Goal: Transaction & Acquisition: Book appointment/travel/reservation

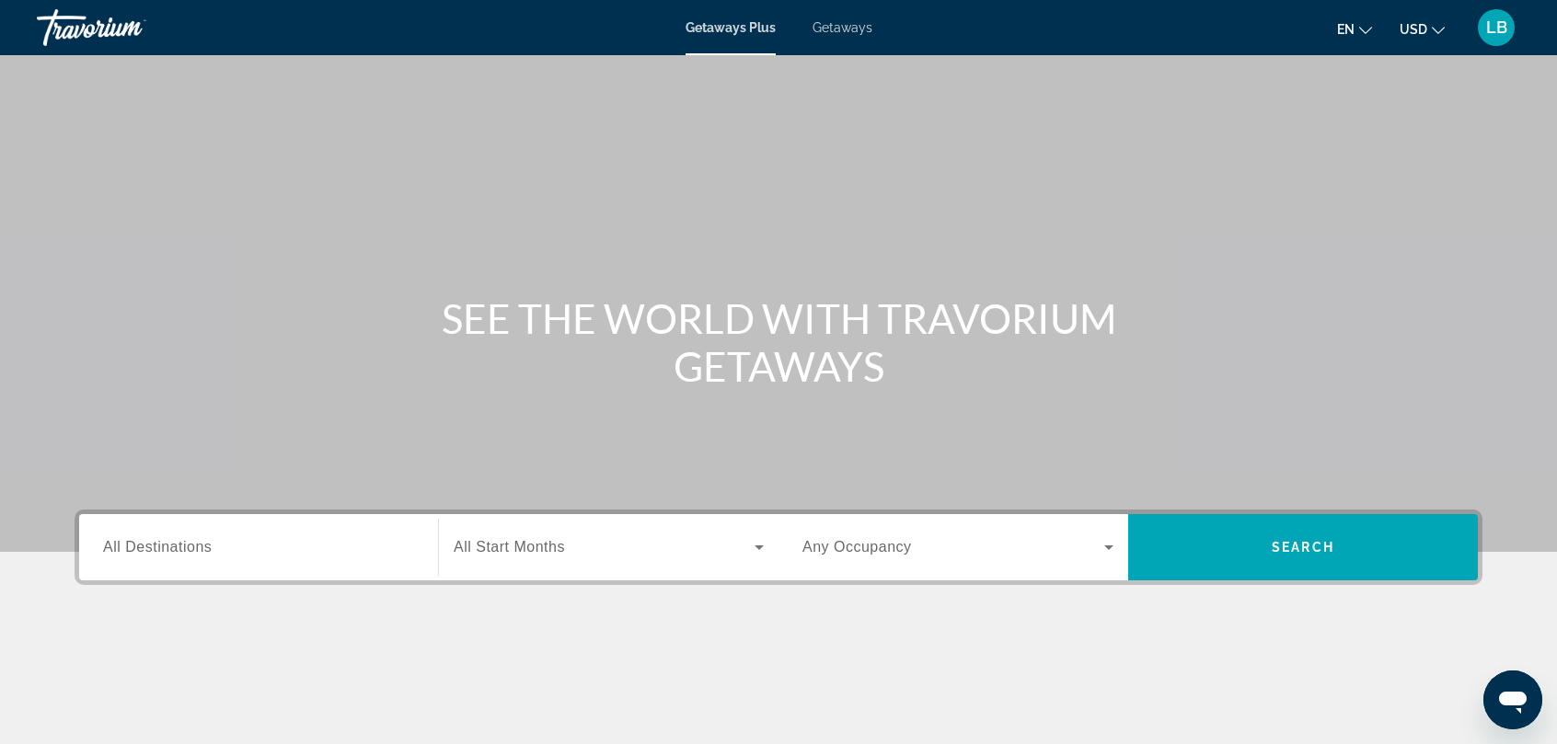
click at [845, 27] on span "Getaways" at bounding box center [843, 27] width 60 height 15
click at [183, 553] on span "All Destinations" at bounding box center [157, 547] width 109 height 16
click at [183, 553] on input "Destination All Destinations" at bounding box center [258, 548] width 311 height 22
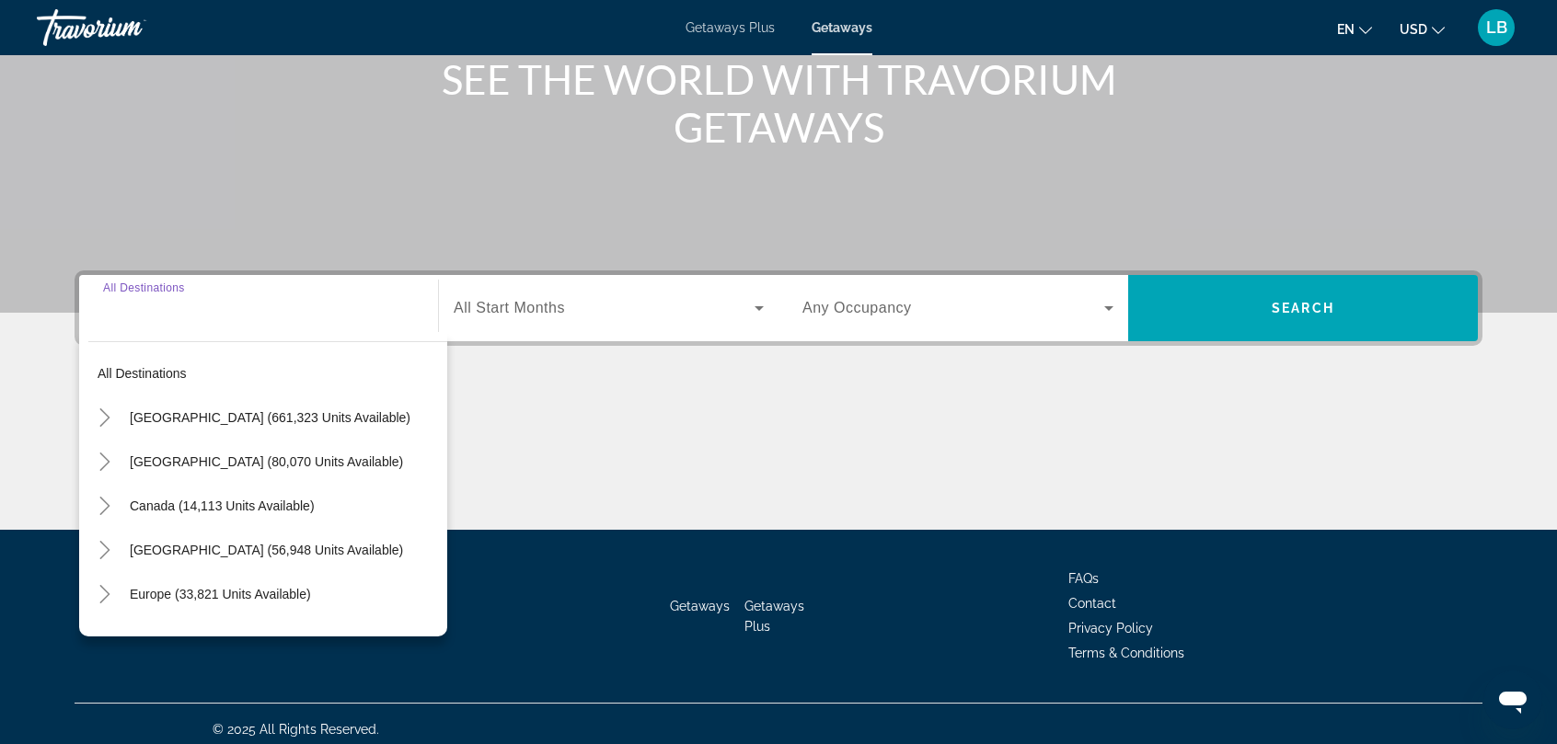
scroll to position [248, 0]
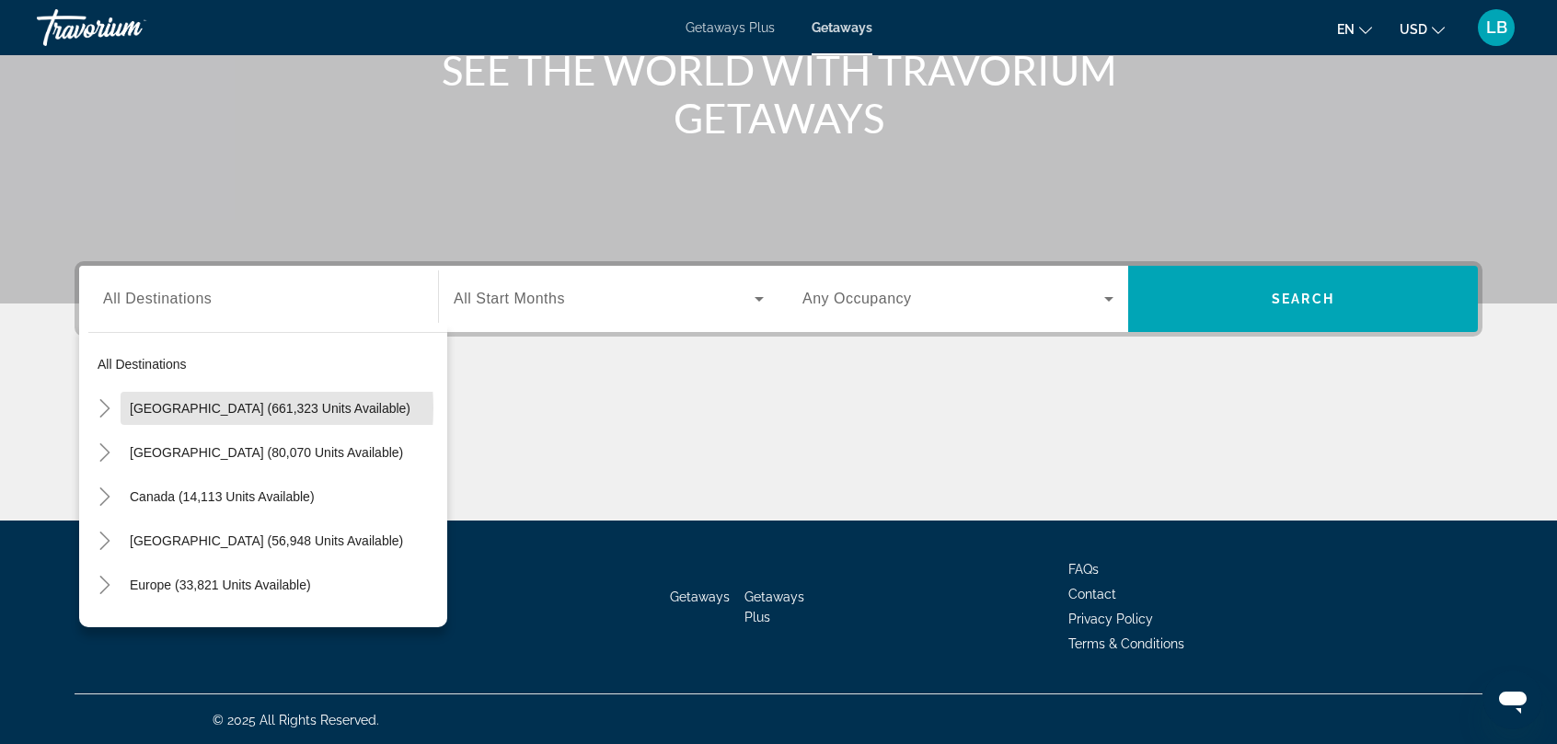
click at [184, 407] on span "[GEOGRAPHIC_DATA] (661,323 units available)" at bounding box center [270, 408] width 281 height 15
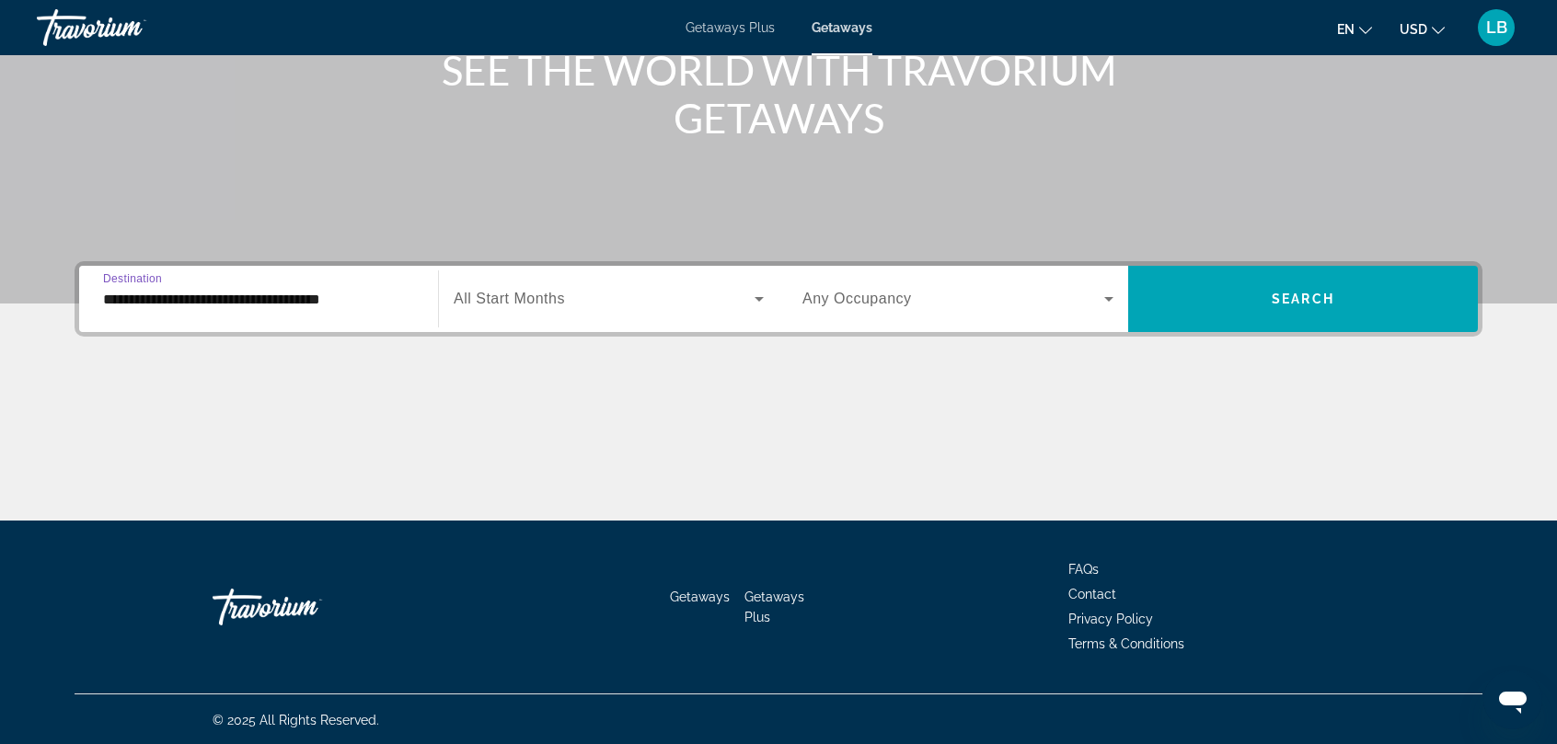
click at [164, 292] on input "**********" at bounding box center [258, 300] width 311 height 22
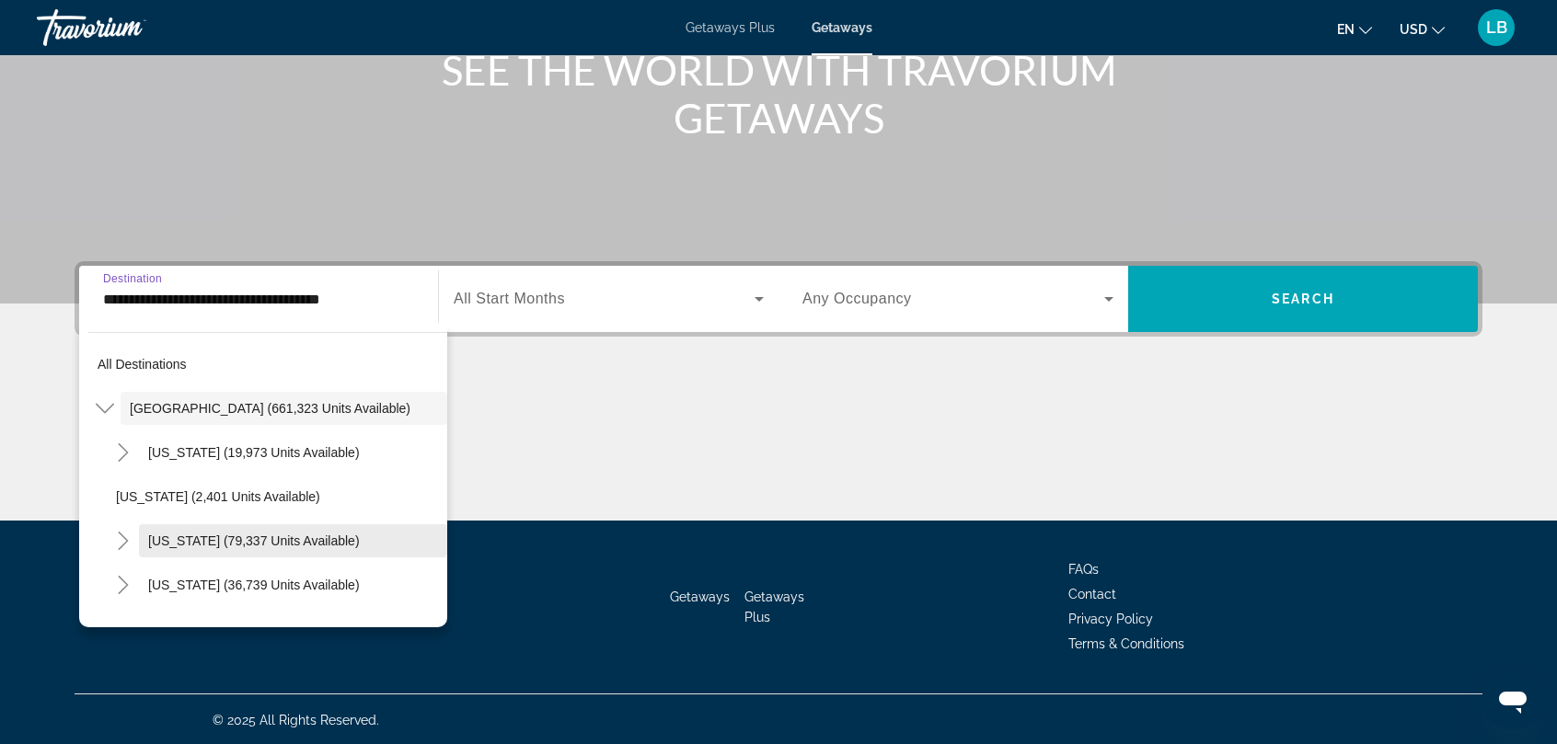
click at [162, 540] on span "[US_STATE] (79,337 units available)" at bounding box center [254, 541] width 212 height 15
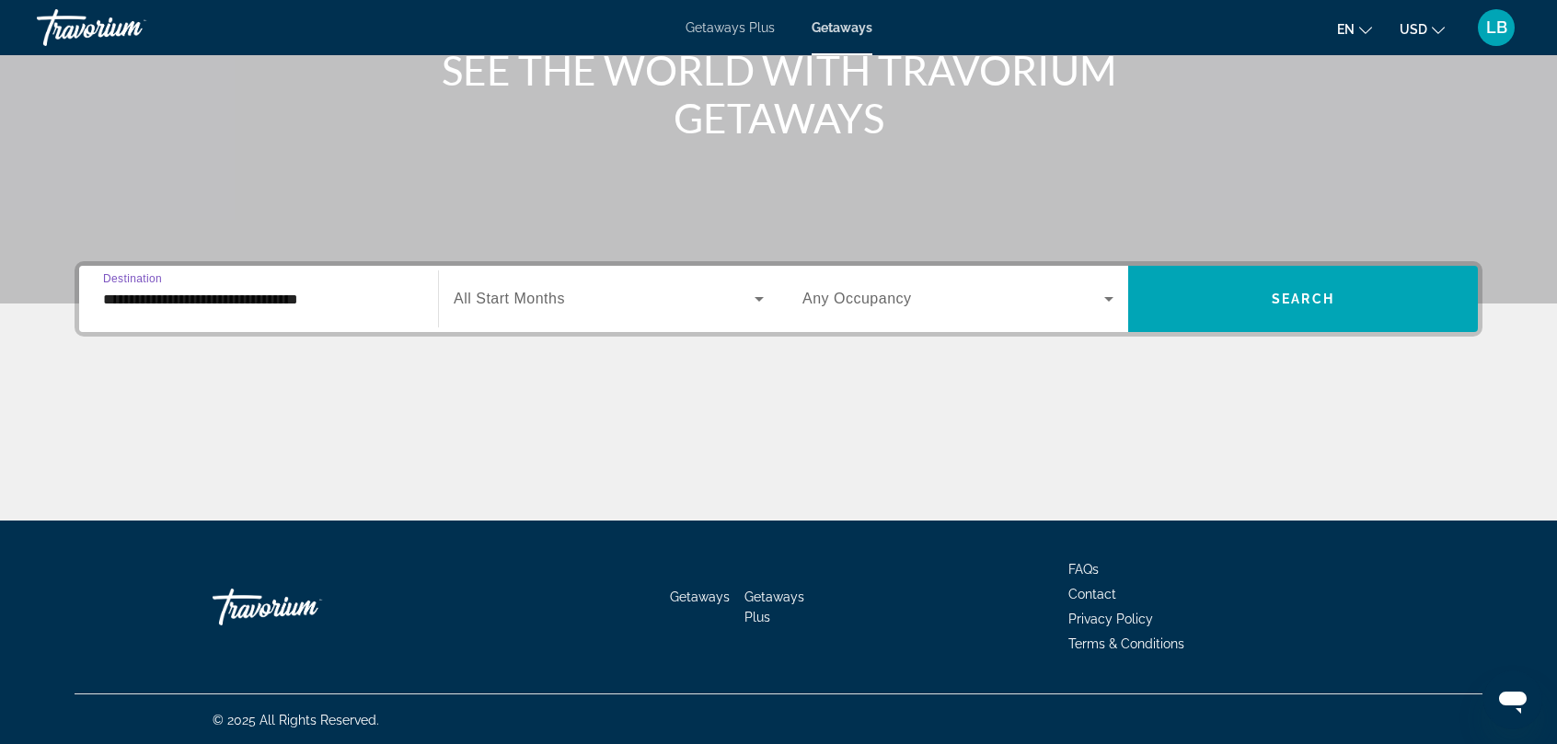
click at [164, 293] on input "**********" at bounding box center [258, 300] width 311 height 22
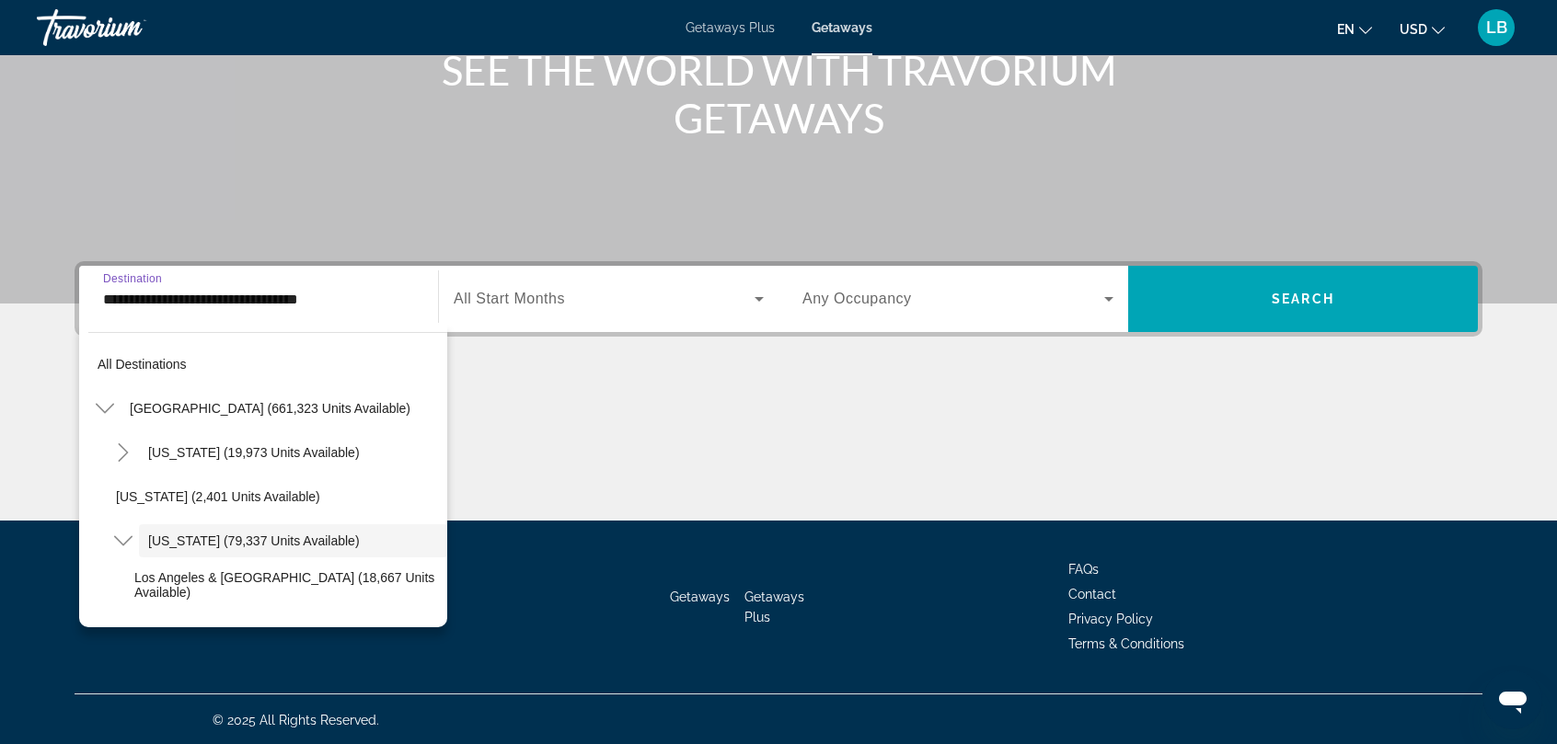
scroll to position [65, 0]
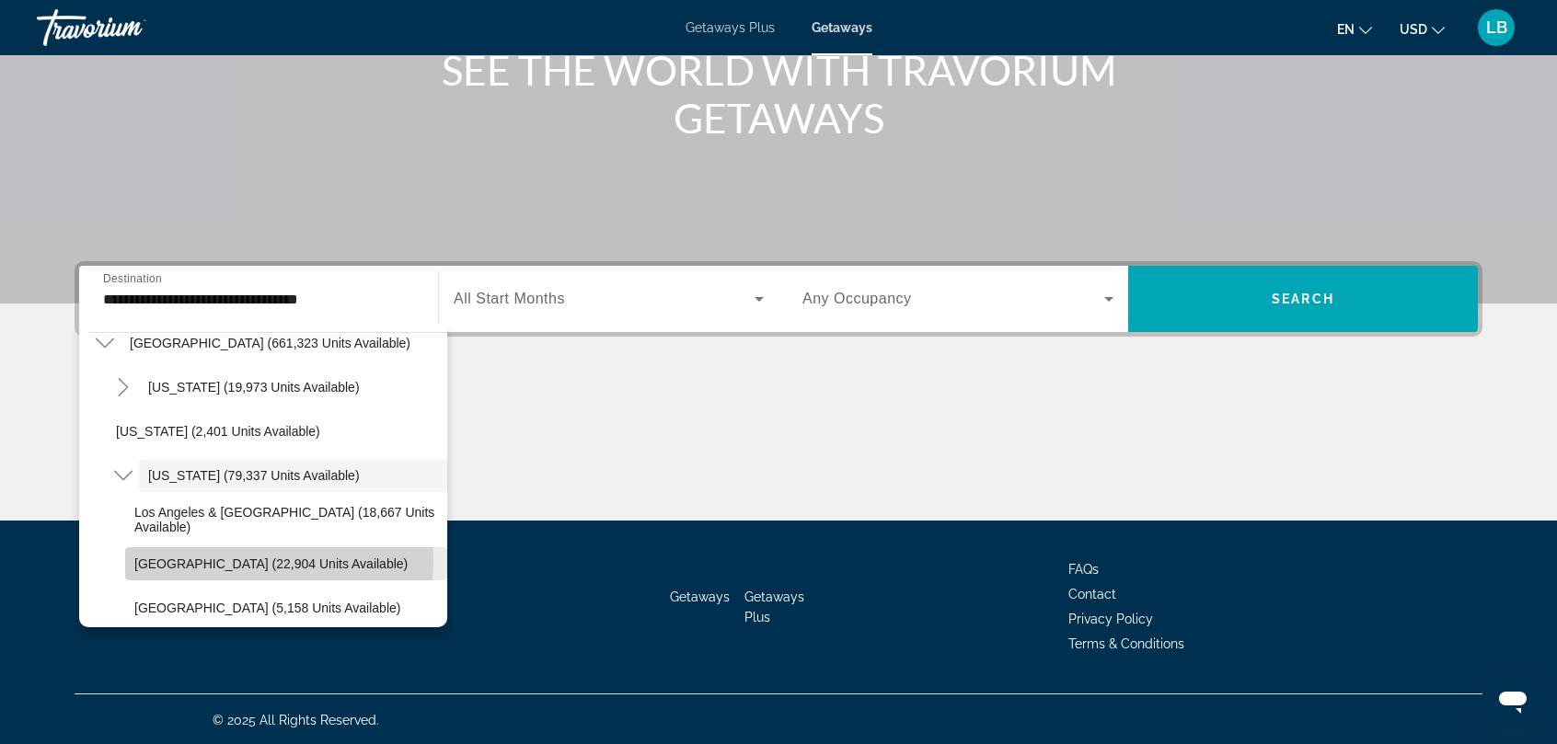
click at [156, 559] on span "[GEOGRAPHIC_DATA] (22,904 units available)" at bounding box center [270, 564] width 273 height 15
type input "**********"
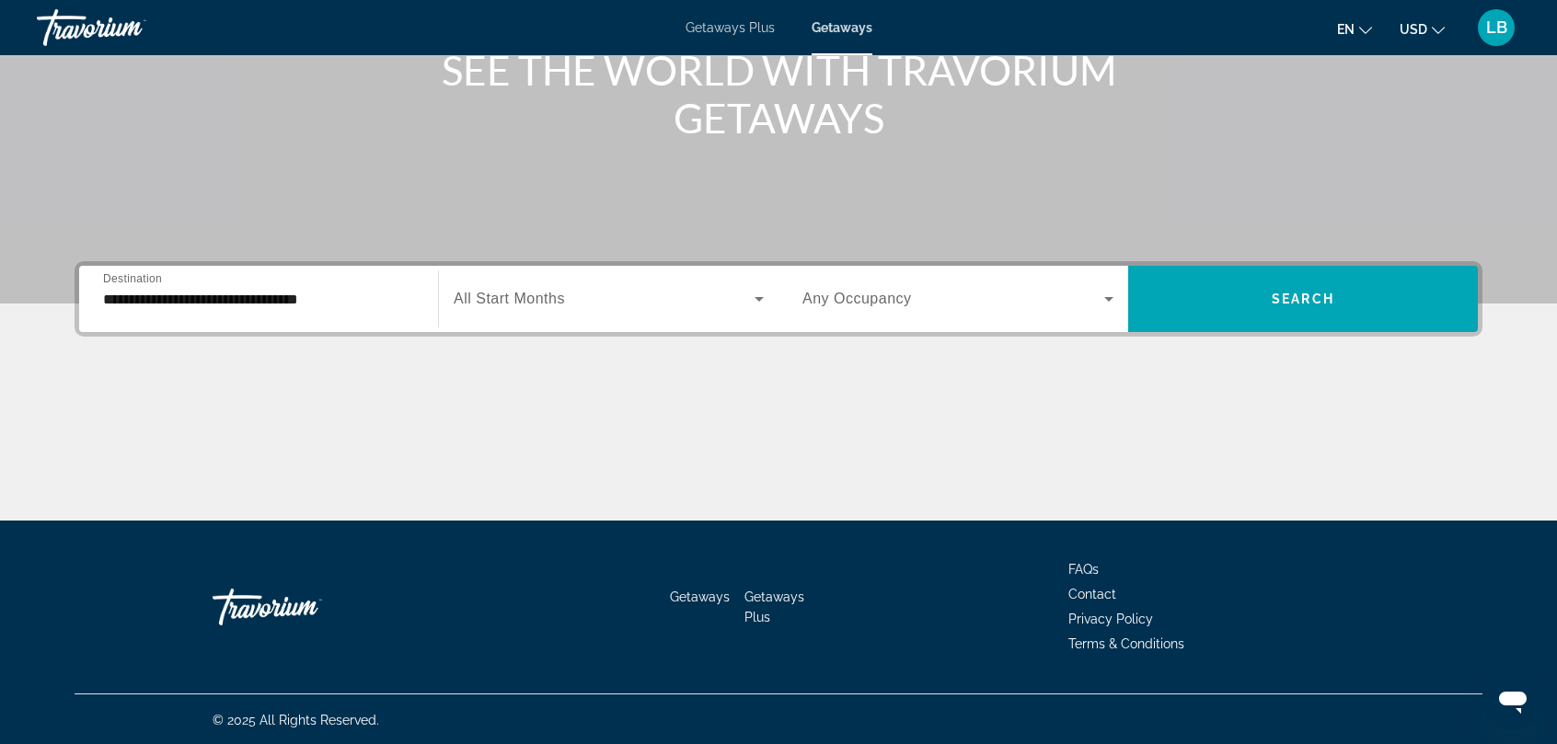
click at [504, 284] on div "Search widget" at bounding box center [609, 299] width 310 height 52
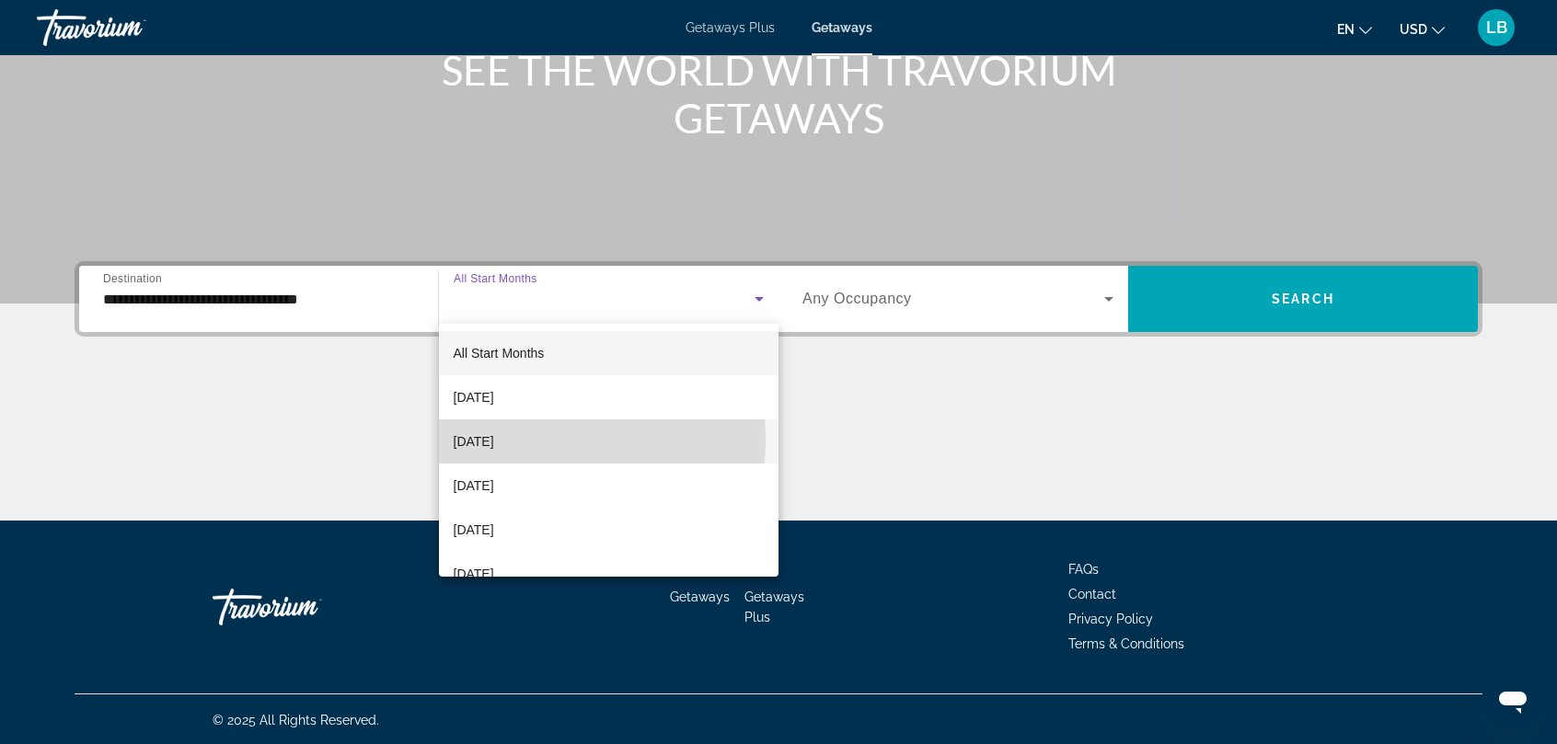
click at [494, 439] on span "[DATE]" at bounding box center [474, 442] width 40 height 22
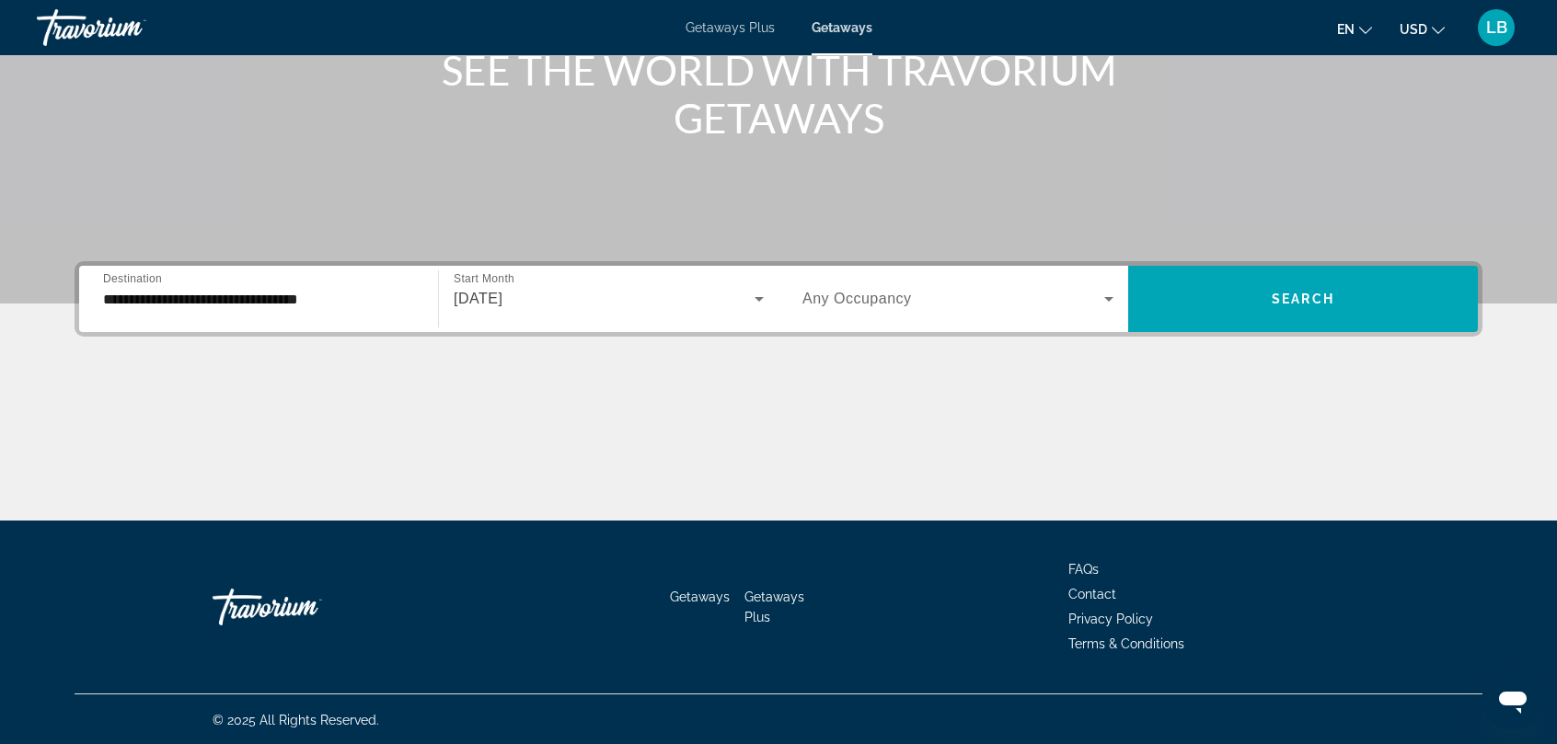
click at [878, 296] on span "Any Occupancy" at bounding box center [857, 299] width 110 height 16
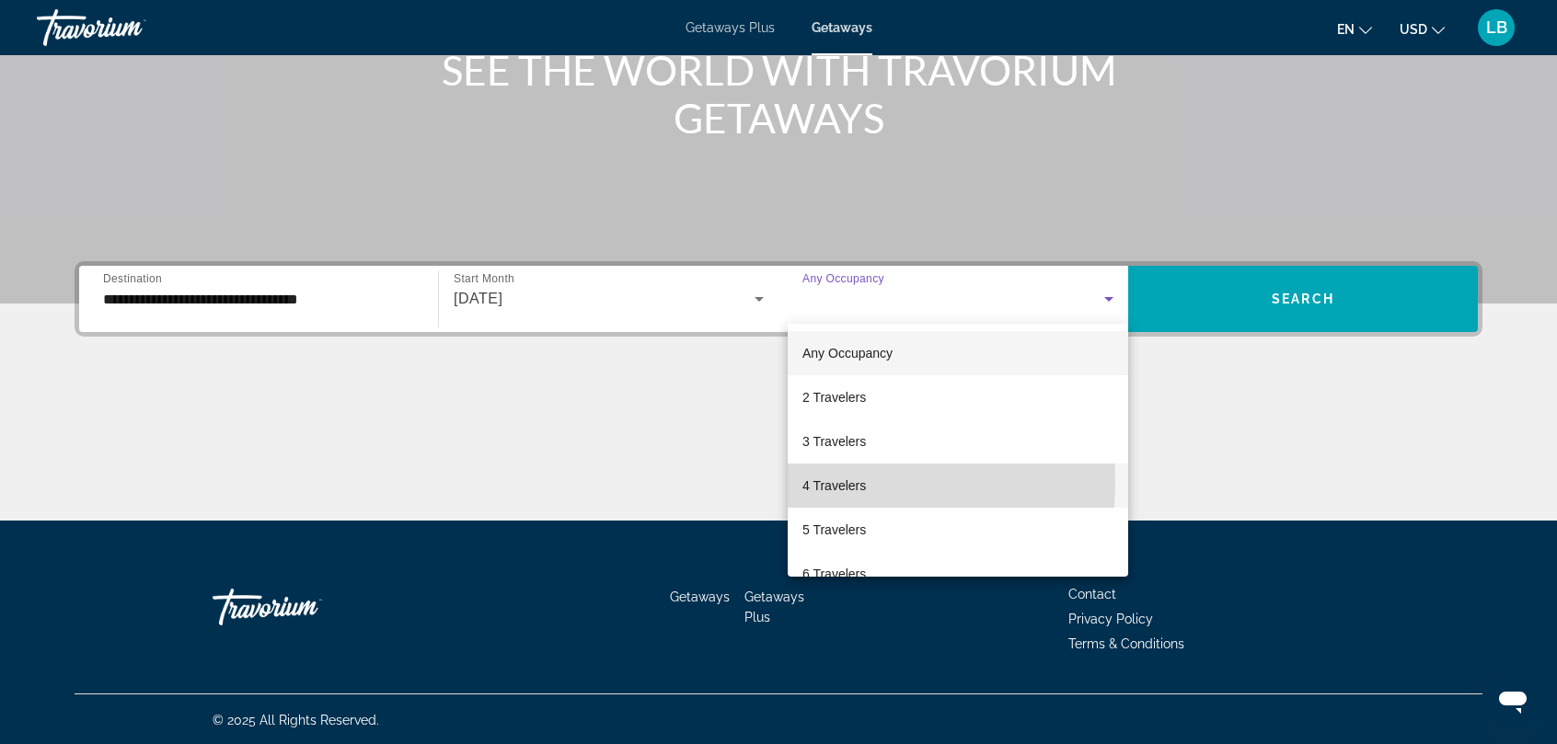
click at [856, 482] on span "4 Travelers" at bounding box center [833, 486] width 63 height 22
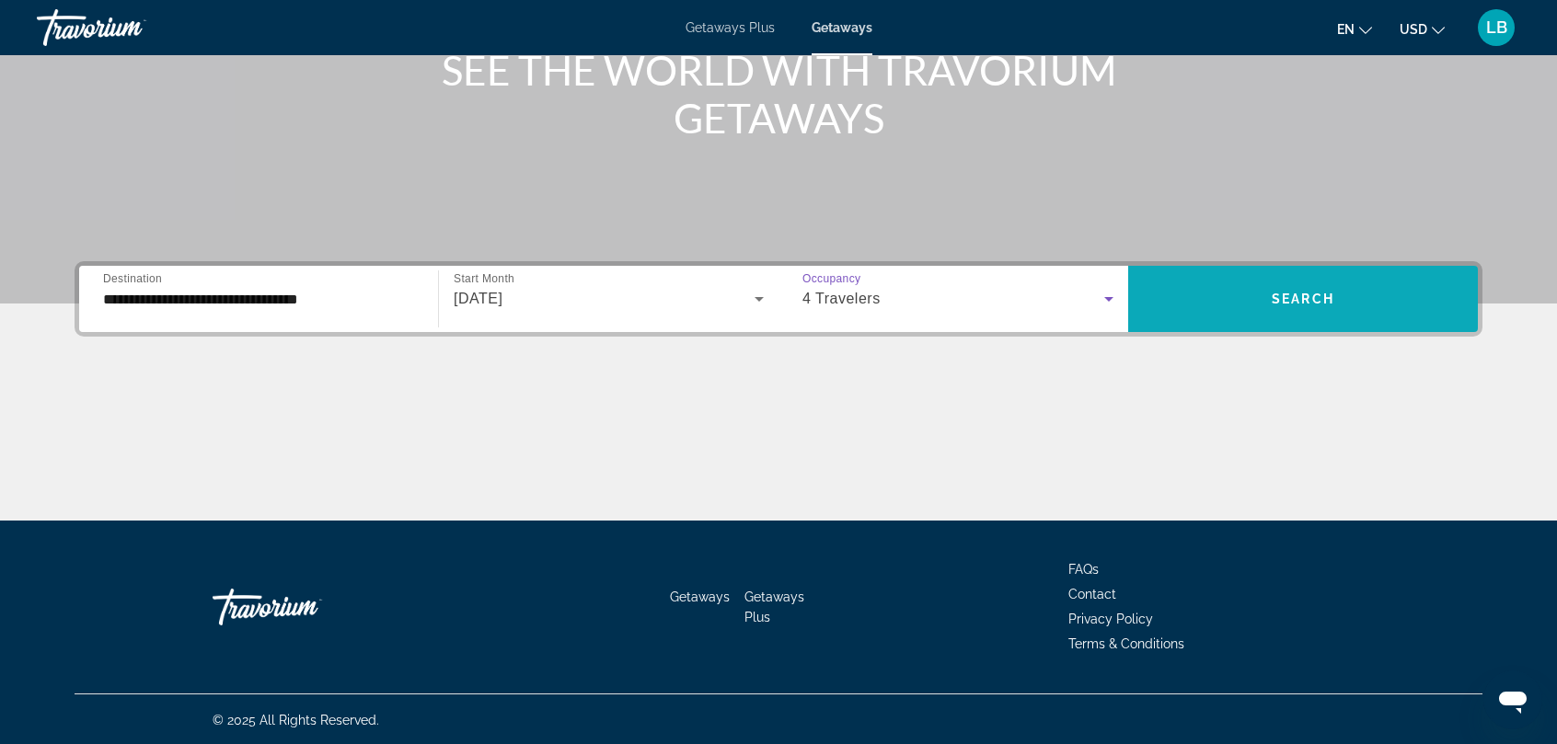
click at [1298, 297] on span "Search" at bounding box center [1303, 299] width 63 height 15
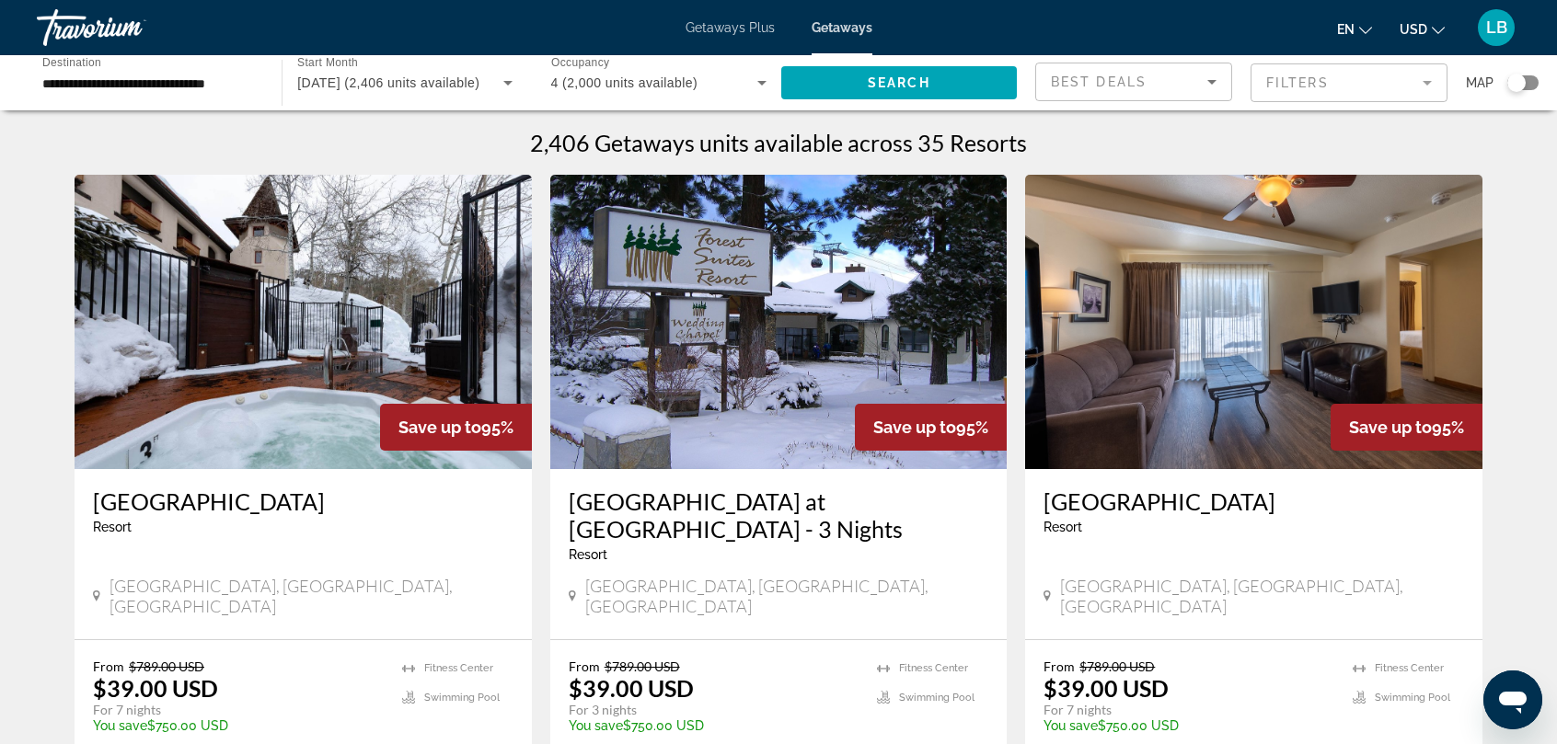
scroll to position [460, 0]
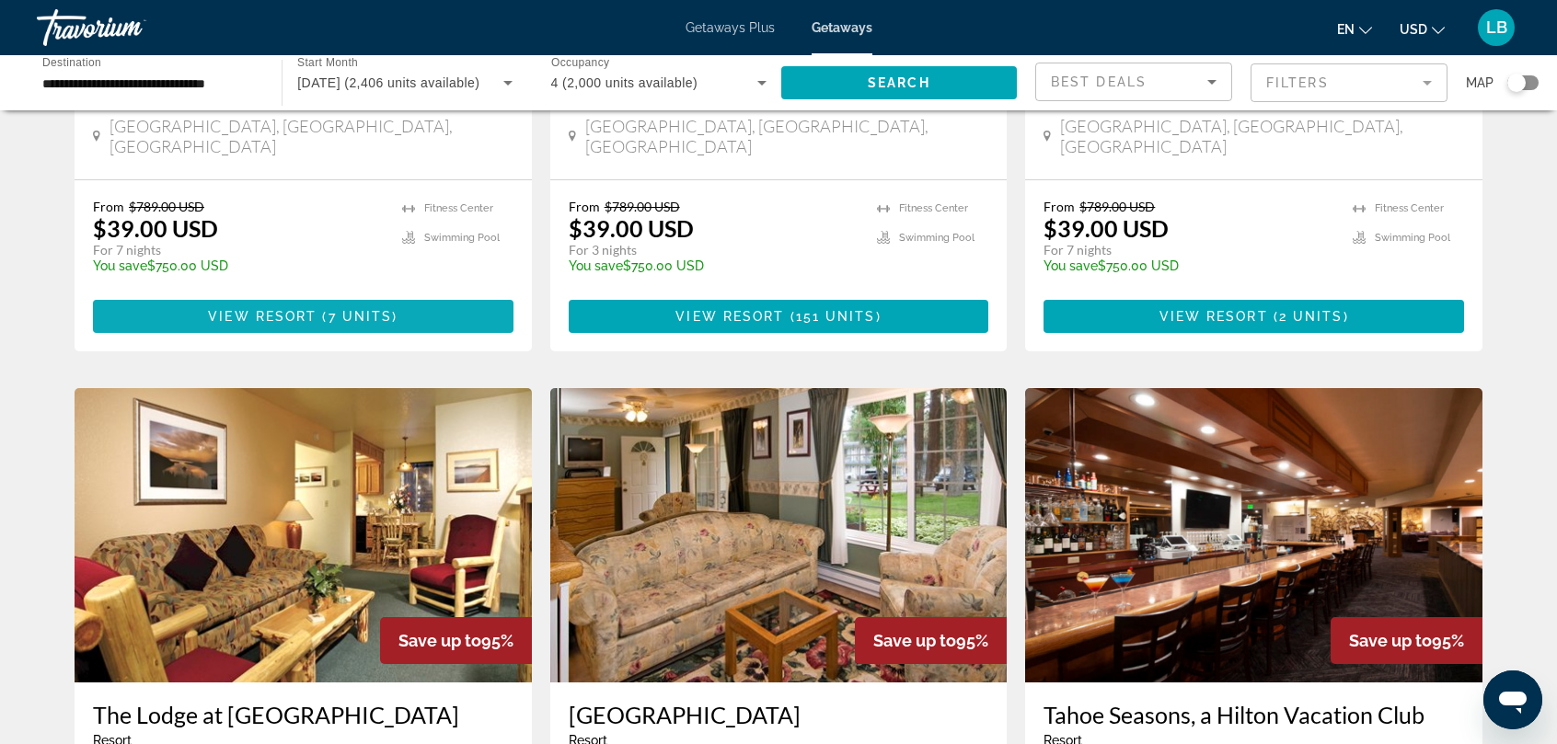
click at [285, 309] on span "View Resort" at bounding box center [262, 316] width 109 height 15
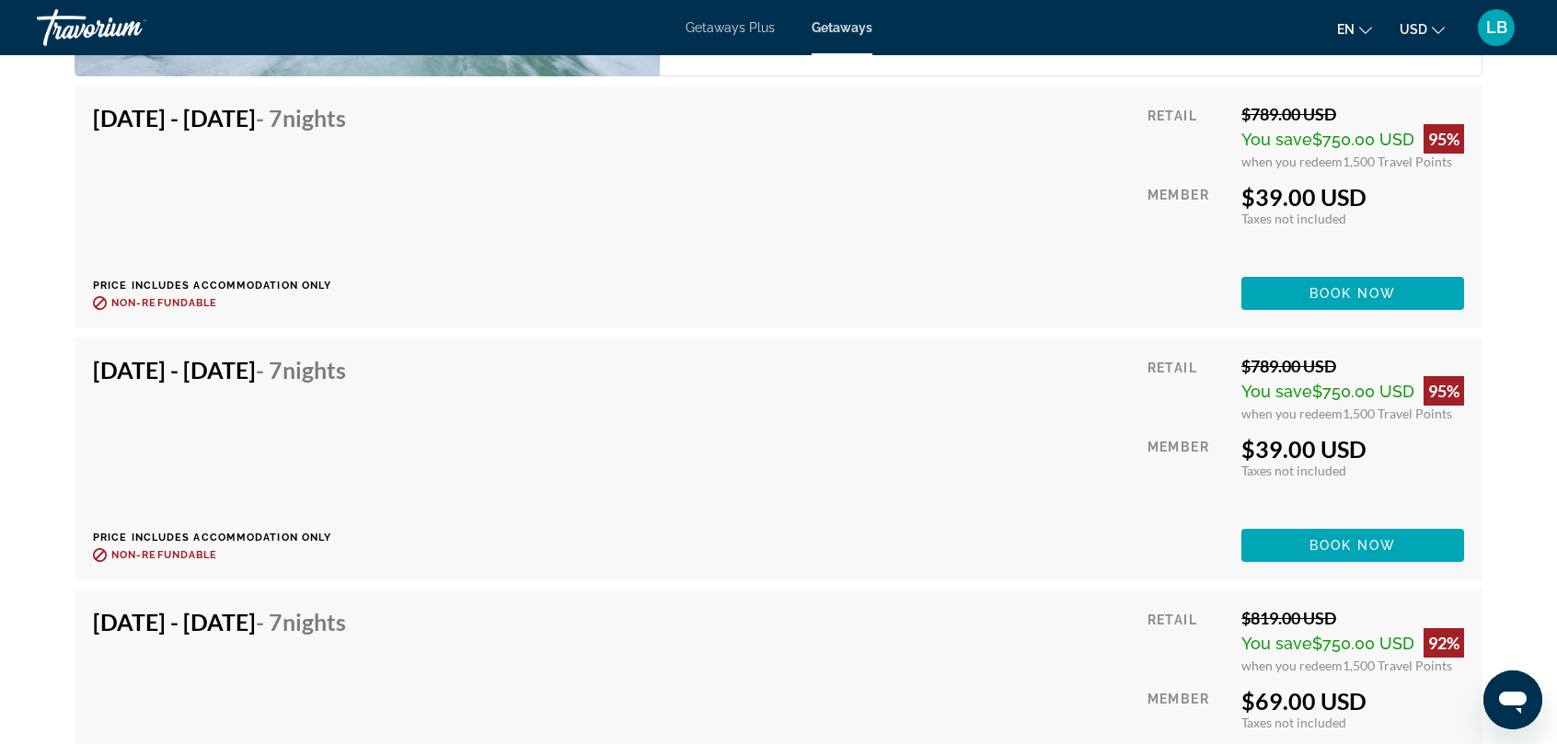
scroll to position [4039, 0]
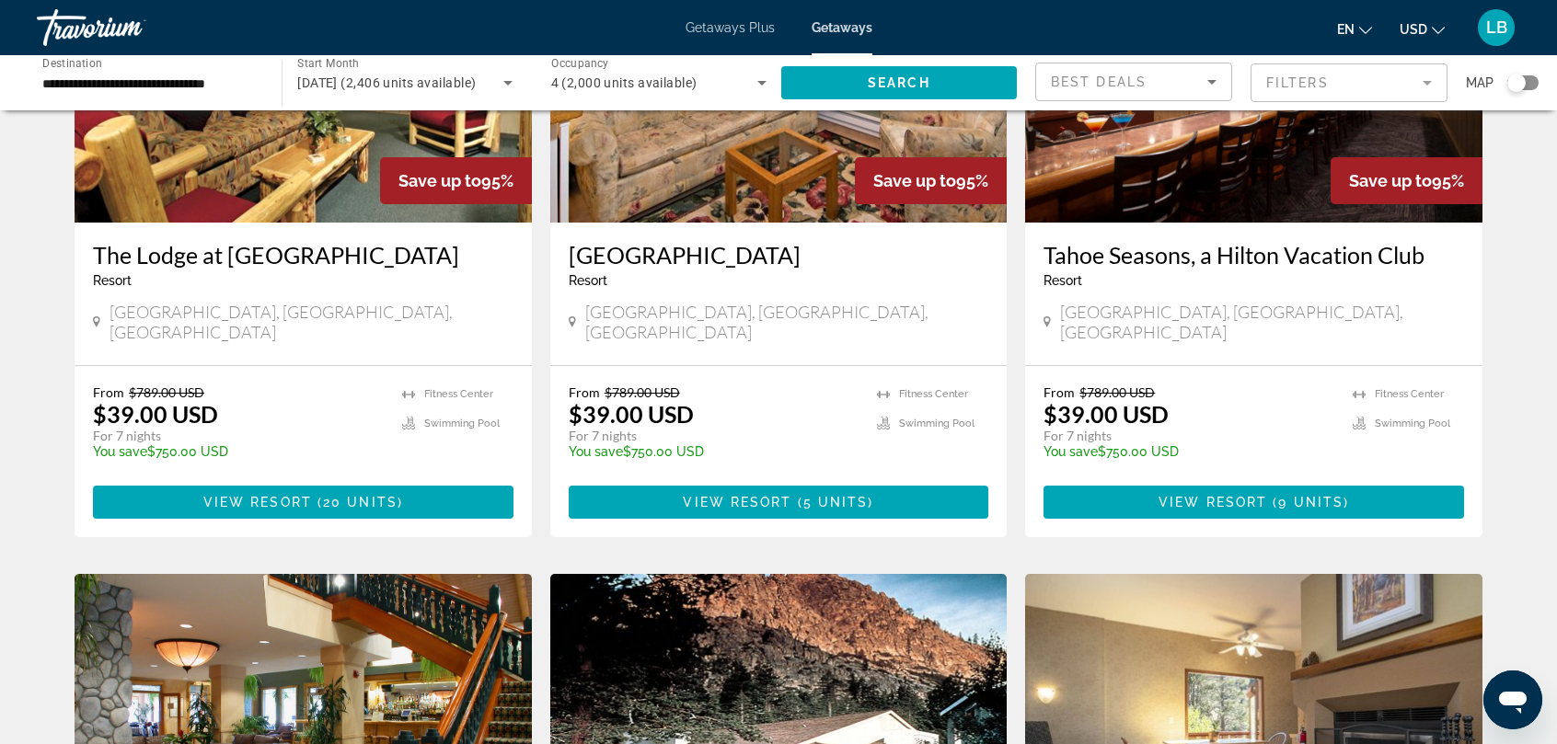
scroll to position [1380, 0]
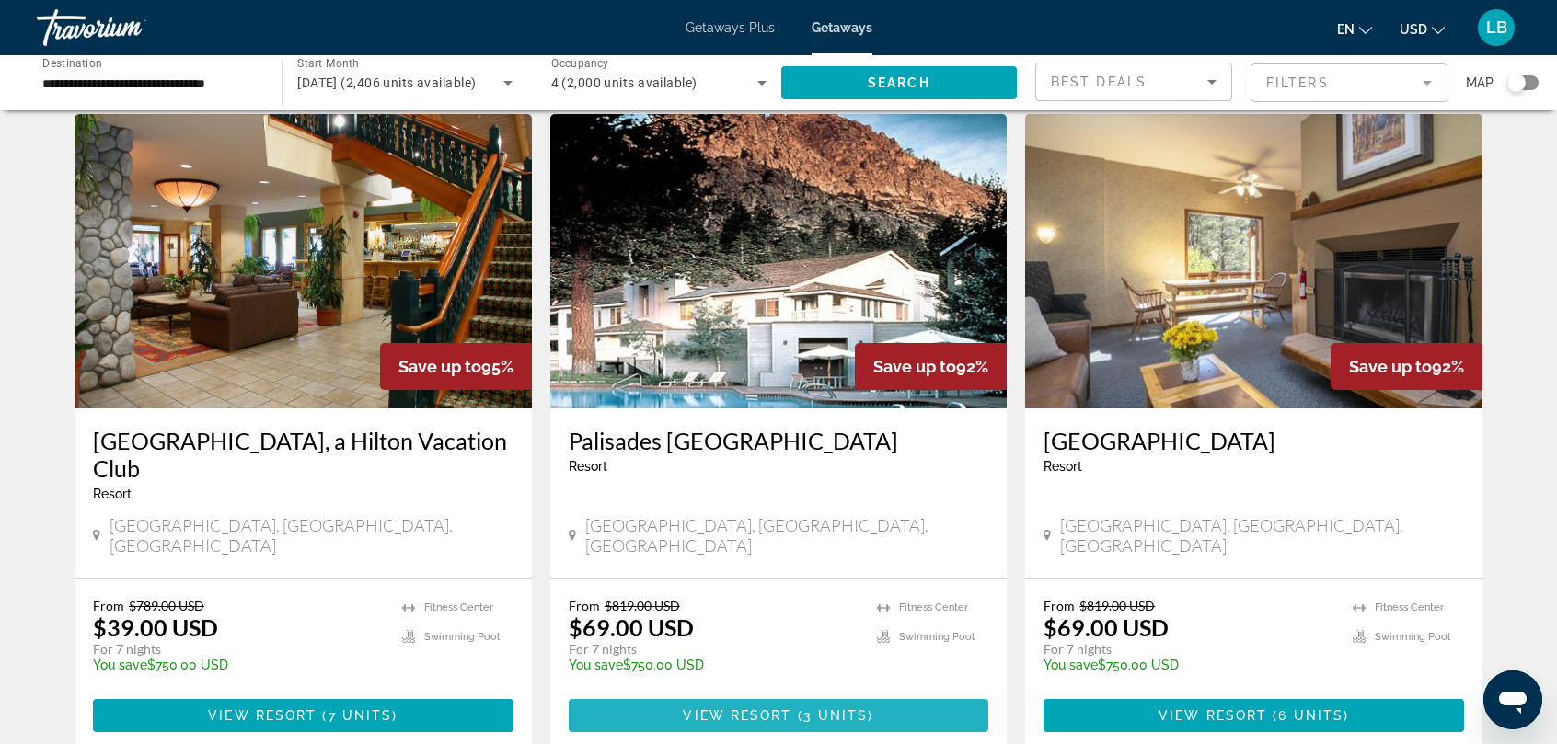
click at [776, 709] on span "View Resort" at bounding box center [737, 716] width 109 height 15
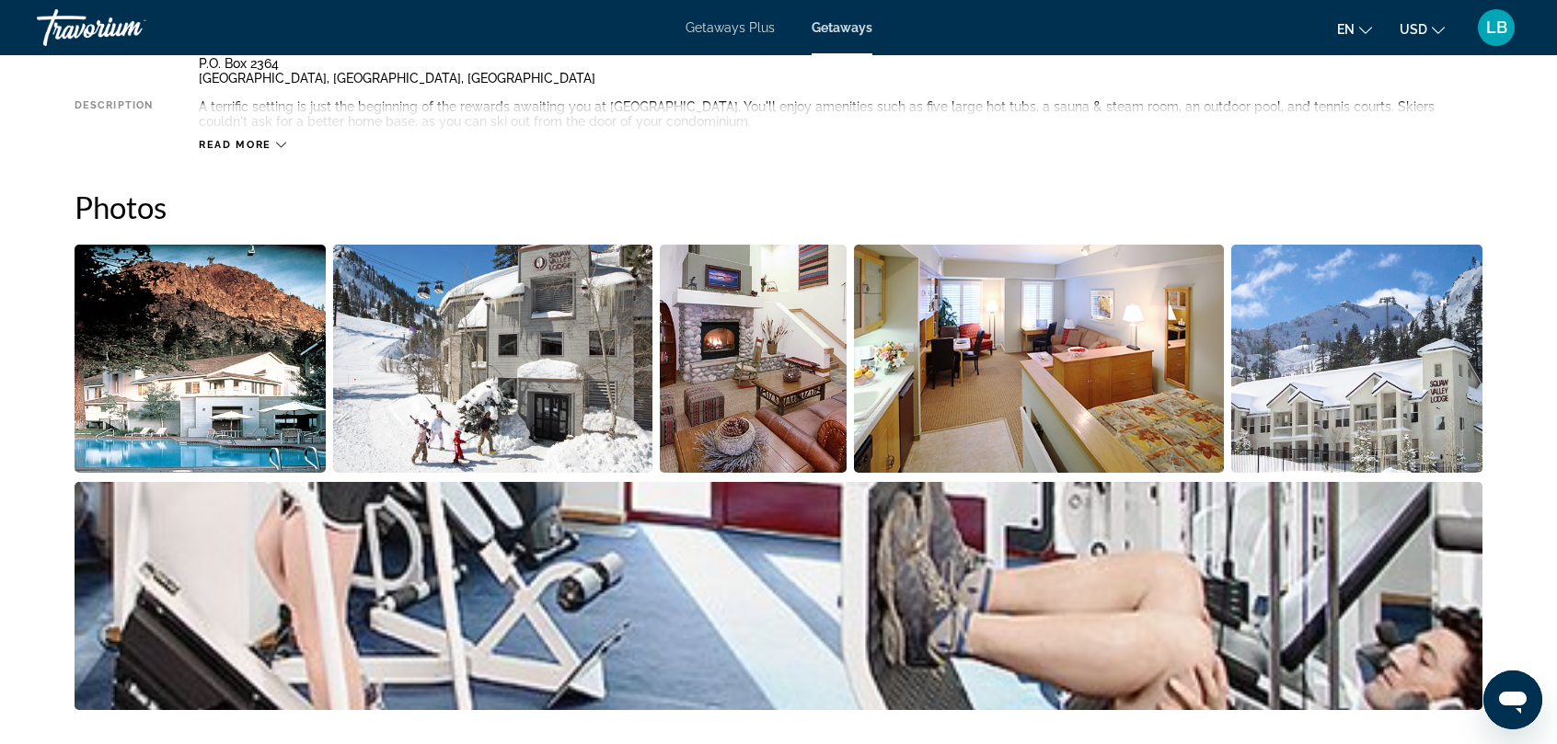
scroll to position [282, 0]
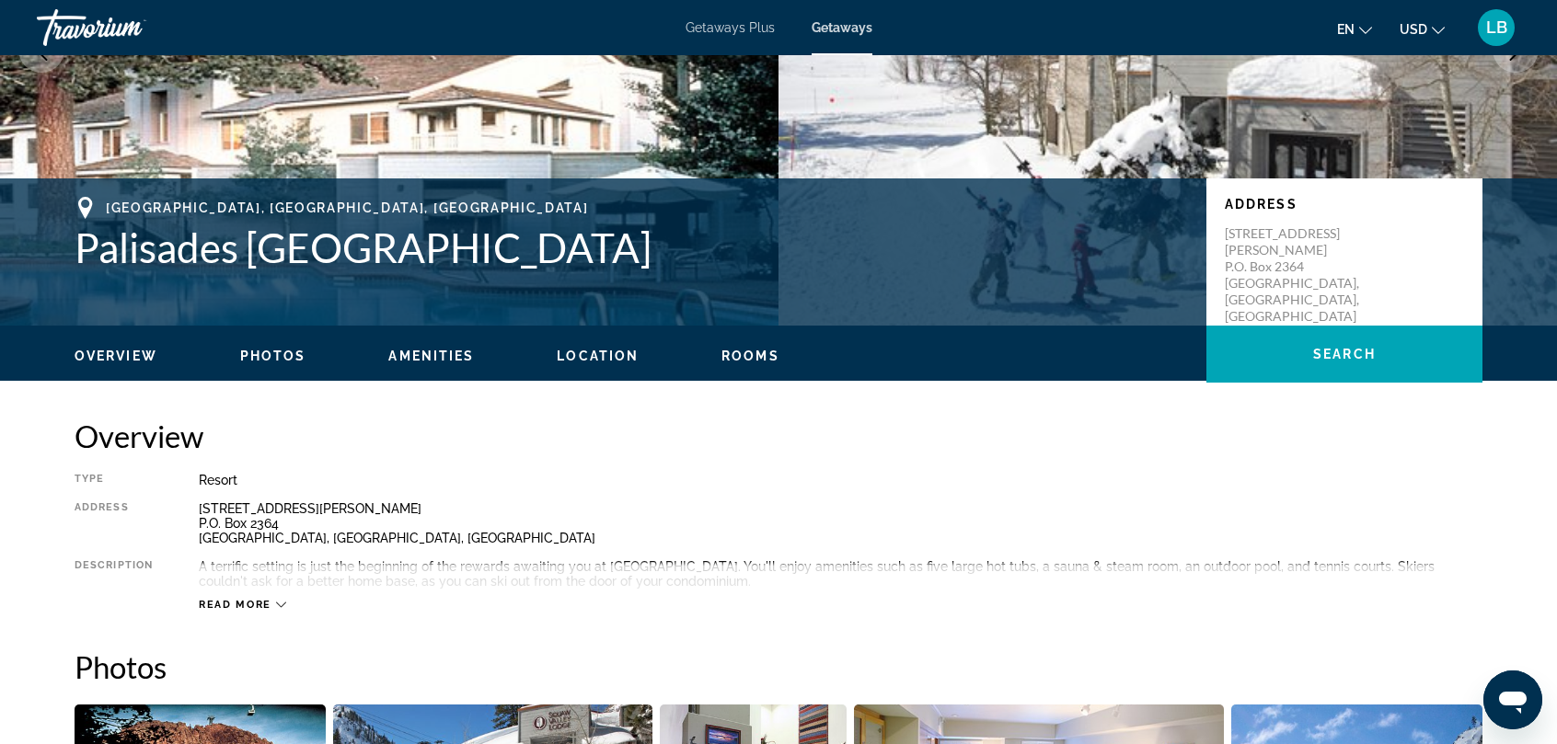
click at [280, 606] on icon "Main content" at bounding box center [281, 606] width 10 height 6
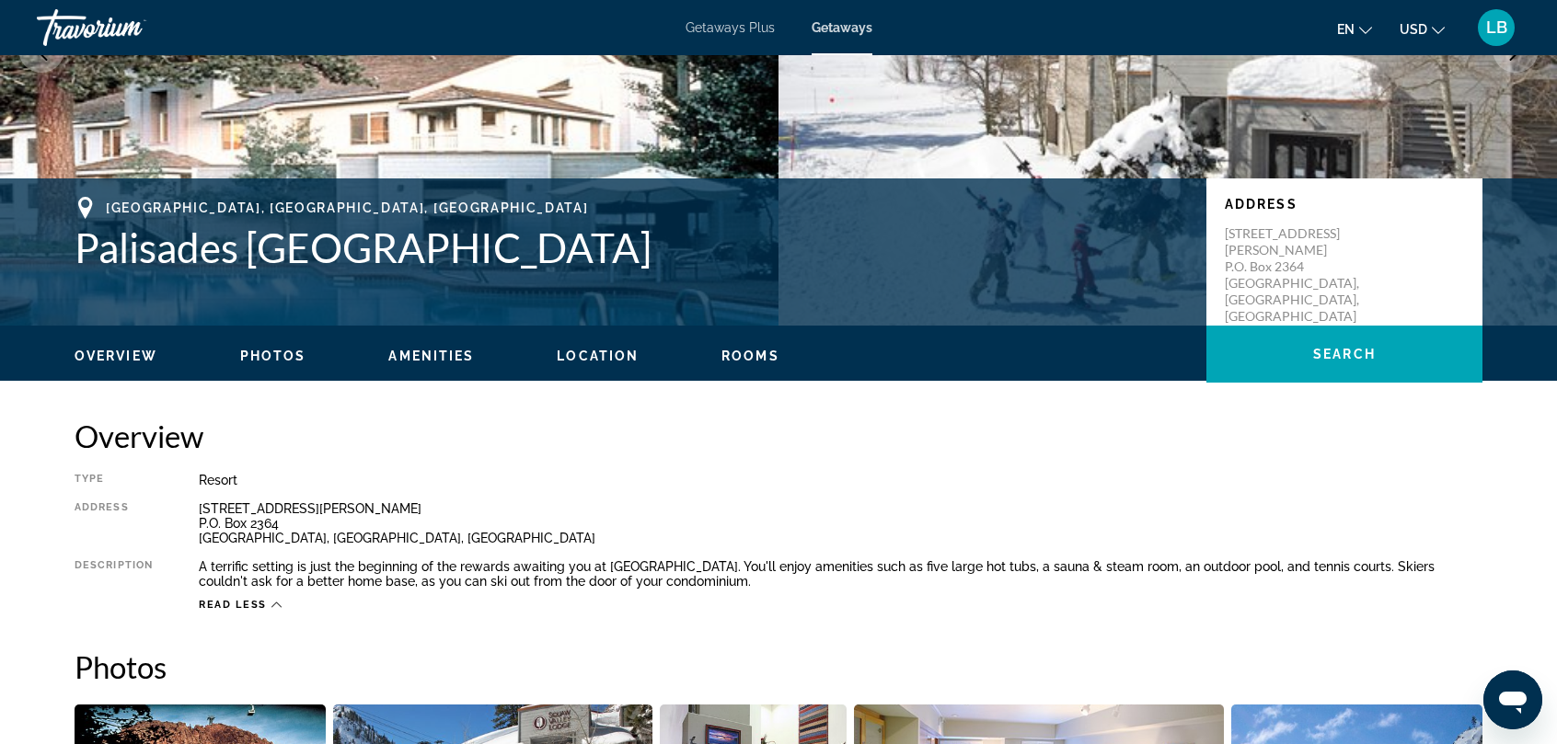
click at [743, 358] on span "Rooms" at bounding box center [750, 356] width 58 height 15
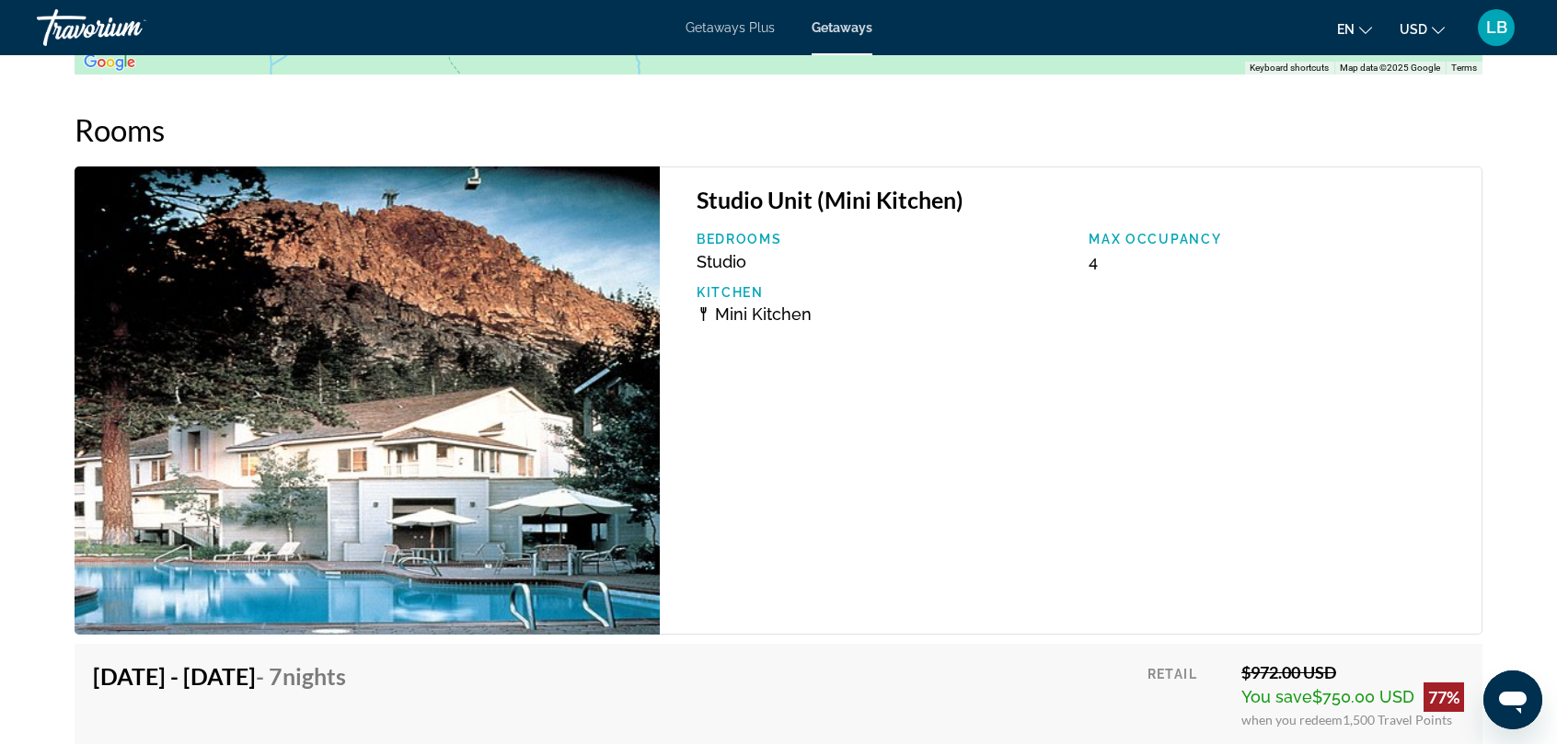
scroll to position [3042, 0]
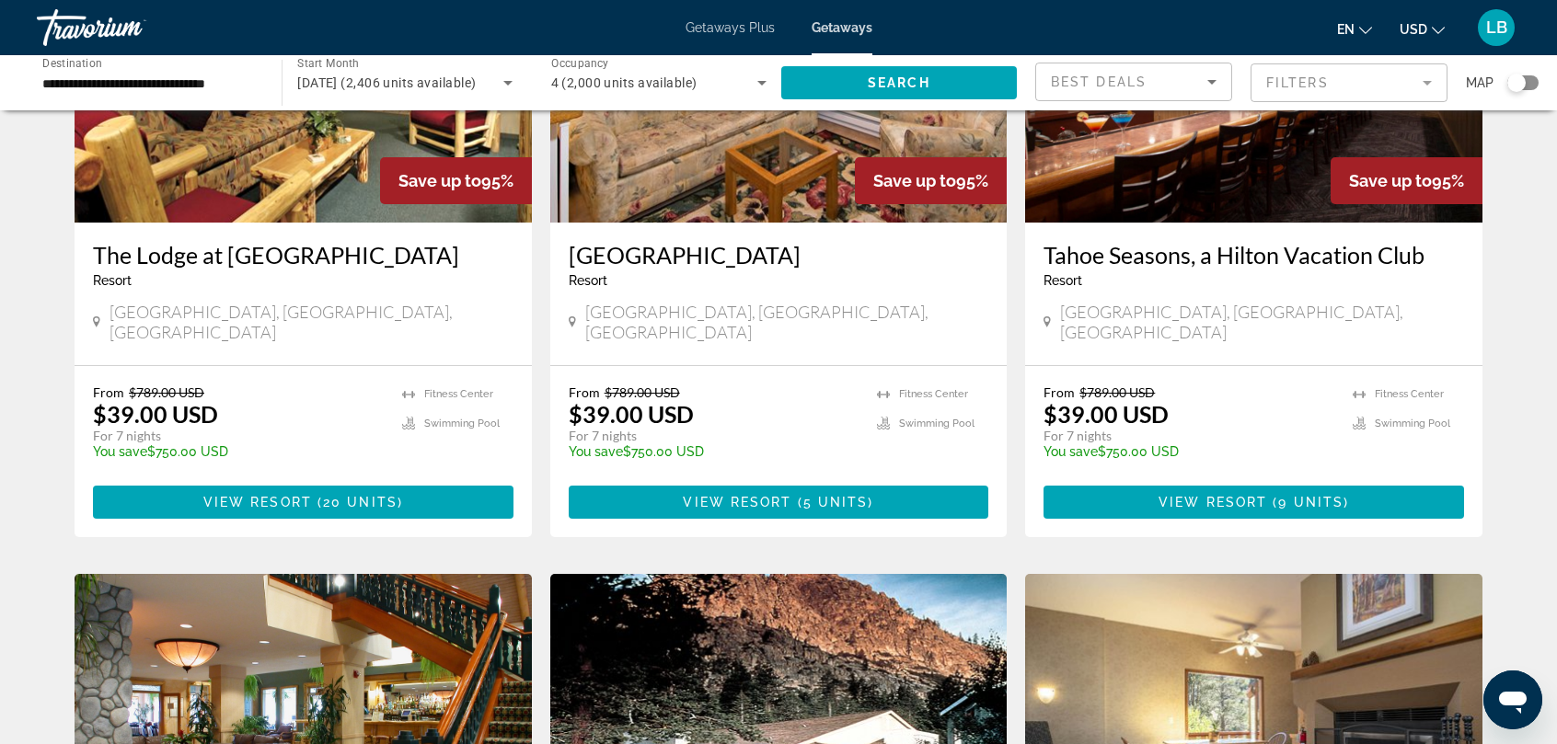
scroll to position [1380, 0]
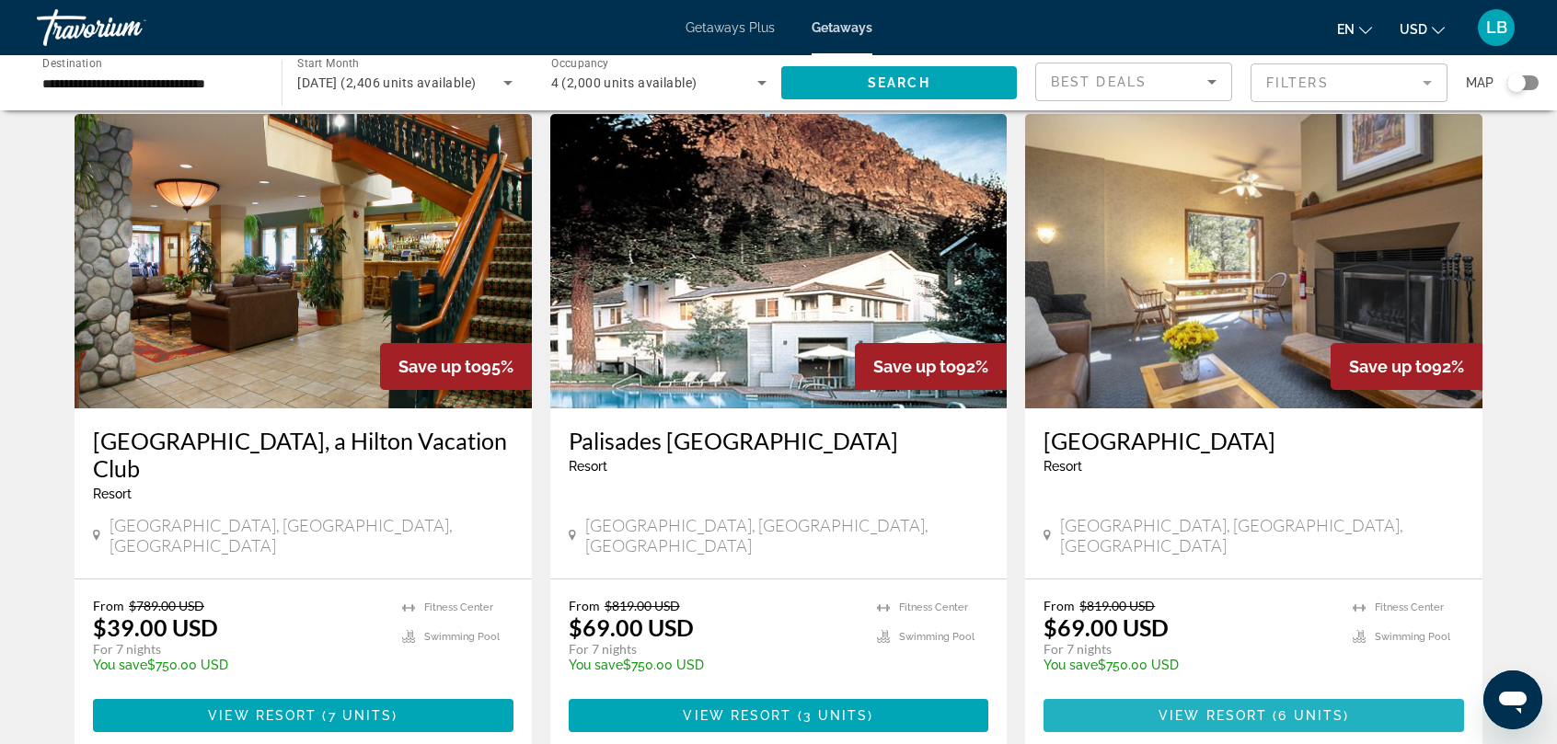
click at [1231, 709] on span "View Resort" at bounding box center [1213, 716] width 109 height 15
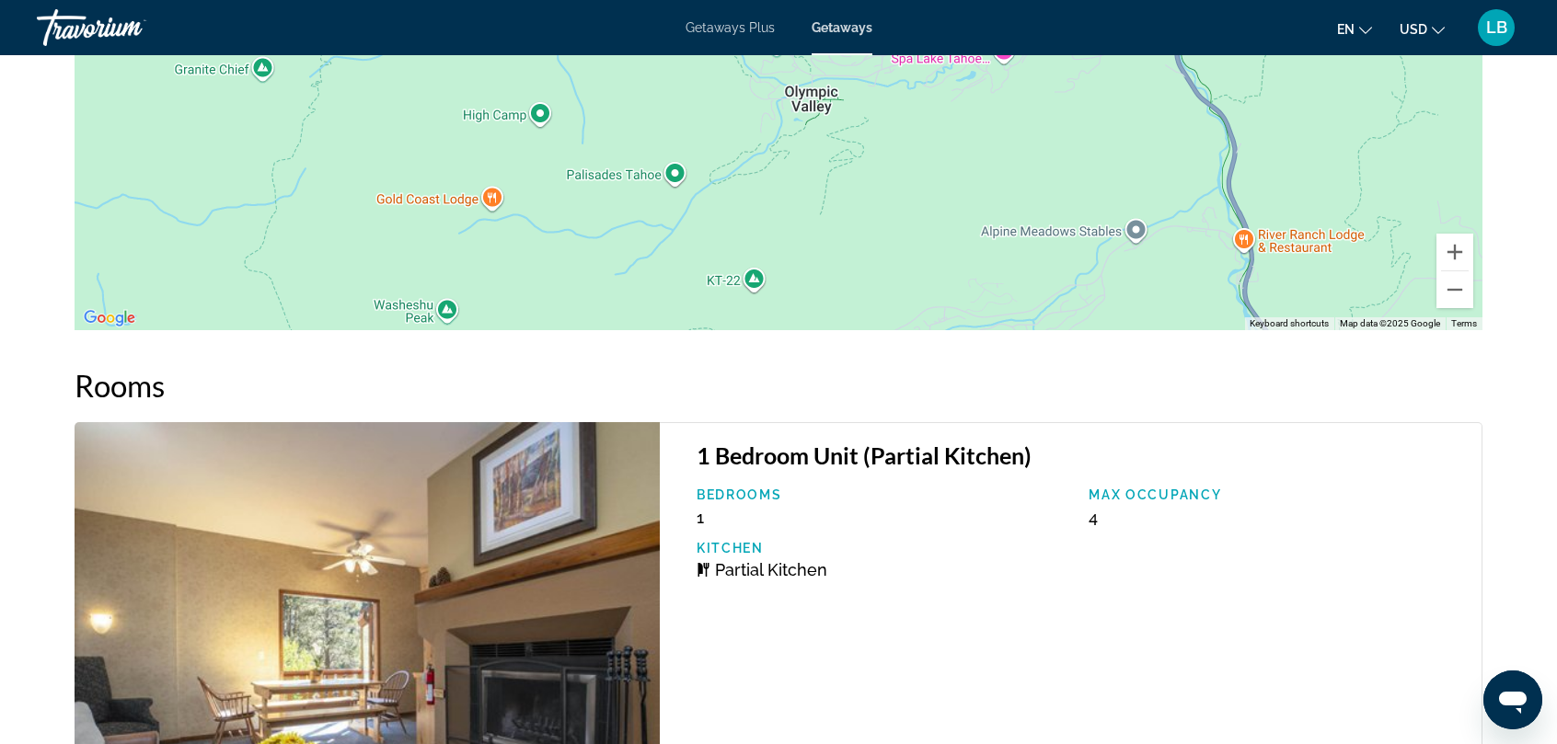
scroll to position [3209, 0]
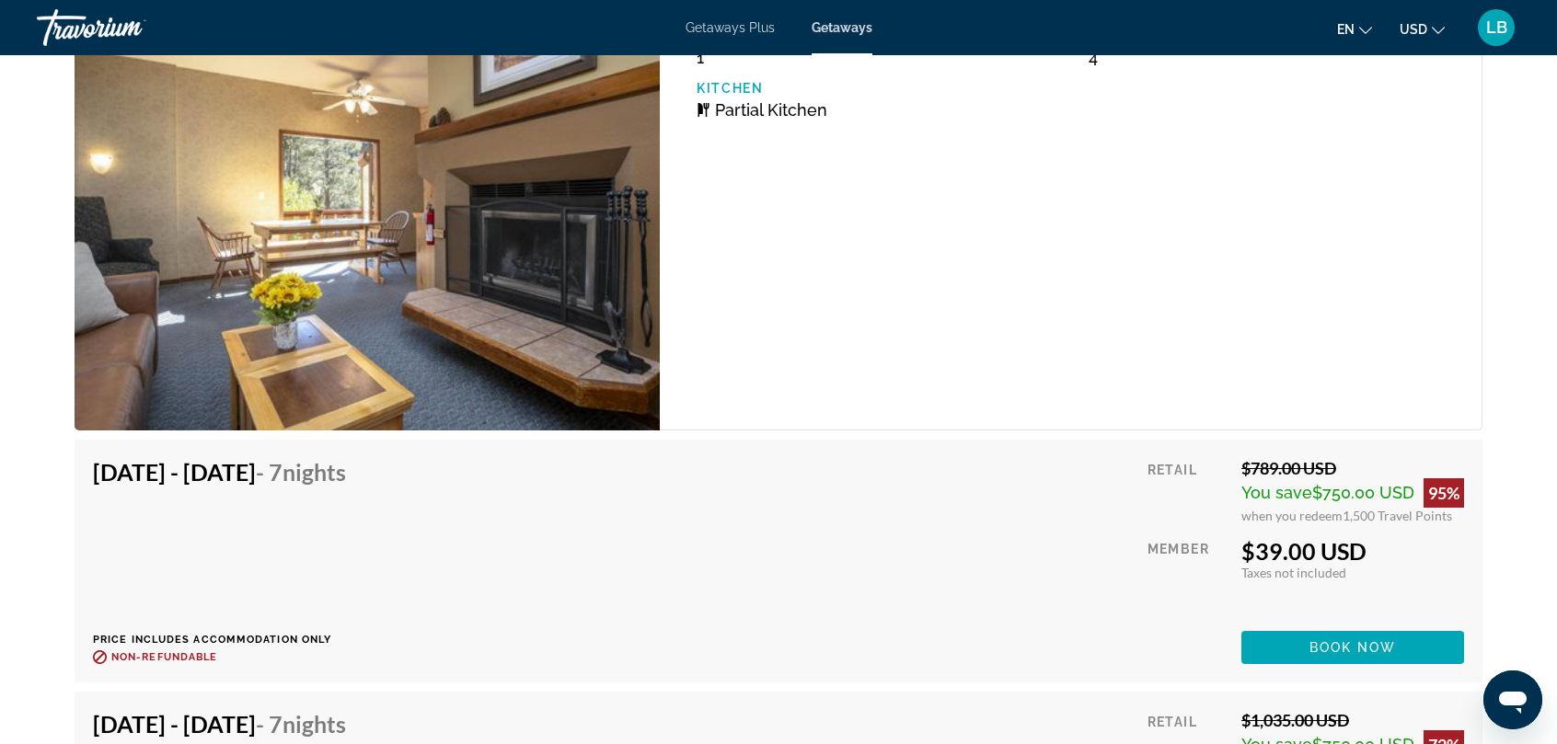
click at [733, 107] on span "Partial Kitchen" at bounding box center [771, 109] width 112 height 19
click at [1328, 643] on span "Book now" at bounding box center [1353, 648] width 87 height 15
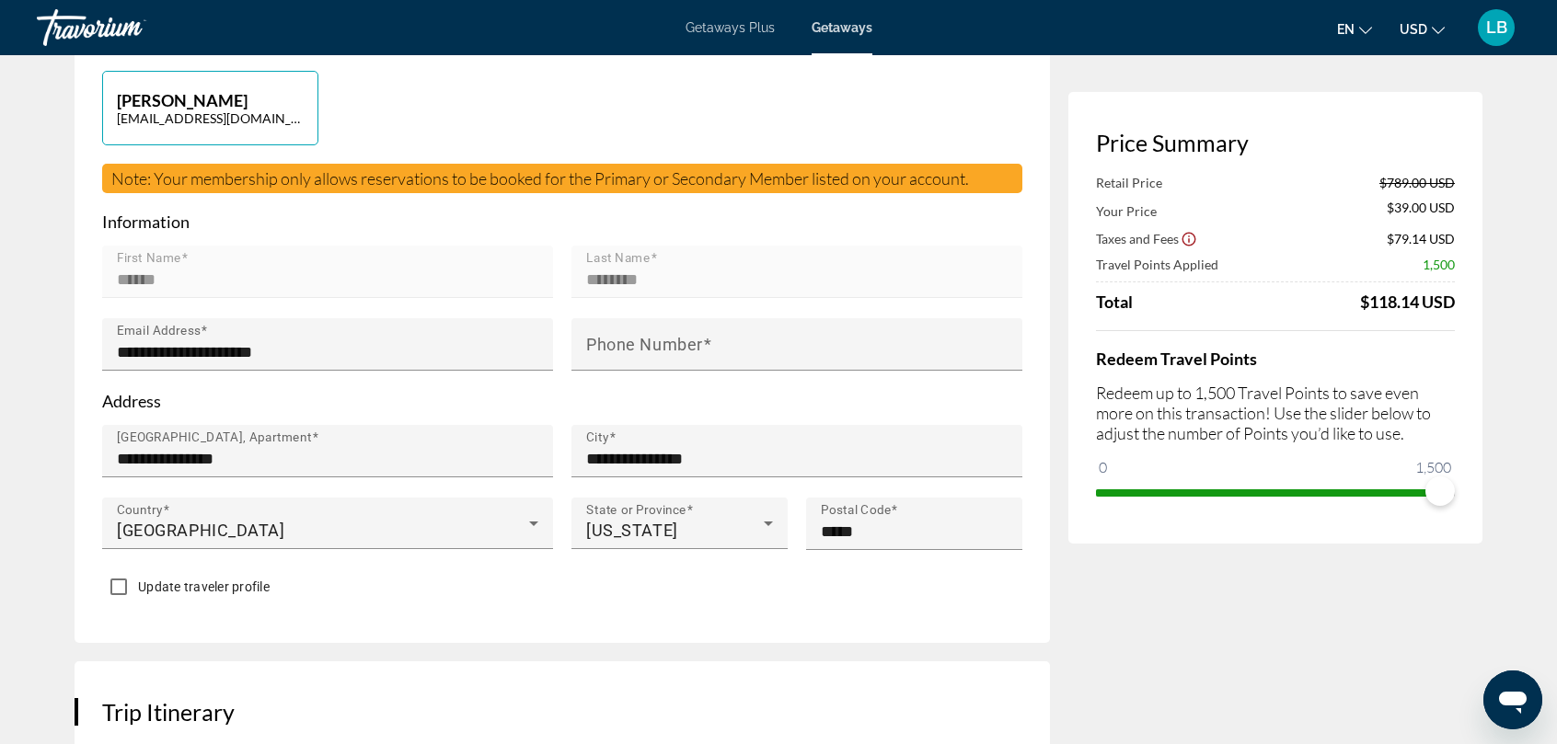
scroll to position [920, 0]
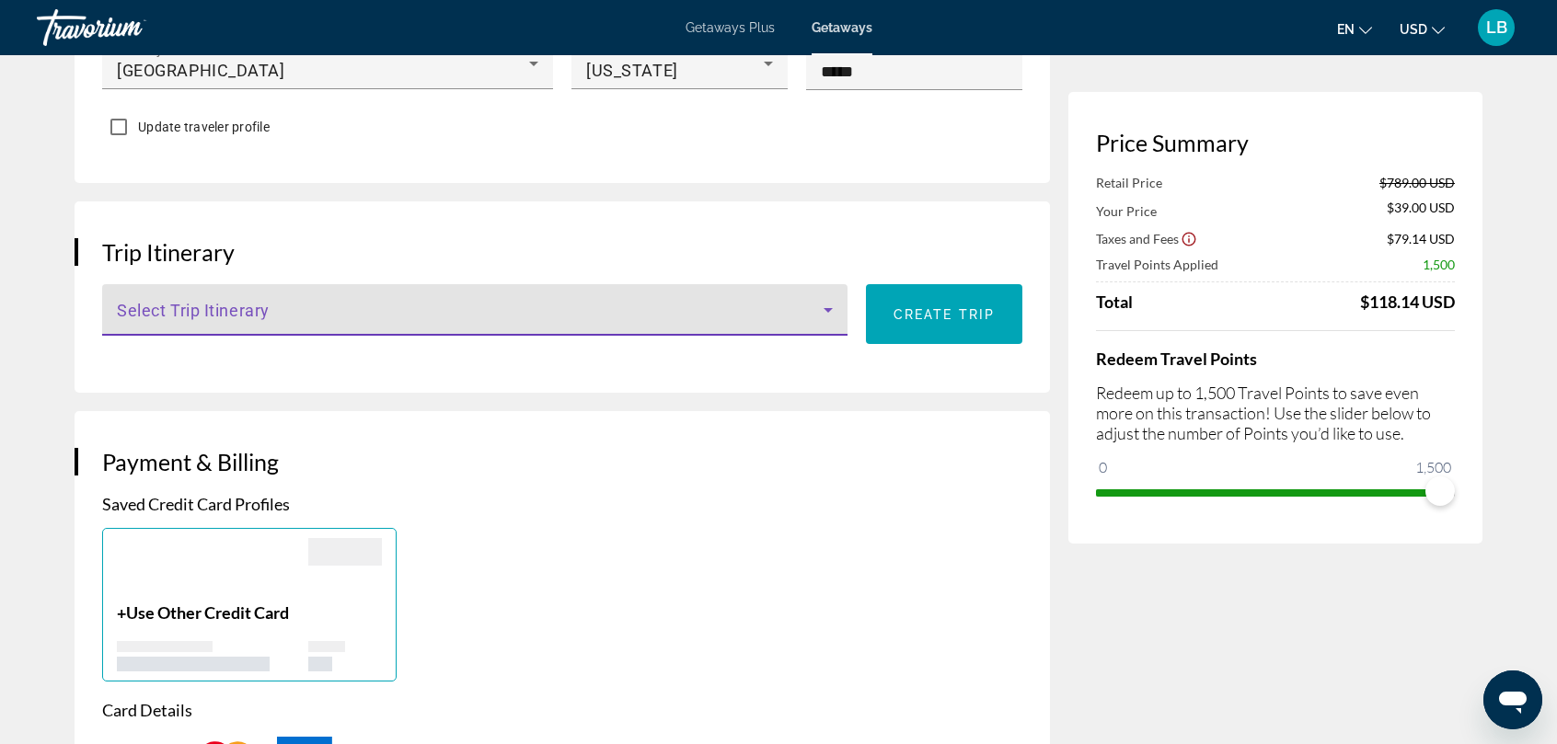
click at [830, 308] on icon "Main content" at bounding box center [828, 310] width 9 height 5
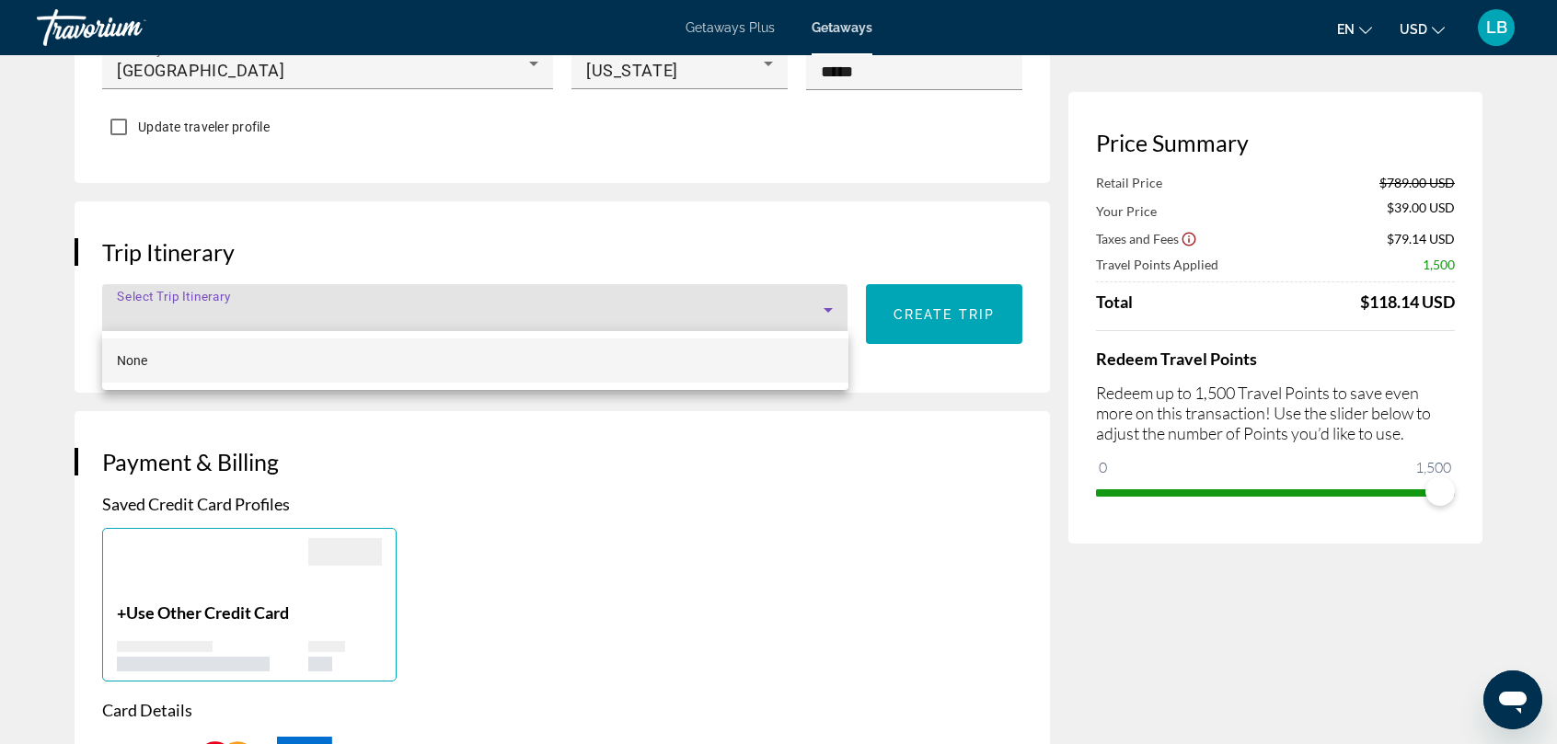
click at [830, 306] on div at bounding box center [778, 372] width 1557 height 744
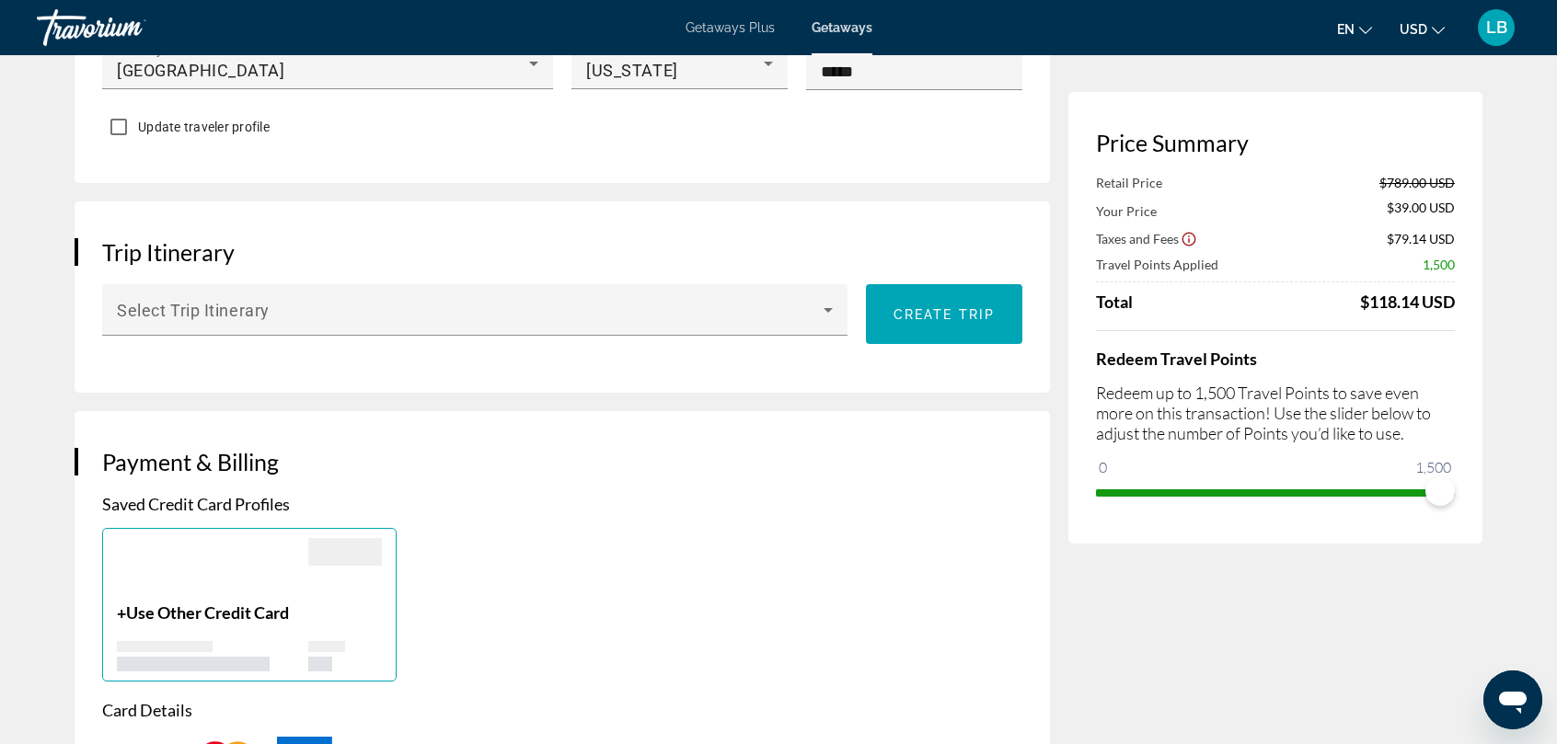
scroll to position [1380, 0]
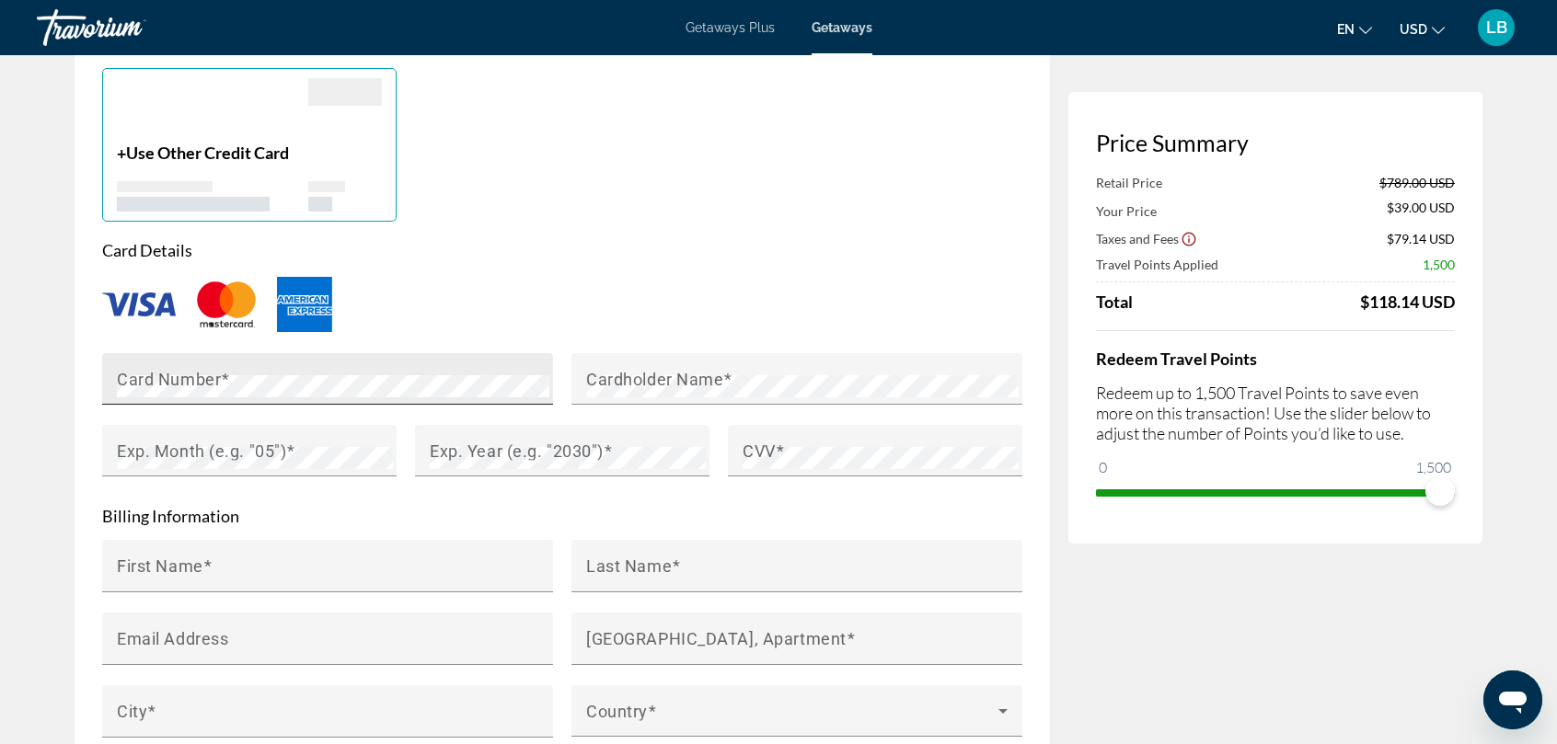
click at [114, 379] on div "Card Number" at bounding box center [327, 379] width 451 height 52
click at [157, 367] on div "Card Number" at bounding box center [333, 379] width 433 height 52
click at [615, 382] on mat-label "Cardholder Name" at bounding box center [654, 378] width 137 height 19
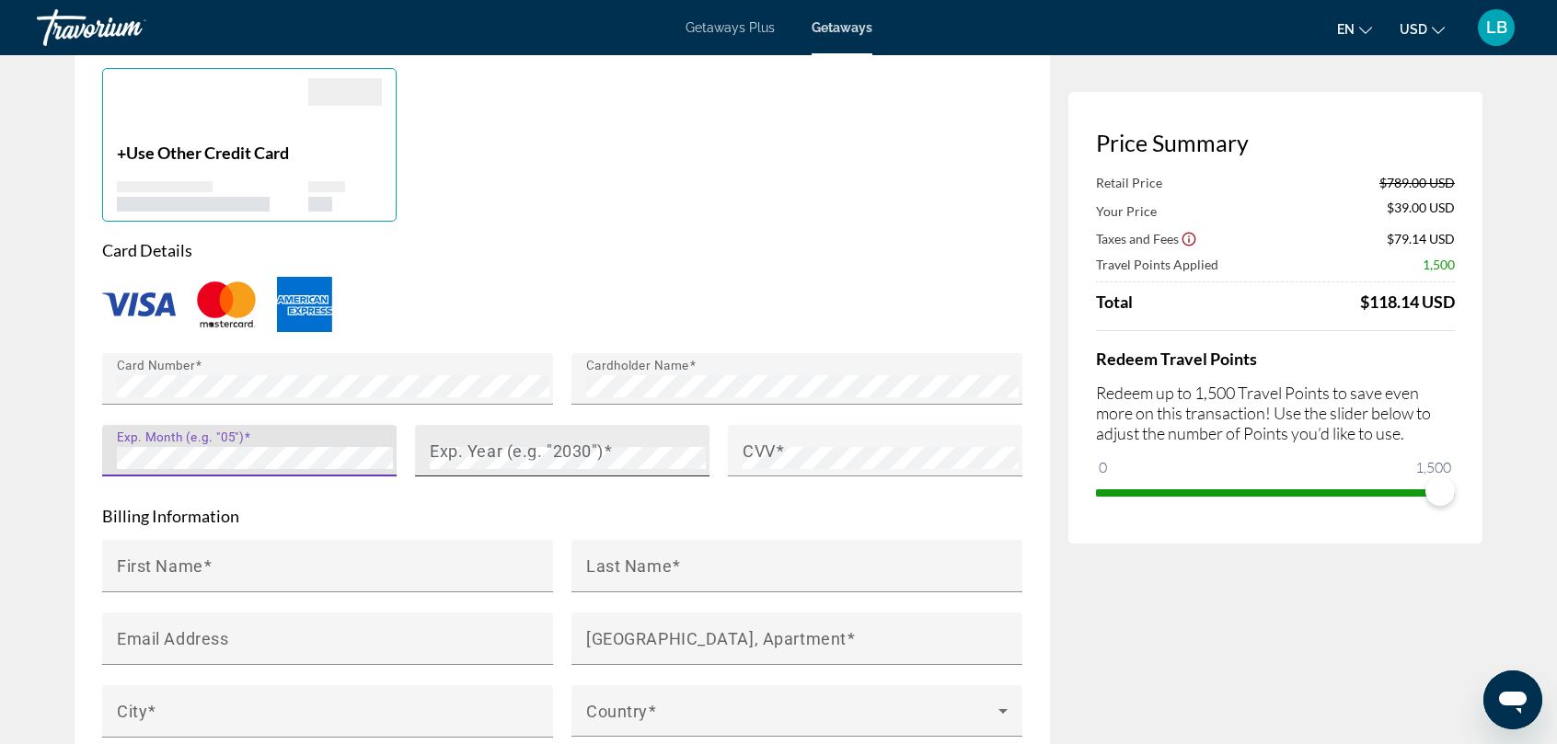
click at [444, 450] on mat-label "Exp. Year (e.g. "2030")" at bounding box center [517, 450] width 174 height 19
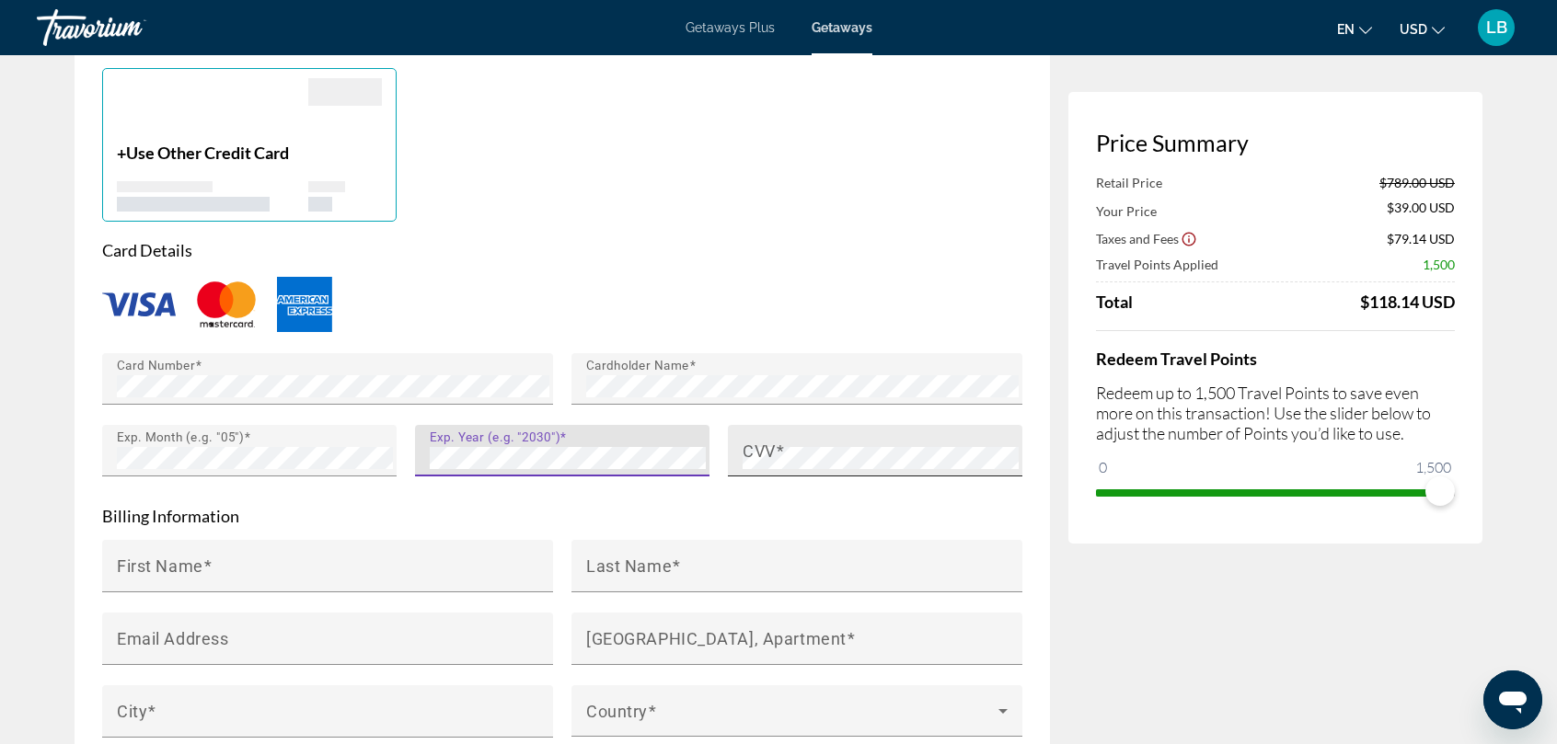
click at [753, 447] on mat-label "CVV" at bounding box center [759, 450] width 33 height 19
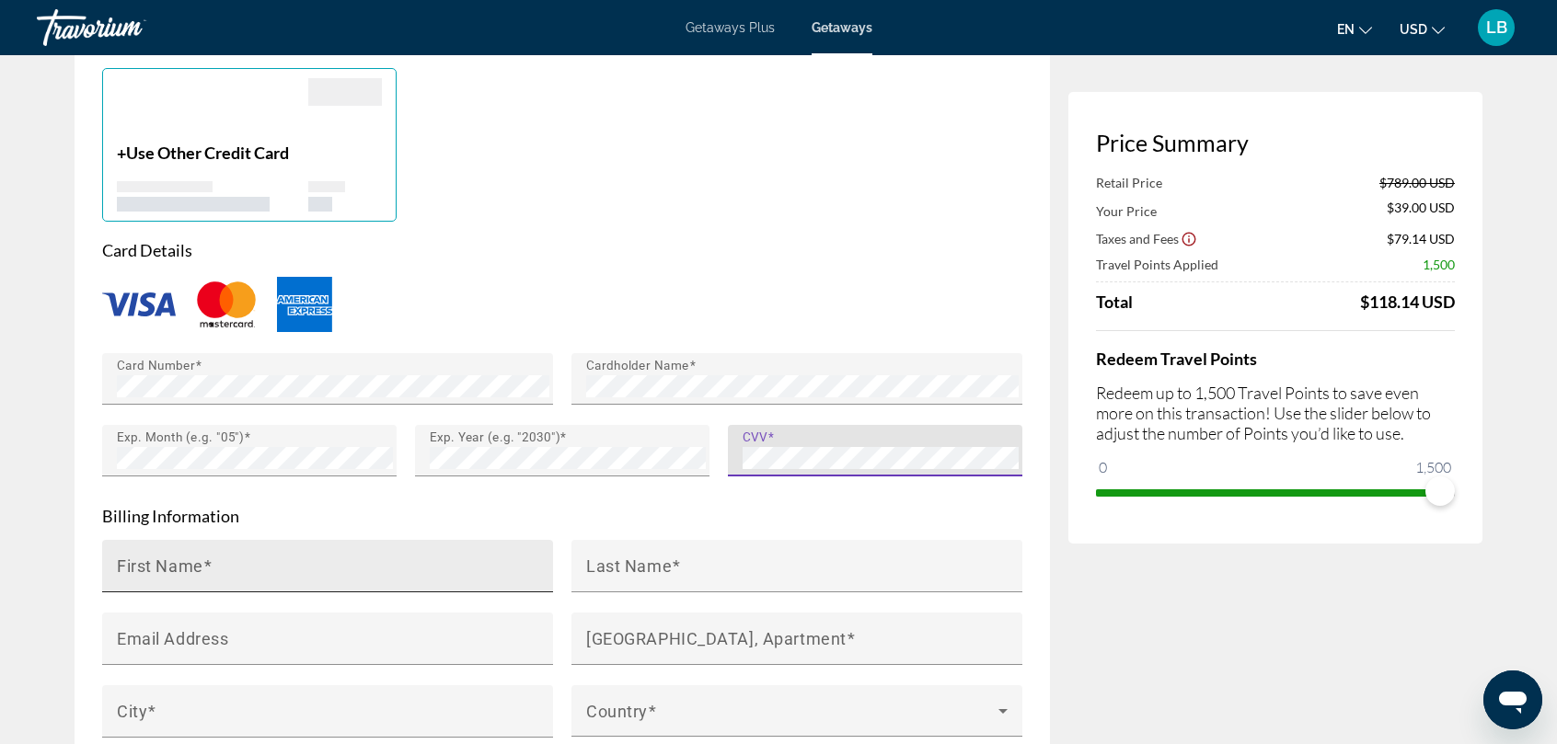
click at [199, 572] on input "First Name" at bounding box center [333, 574] width 433 height 22
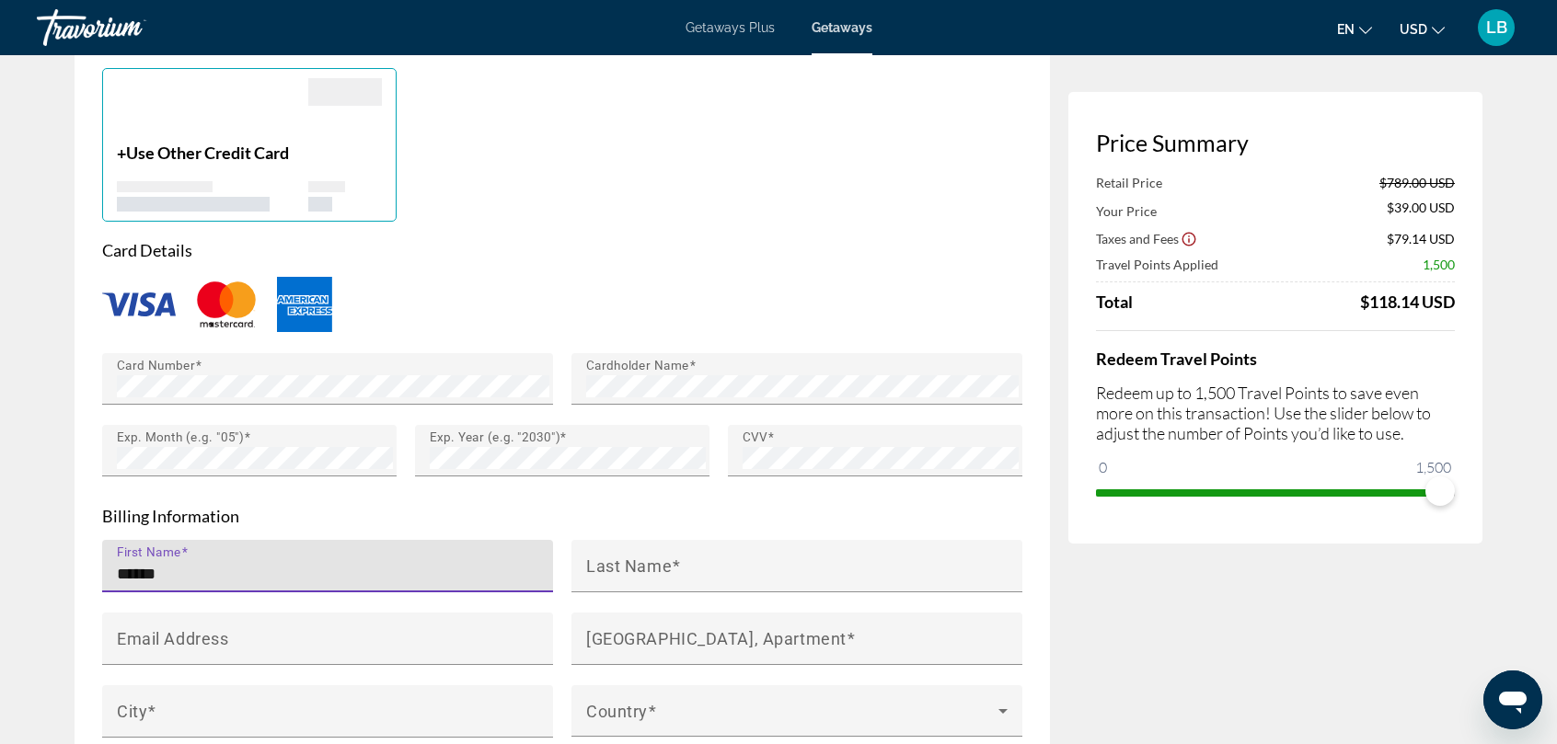
type input "******"
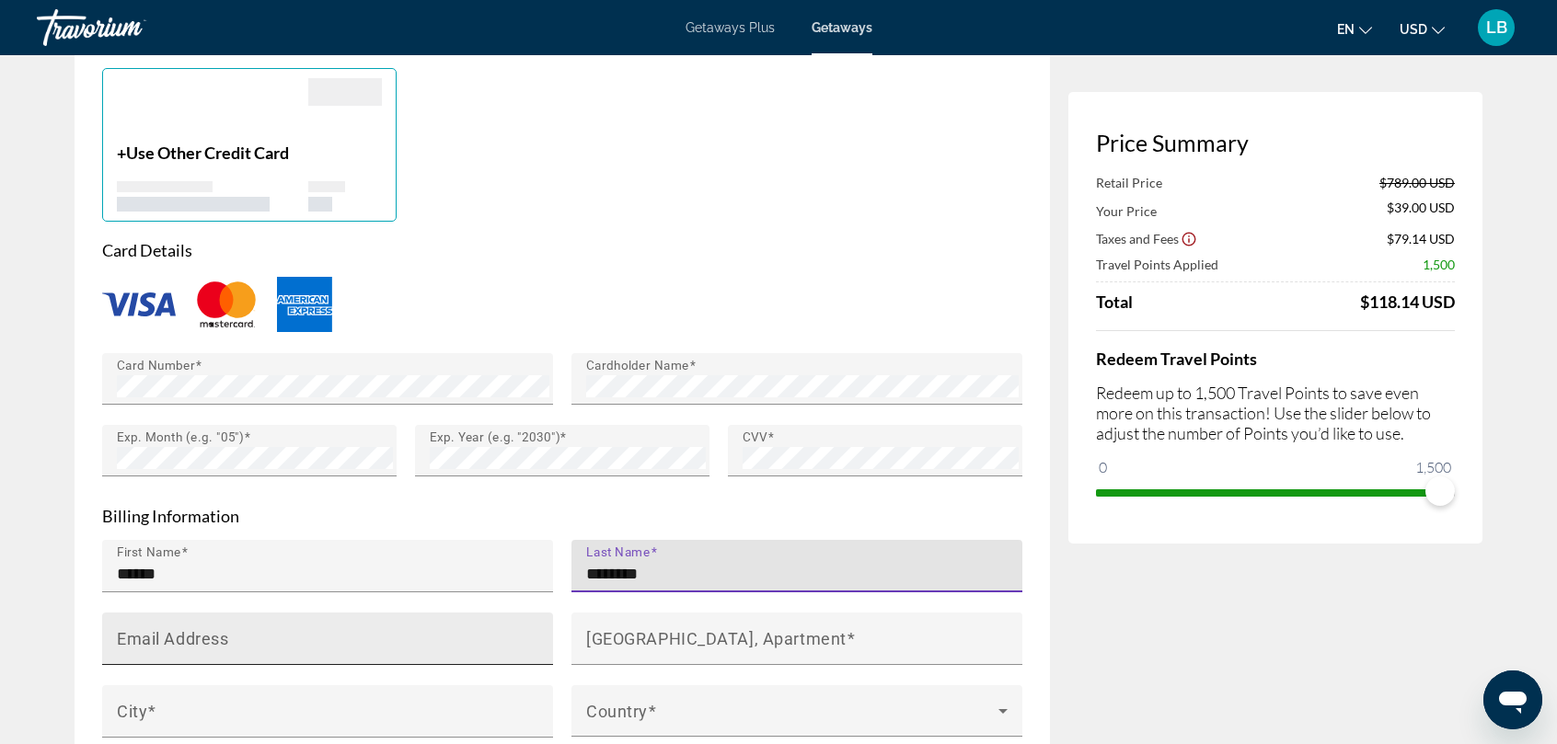
type input "********"
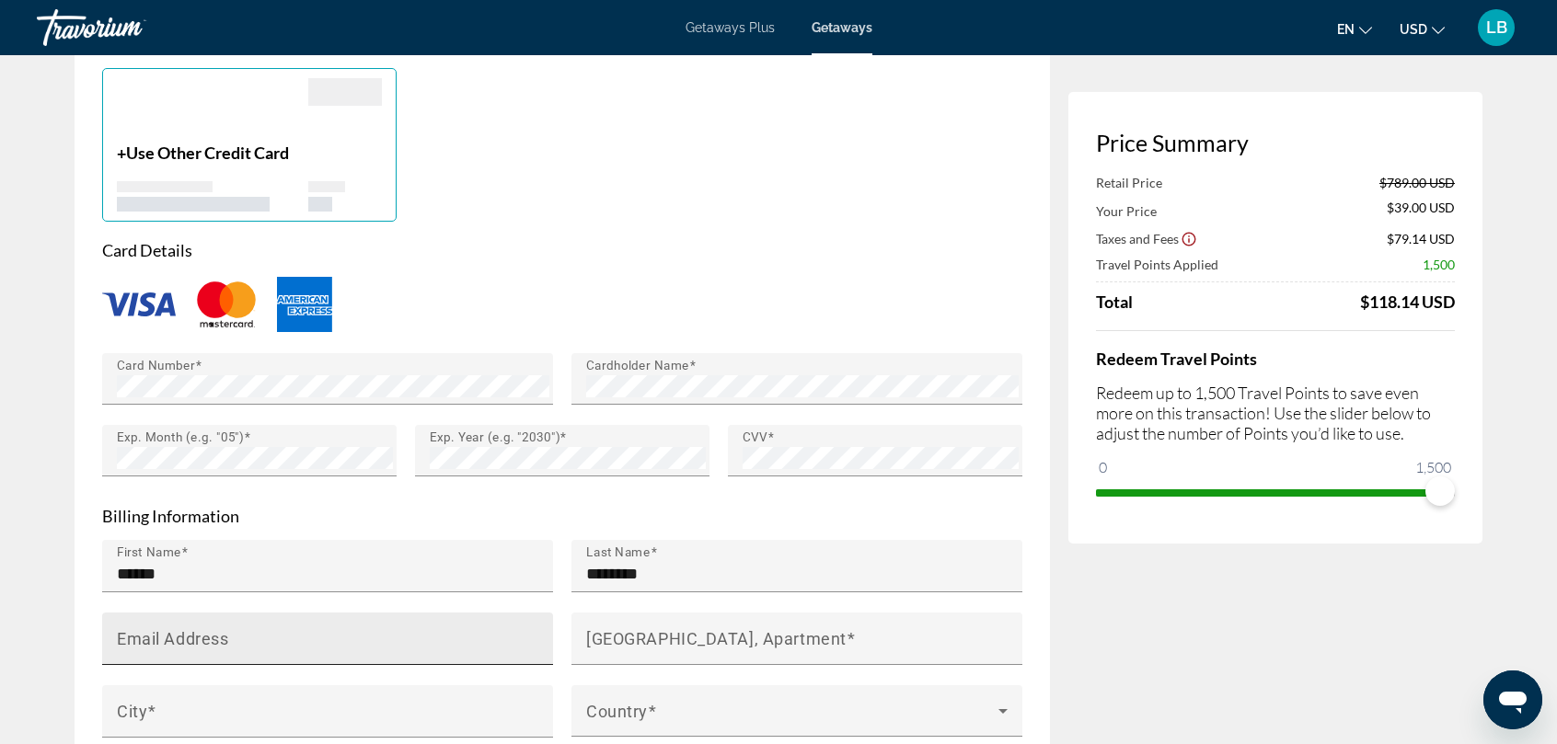
click at [128, 639] on mat-label "Email Address" at bounding box center [172, 638] width 111 height 19
click at [128, 639] on input "Email Address" at bounding box center [333, 647] width 433 height 22
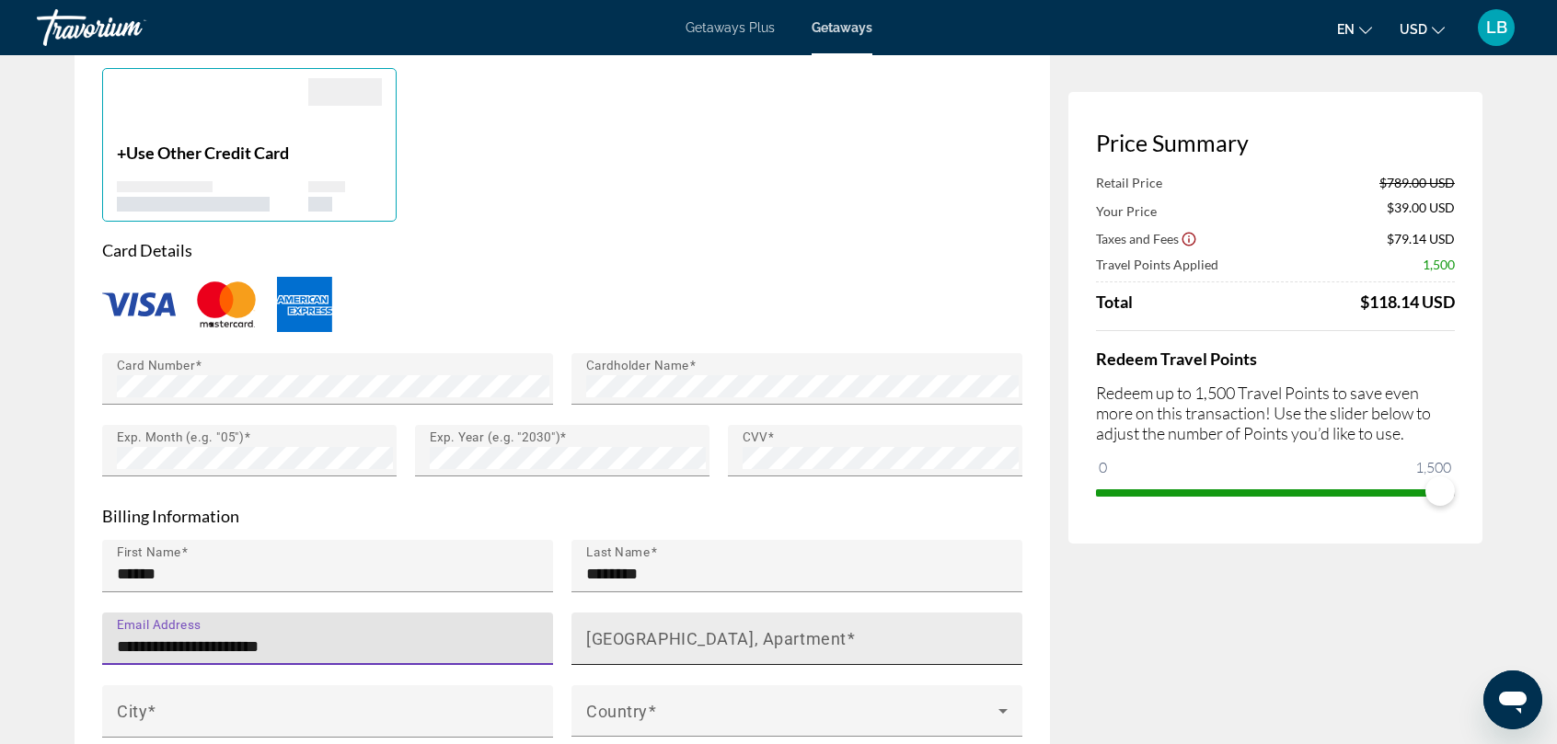
type input "**********"
click at [645, 640] on mat-label "[GEOGRAPHIC_DATA], Apartment" at bounding box center [716, 638] width 260 height 19
click at [645, 640] on input "[GEOGRAPHIC_DATA], Apartment" at bounding box center [802, 647] width 433 height 22
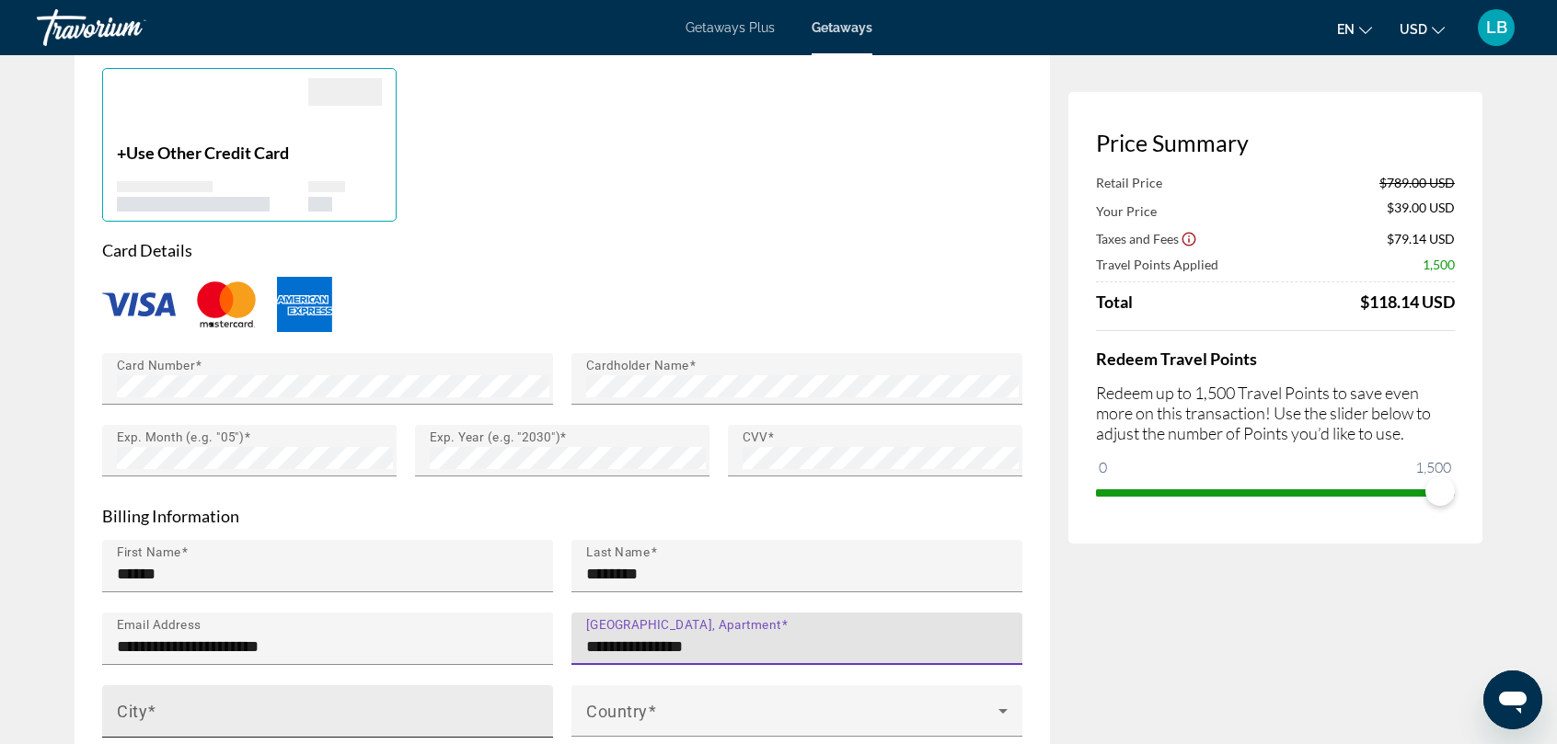
type input "**********"
click at [130, 715] on input "City" at bounding box center [333, 720] width 433 height 22
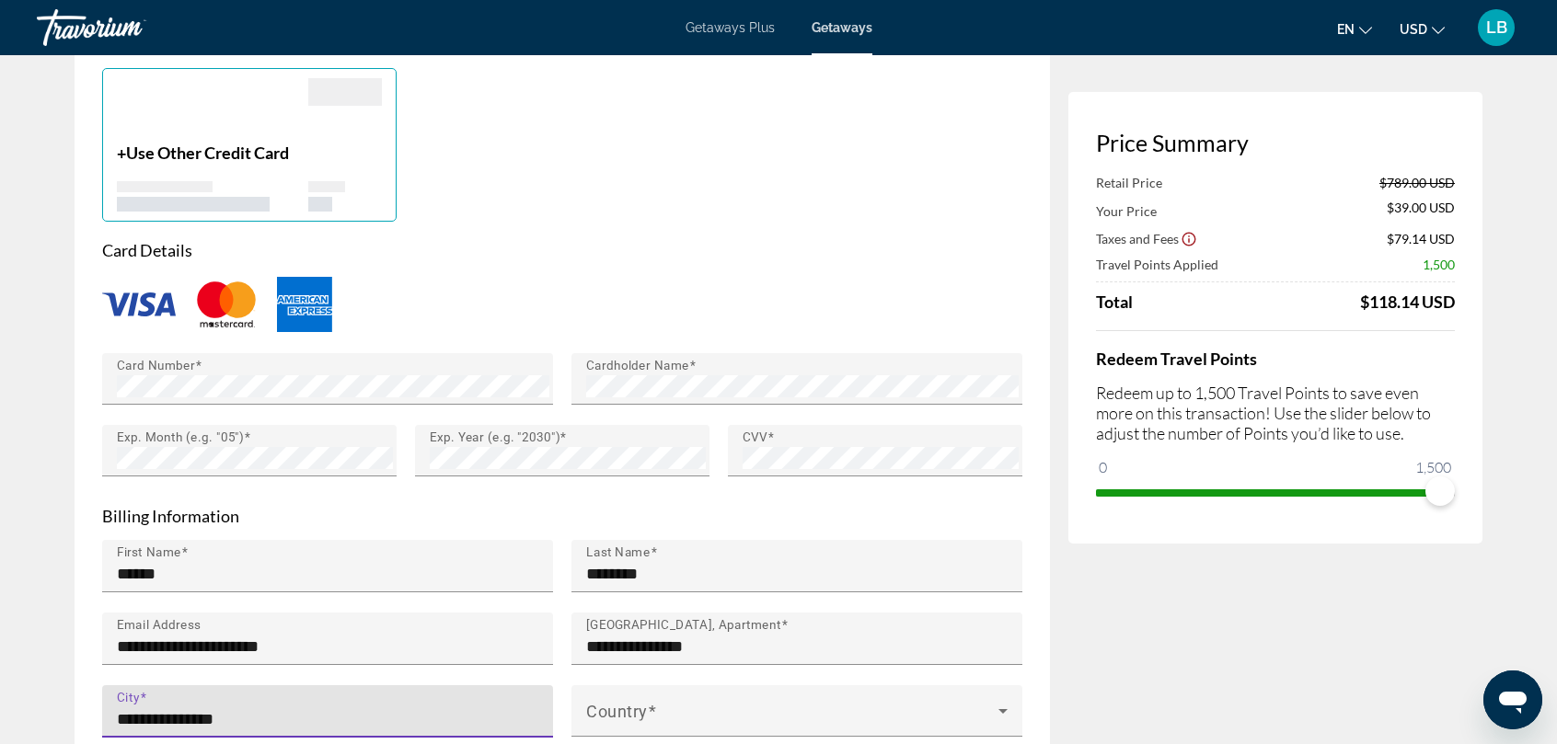
type input "**********"
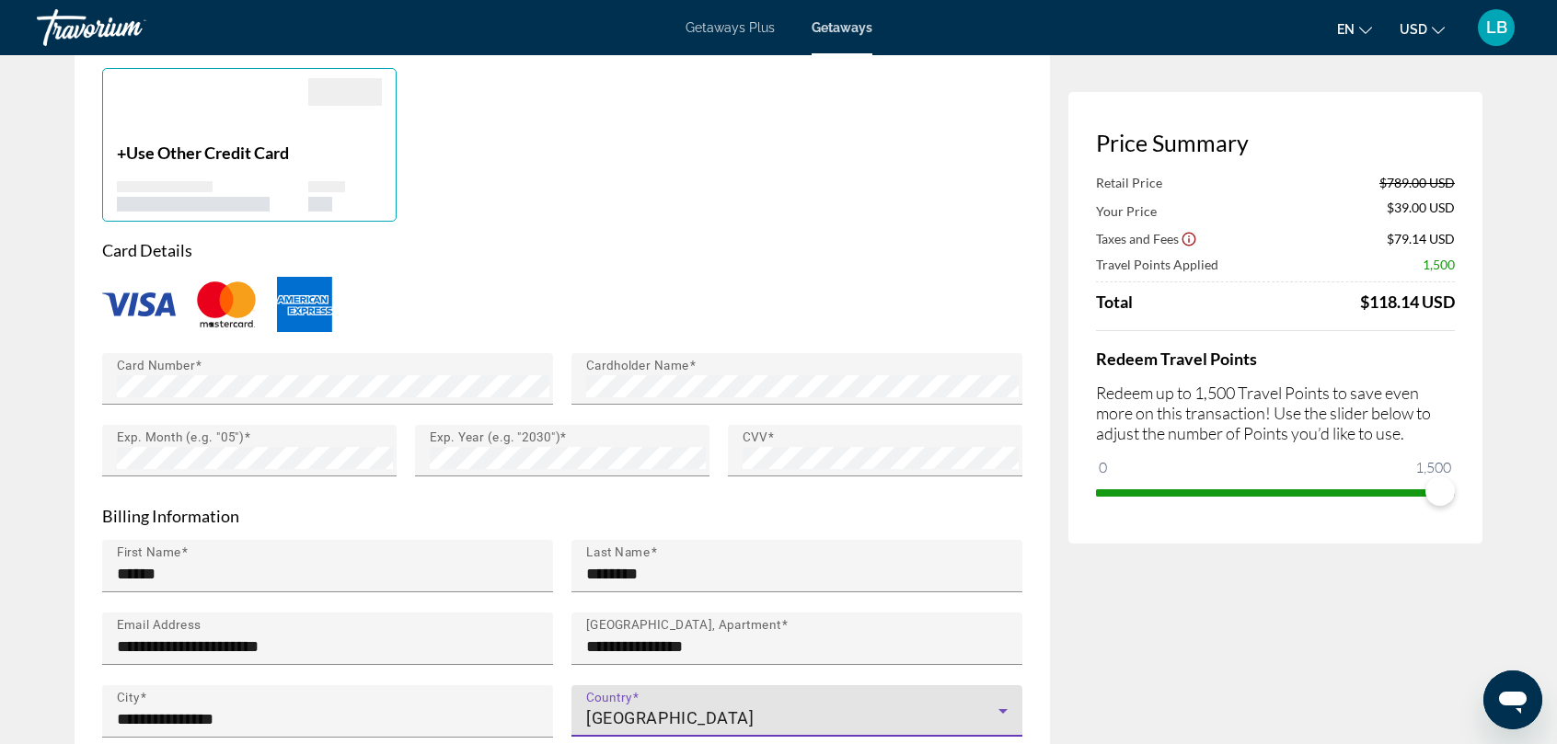
click at [1004, 706] on icon "Main content" at bounding box center [1003, 711] width 22 height 22
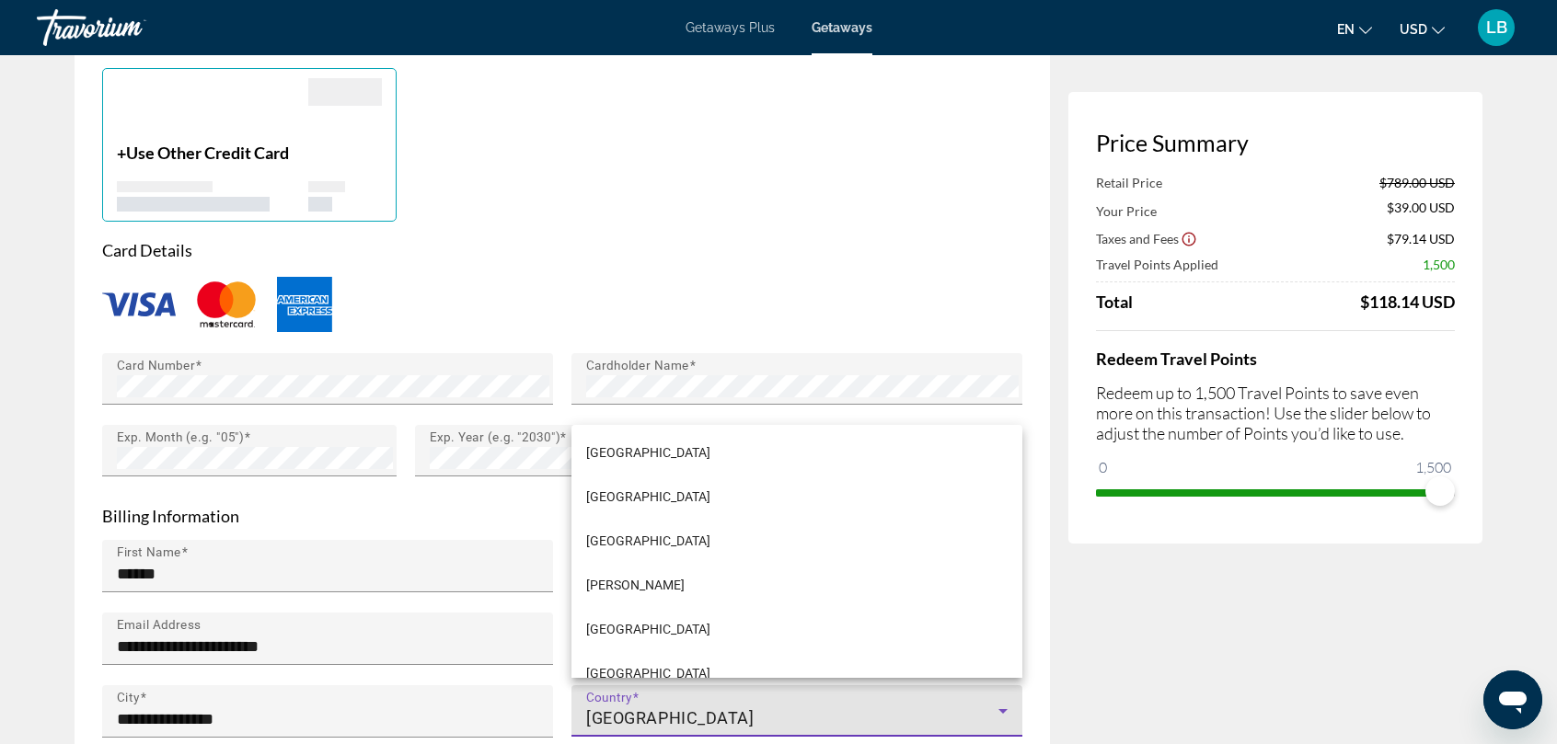
scroll to position [1723, 0]
click at [703, 419] on div at bounding box center [778, 372] width 1557 height 744
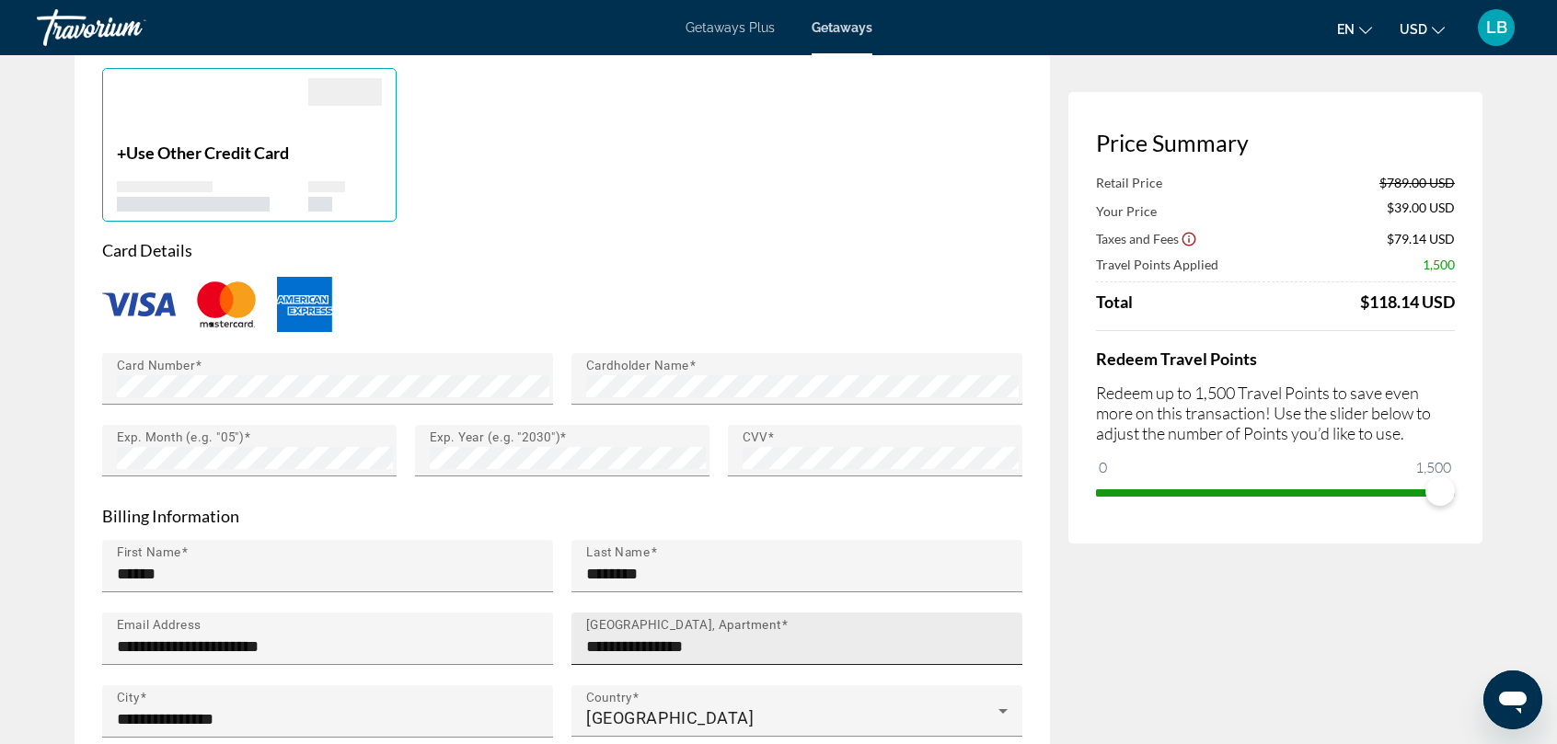
scroll to position [1841, 0]
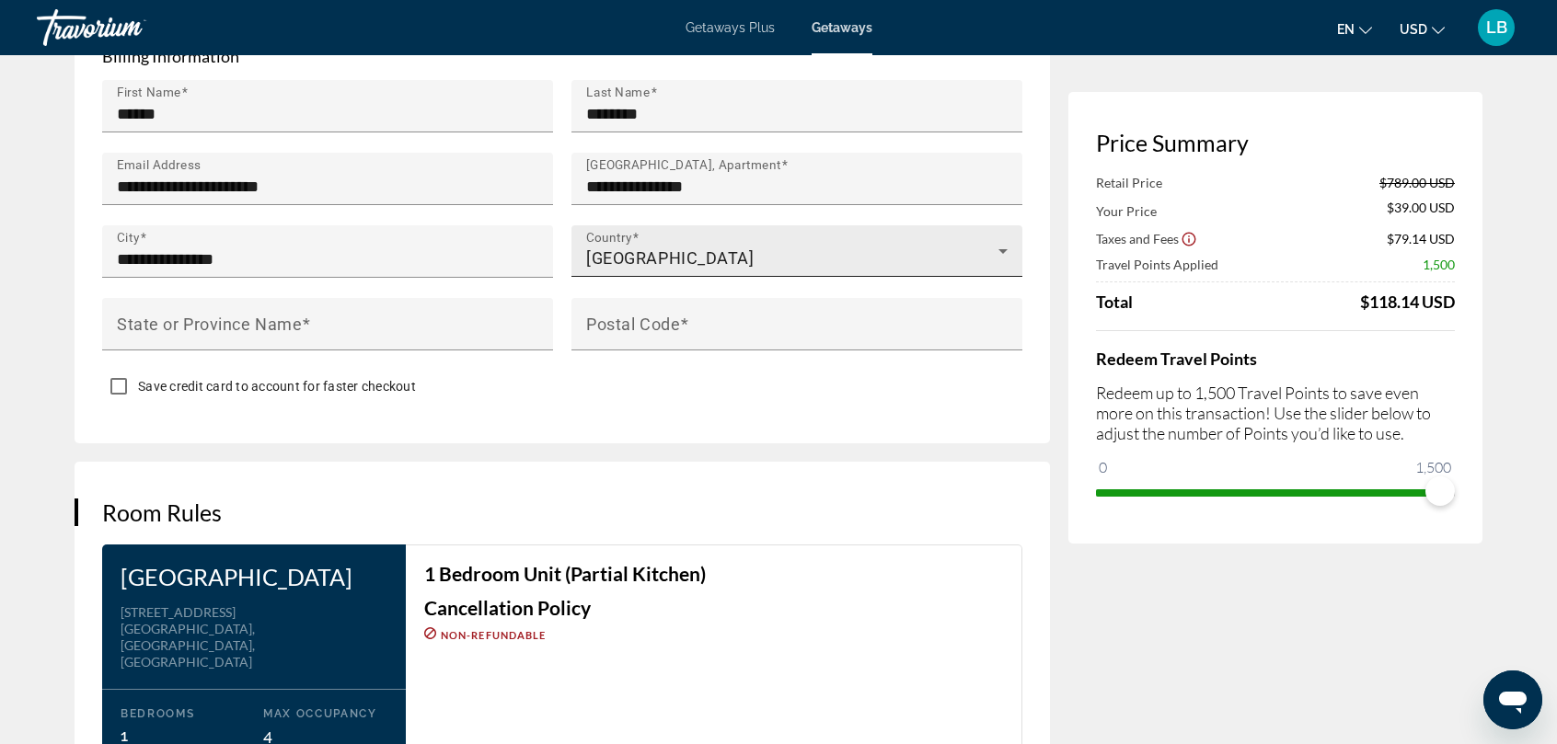
click at [644, 248] on span "[GEOGRAPHIC_DATA]" at bounding box center [670, 257] width 168 height 19
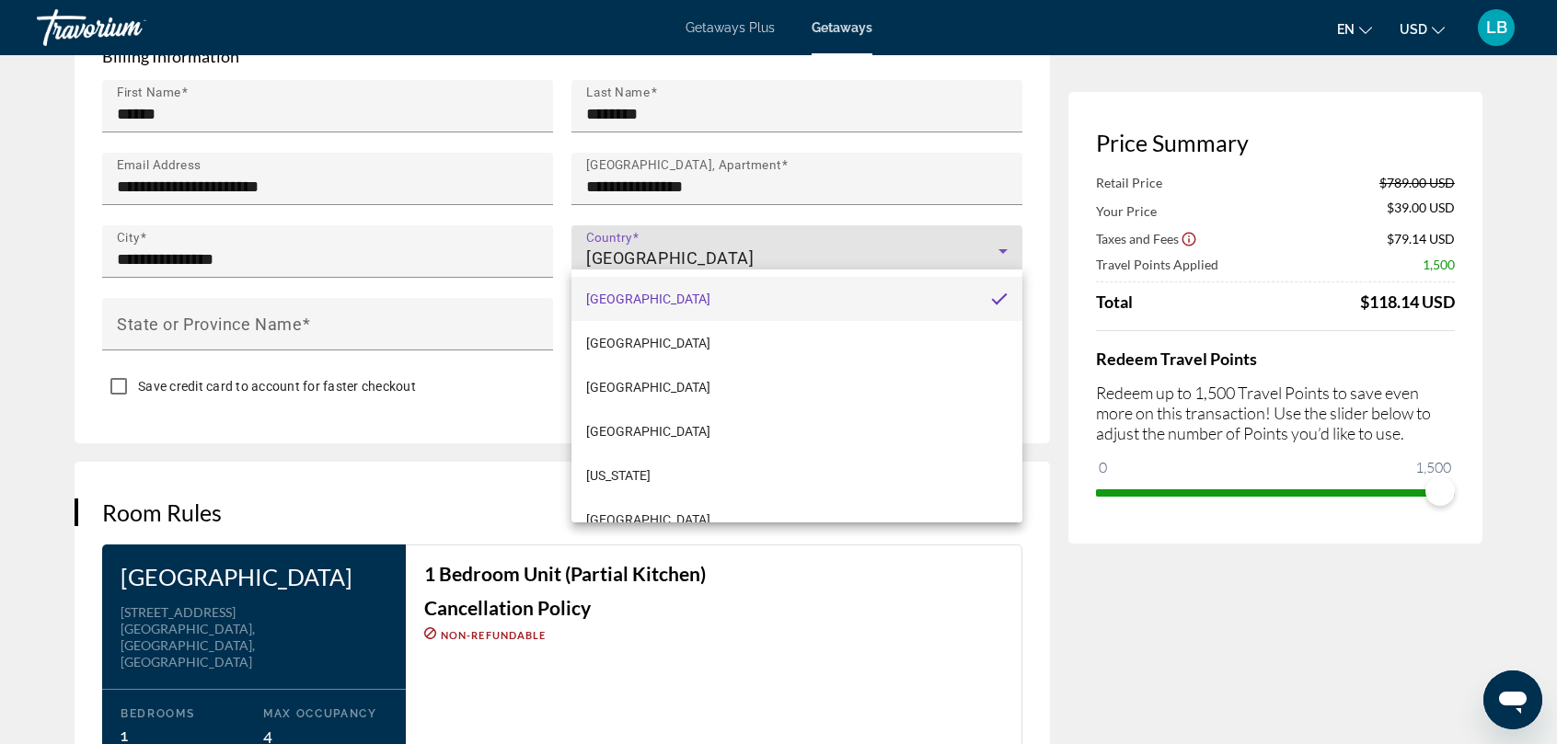
scroll to position [10312, 0]
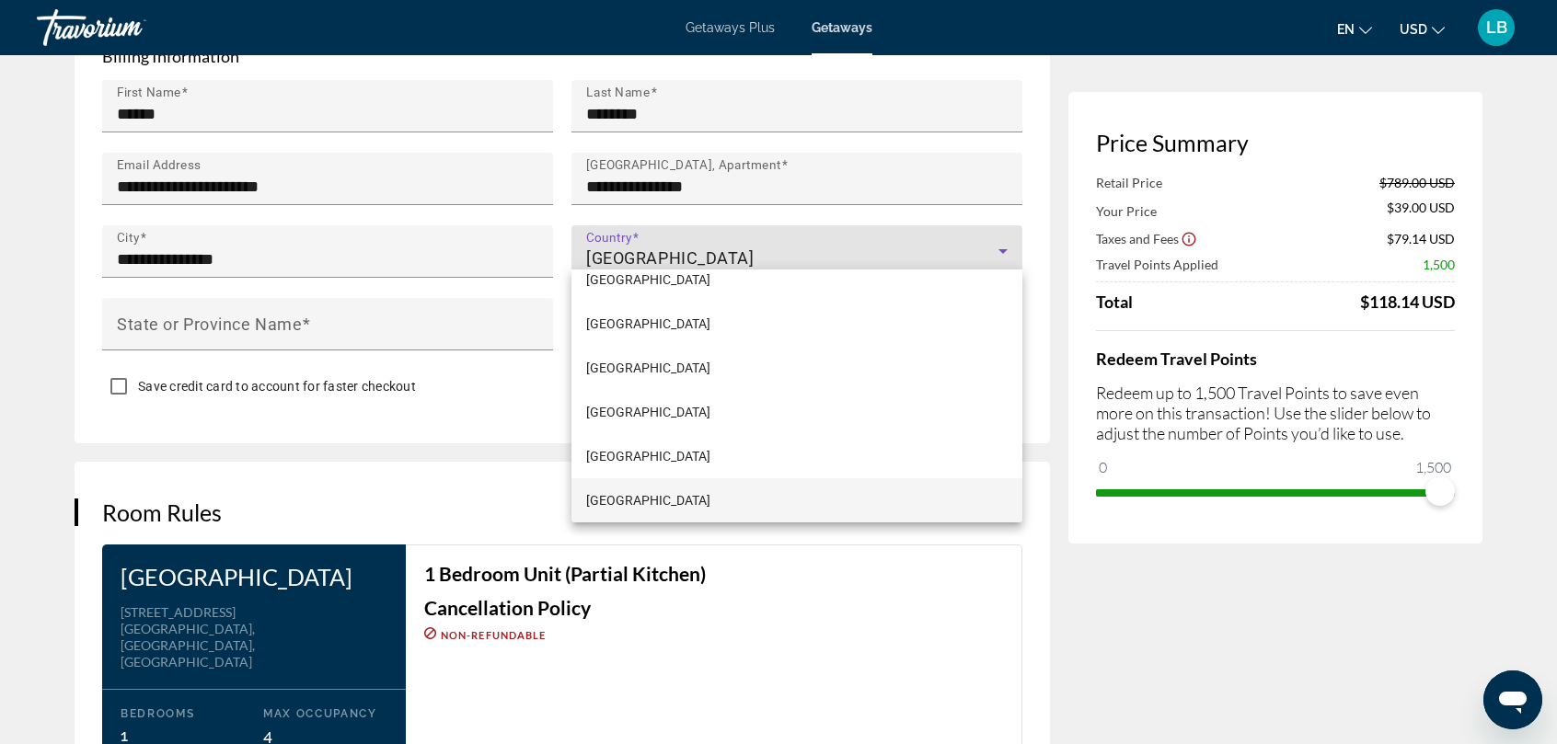
click at [687, 249] on div at bounding box center [778, 372] width 1557 height 744
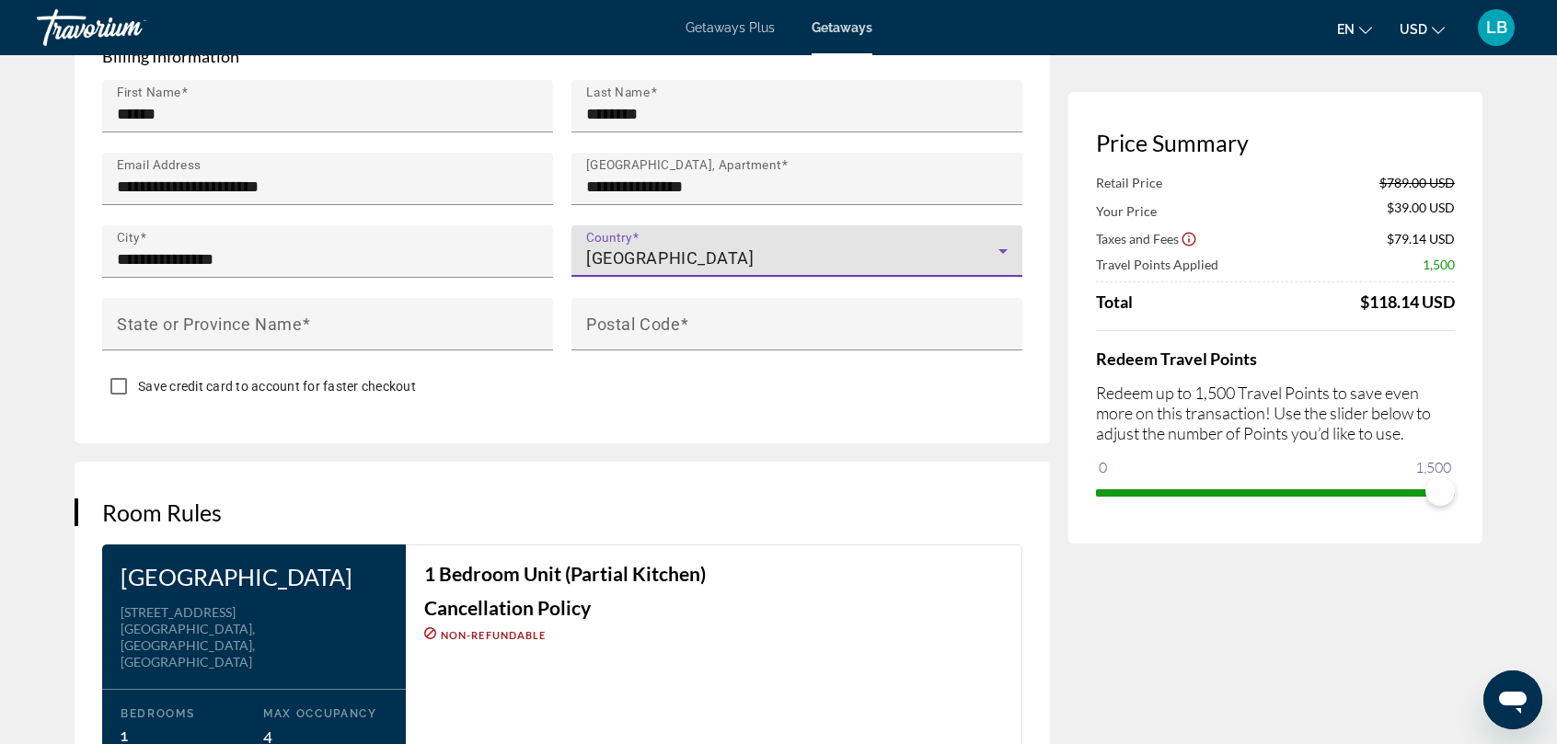
click at [1003, 249] on icon "Main content" at bounding box center [1003, 251] width 22 height 22
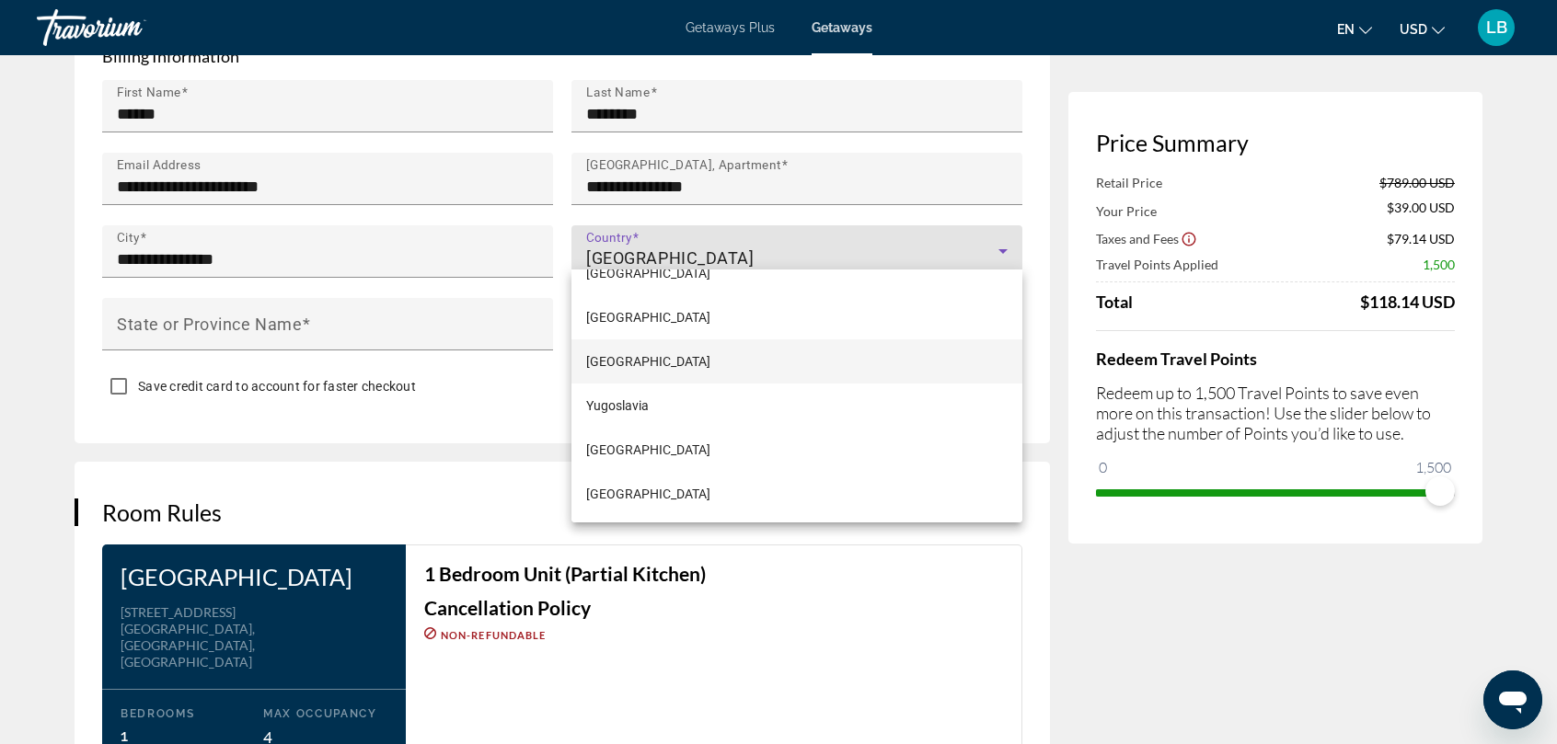
scroll to position [10697, 0]
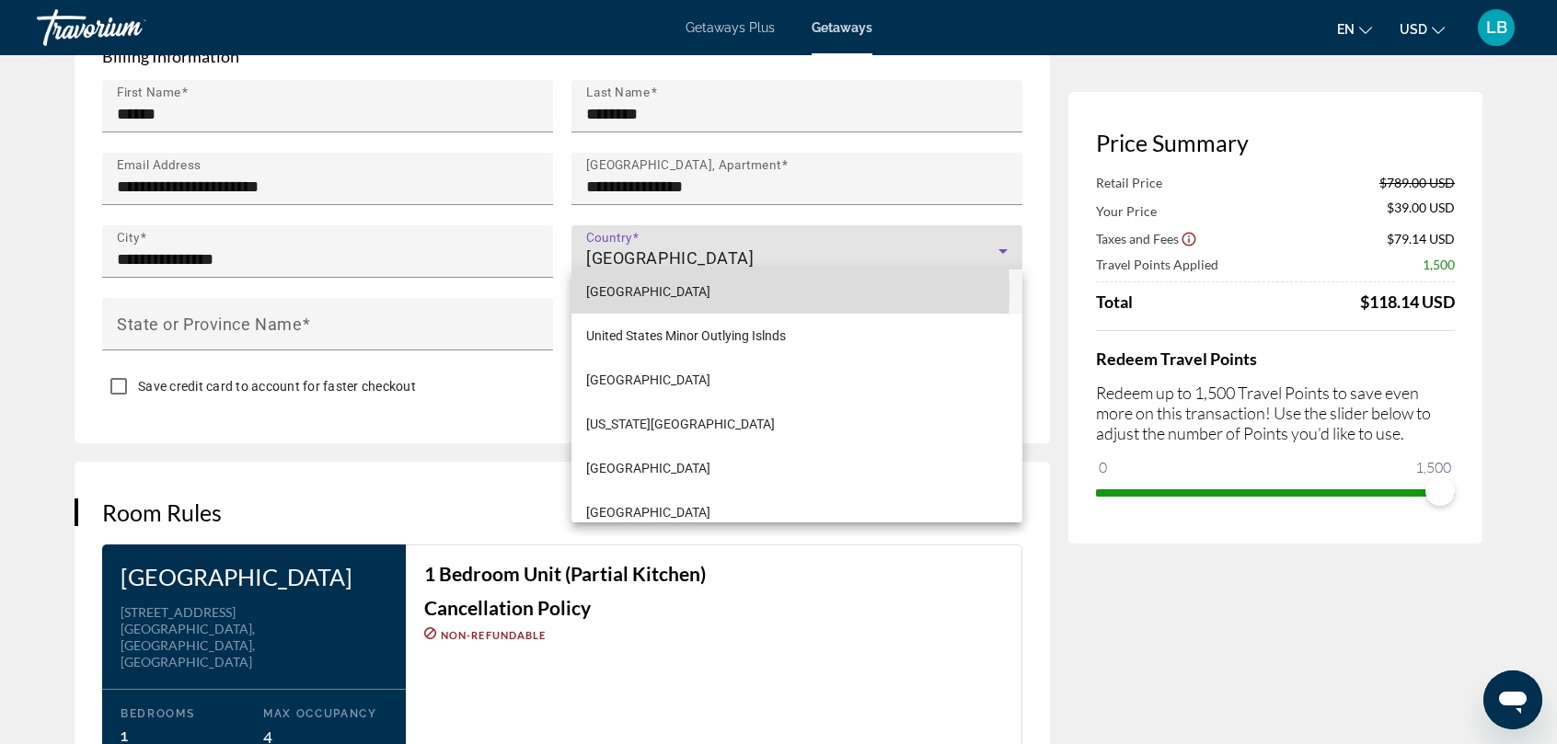
click at [648, 290] on span "[GEOGRAPHIC_DATA]" at bounding box center [648, 292] width 124 height 22
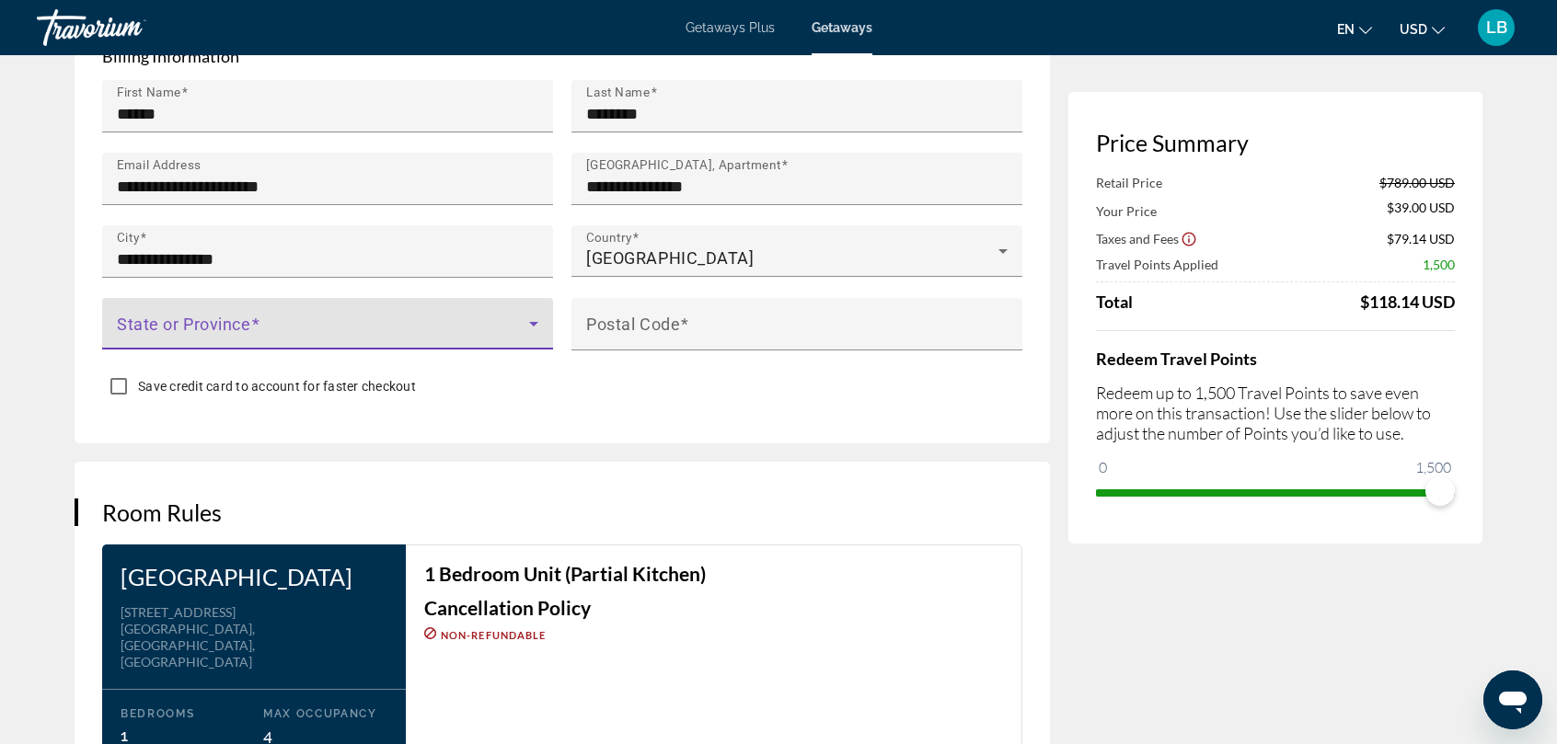
click at [131, 320] on span "Main content" at bounding box center [323, 331] width 412 height 22
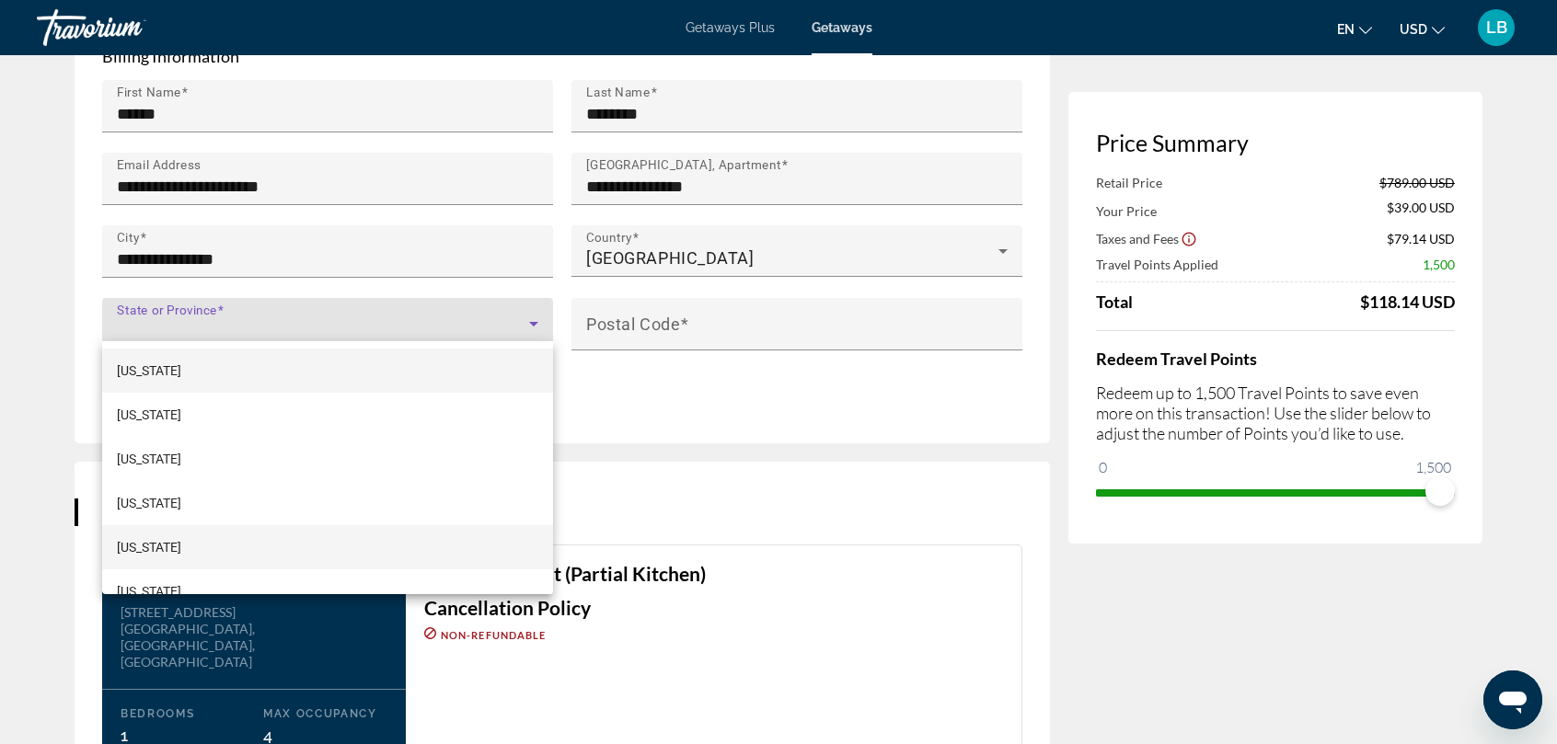
click at [149, 543] on span "[US_STATE]" at bounding box center [149, 548] width 64 height 22
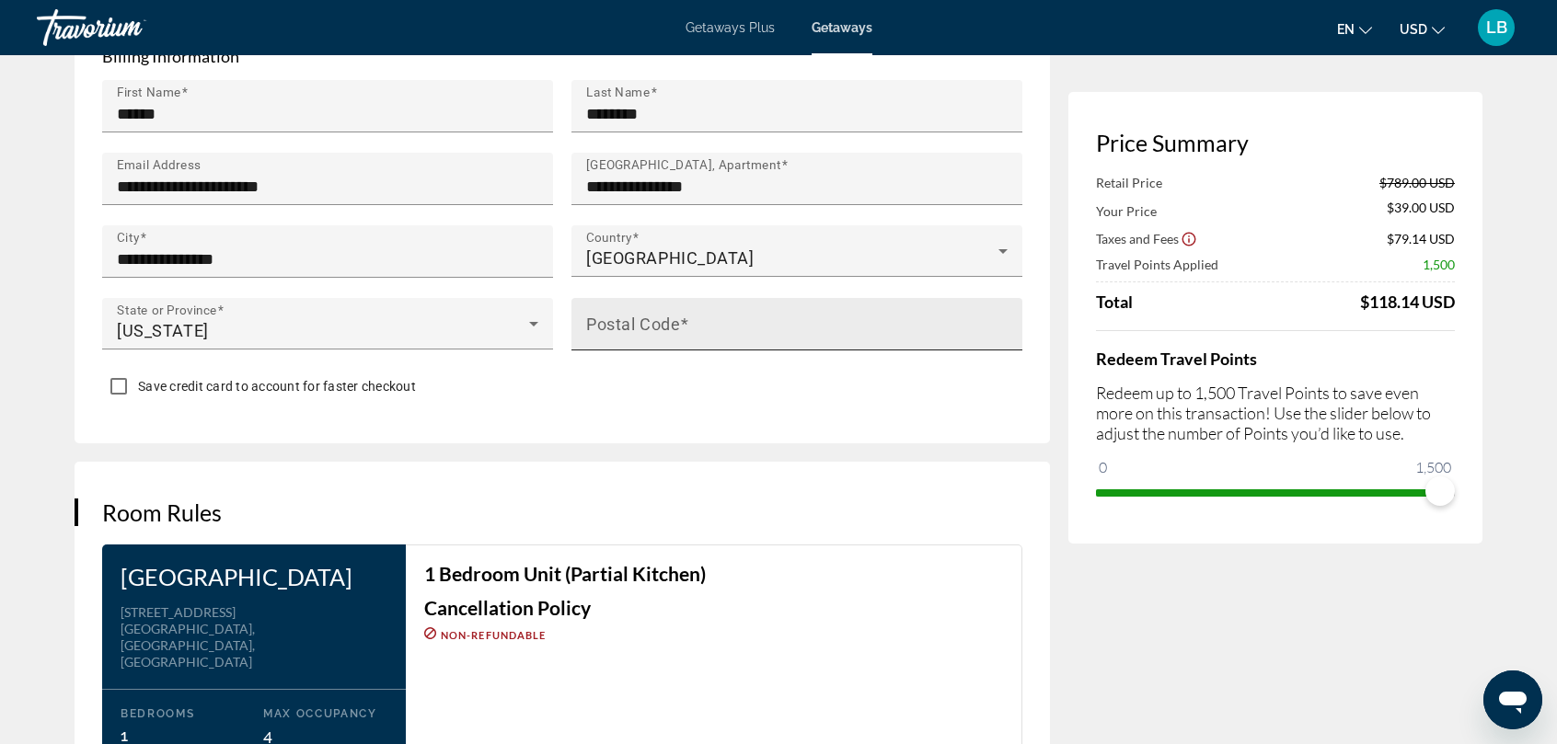
click at [617, 317] on mat-label "Postal Code" at bounding box center [633, 323] width 94 height 19
click at [617, 321] on input "Postal Code" at bounding box center [802, 332] width 433 height 22
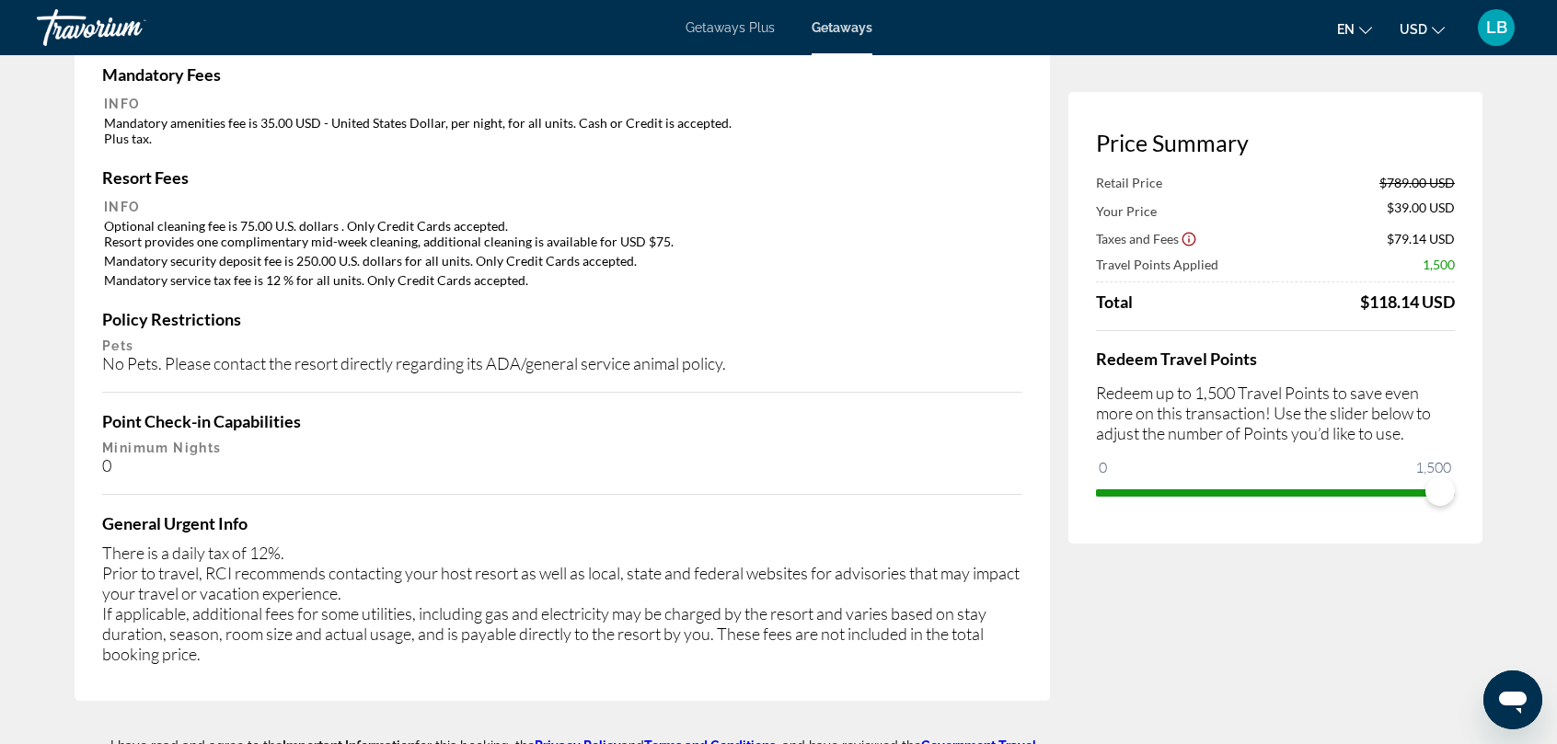
scroll to position [3186, 0]
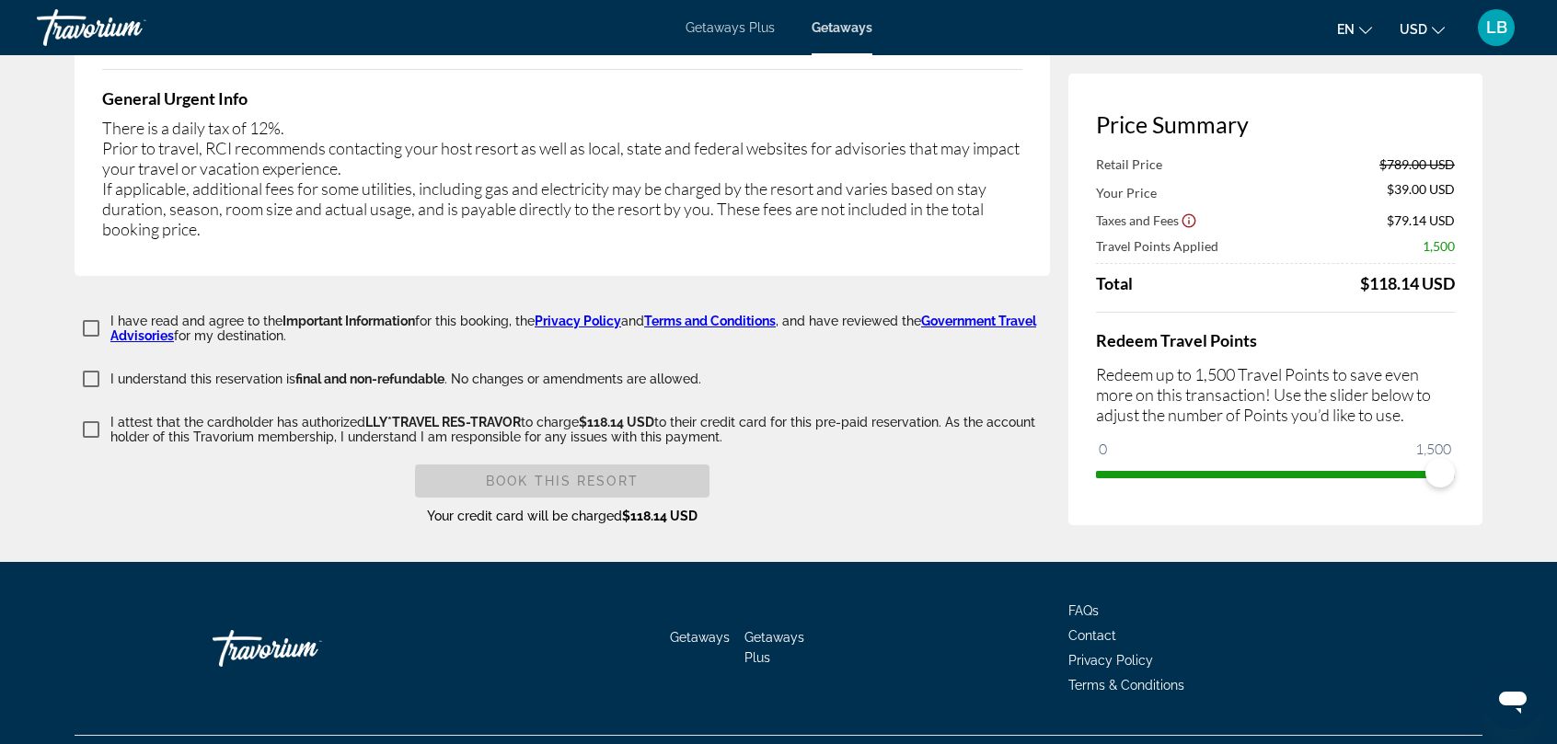
type input "*****"
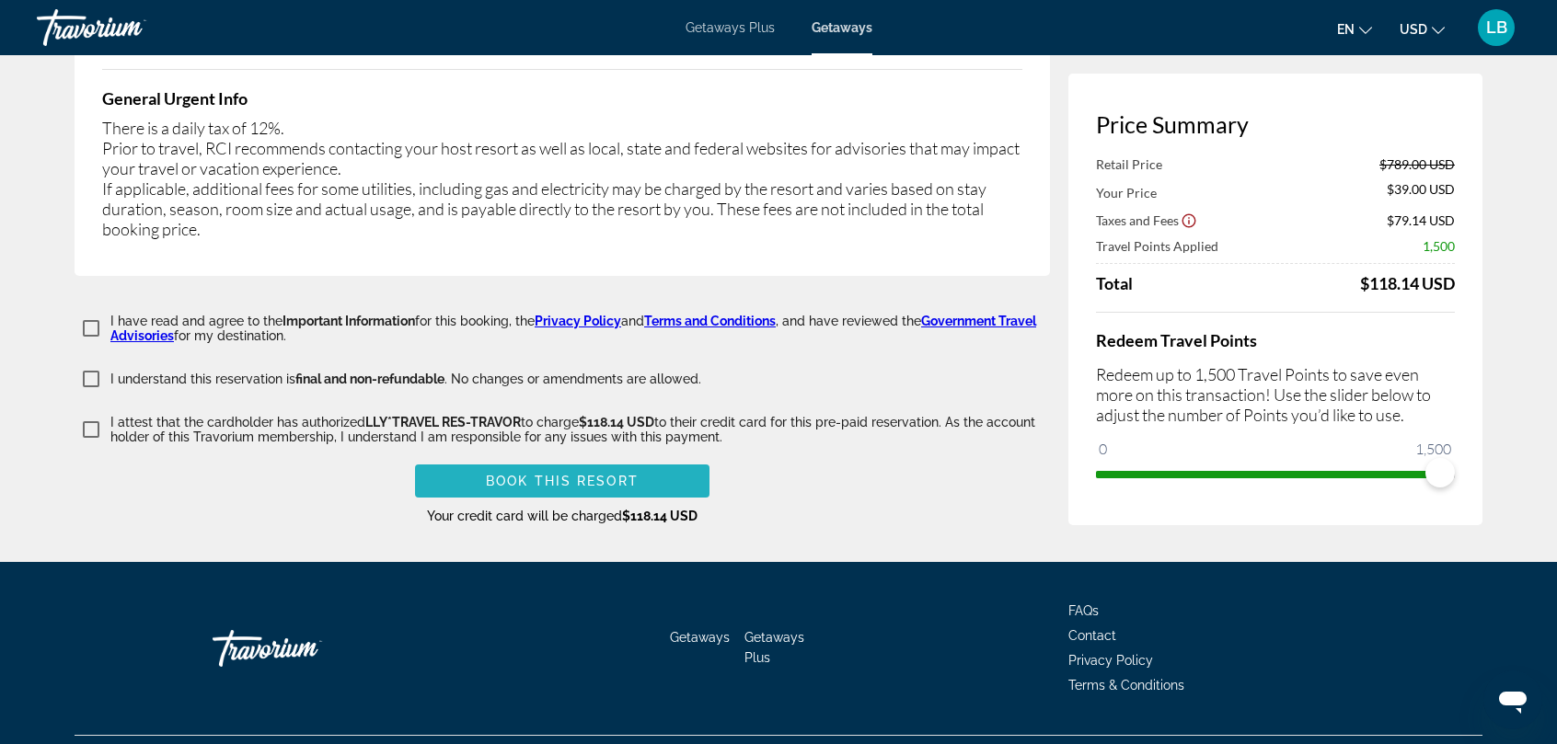
click at [555, 474] on span "Book this Resort" at bounding box center [562, 481] width 153 height 15
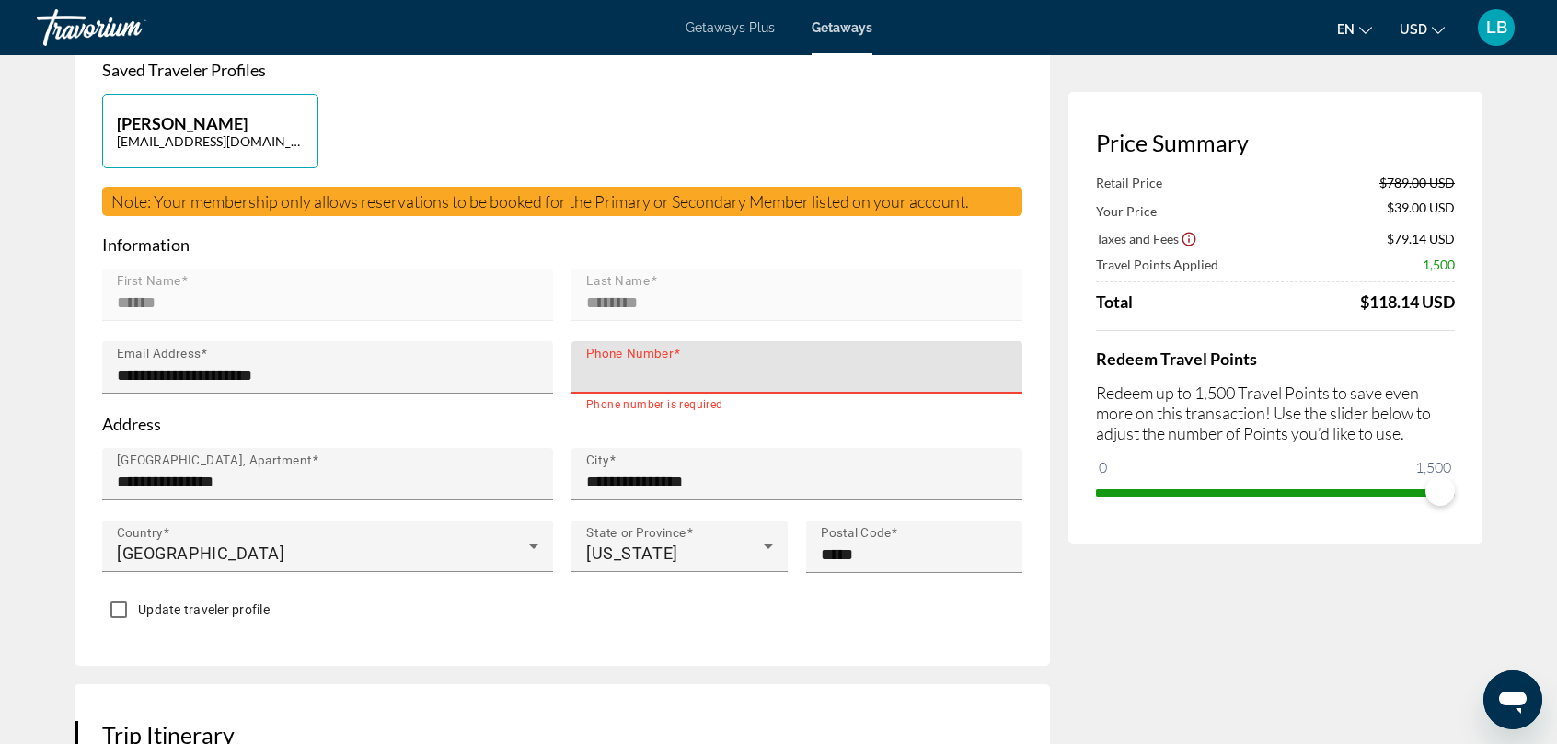
click at [606, 368] on input "Phone Number" at bounding box center [802, 375] width 433 height 22
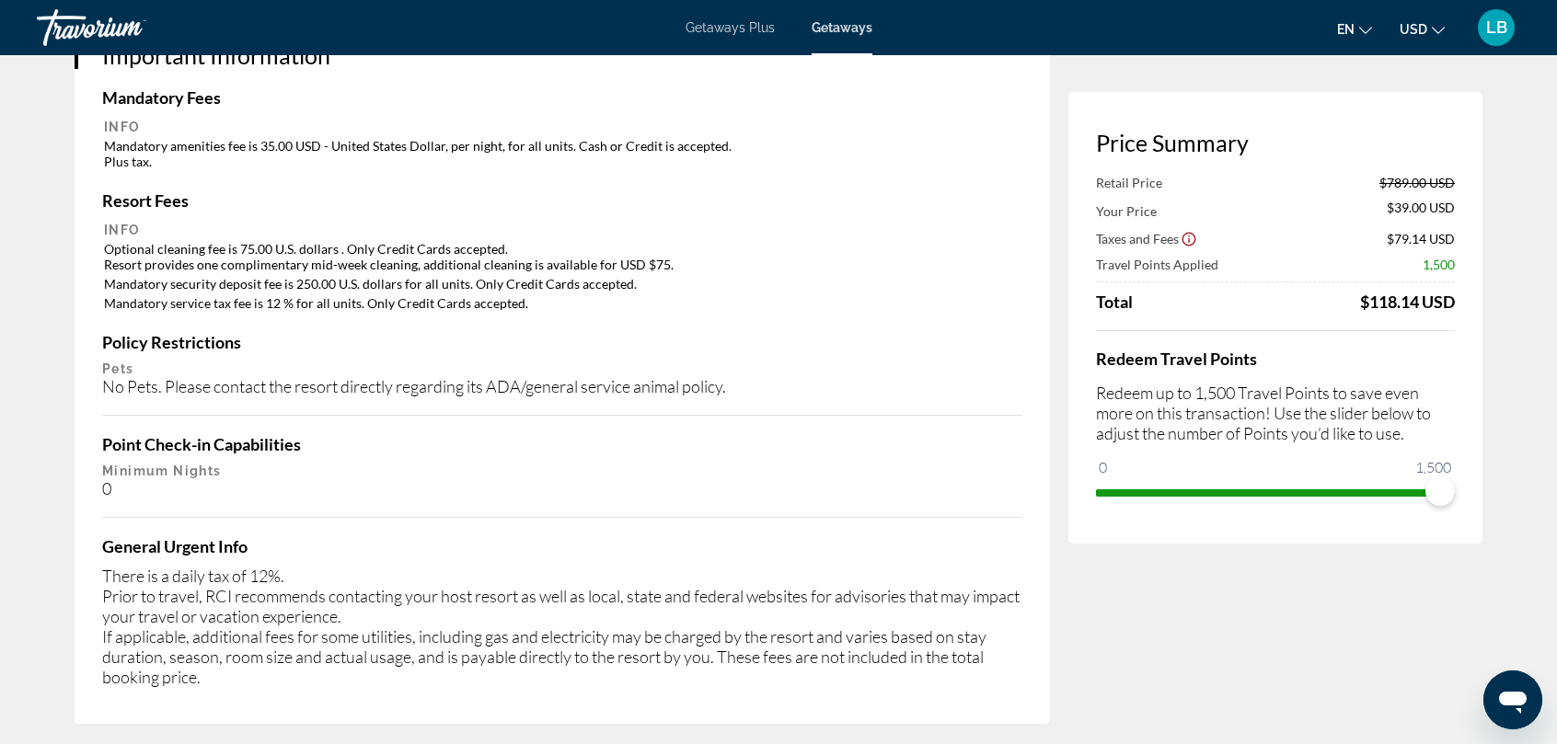
scroll to position [2278, 0]
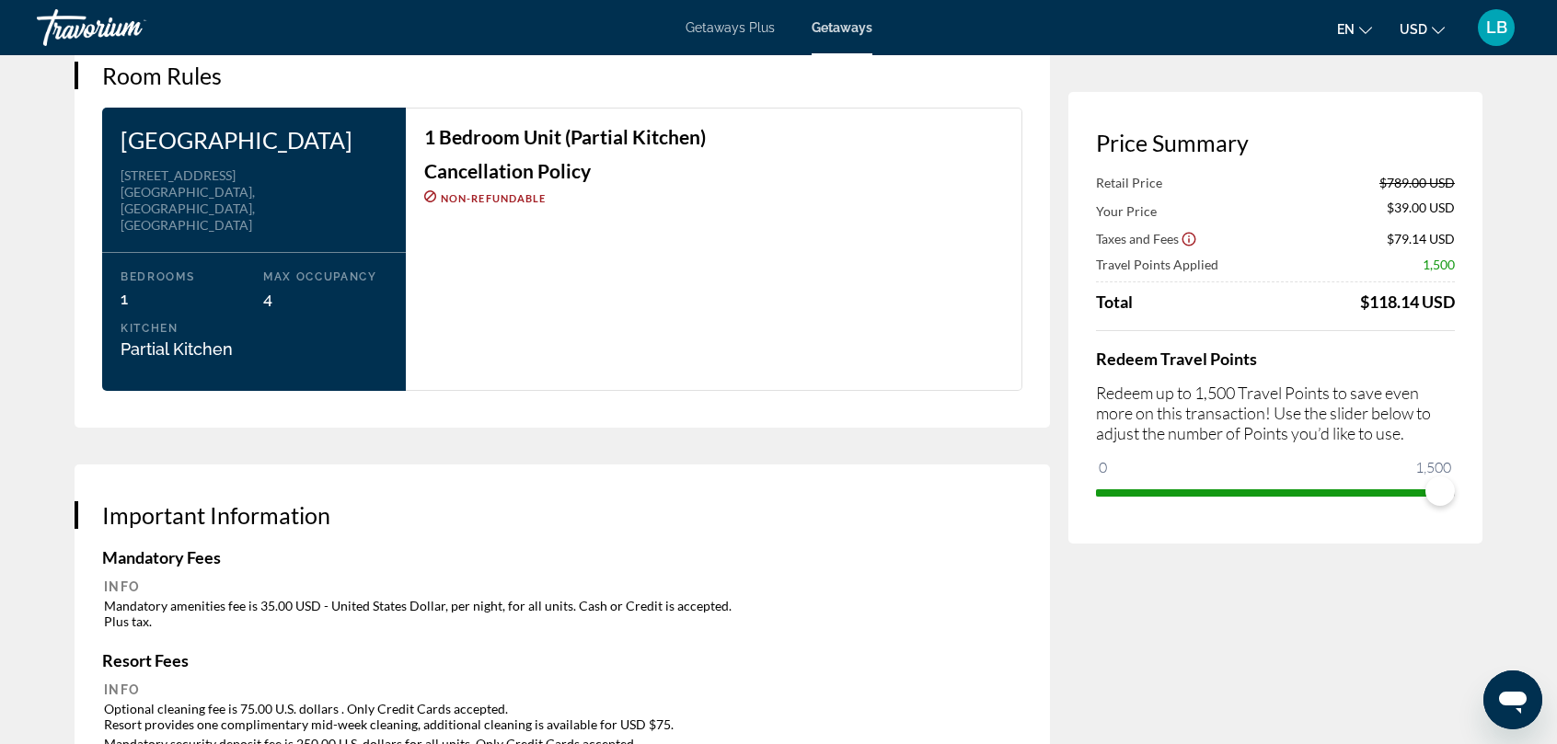
type input "**********"
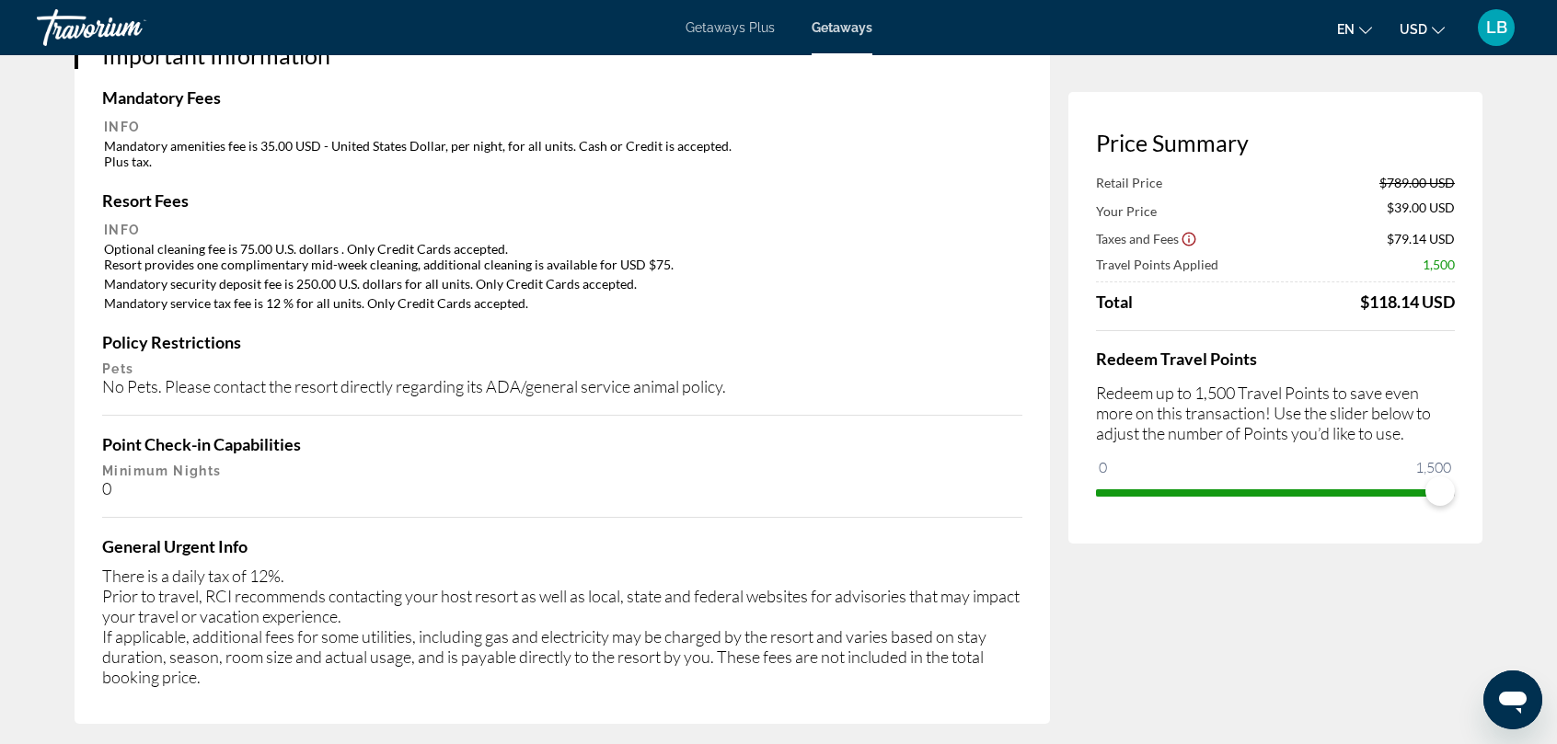
scroll to position [3186, 0]
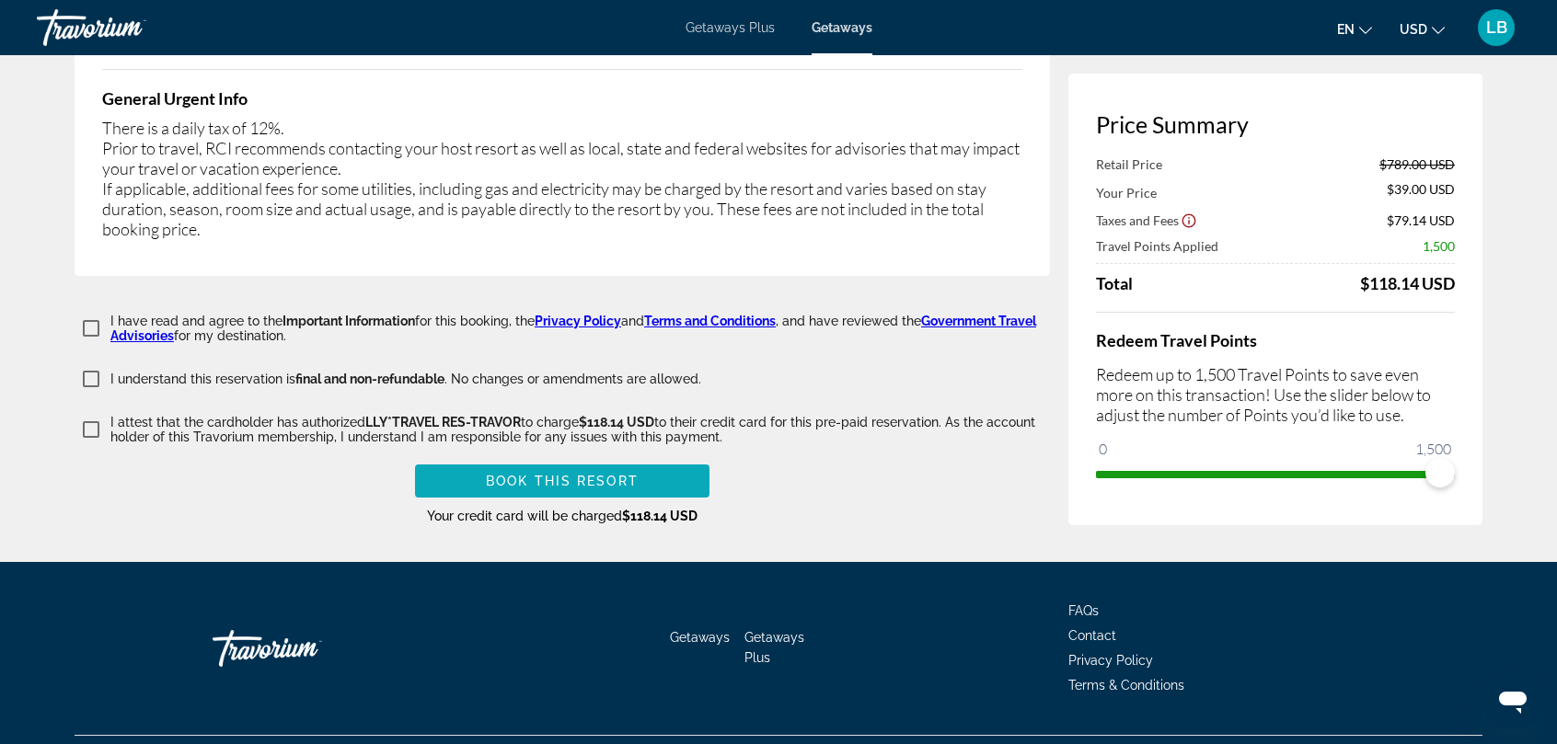
click at [553, 474] on span "Book this Resort" at bounding box center [562, 481] width 153 height 15
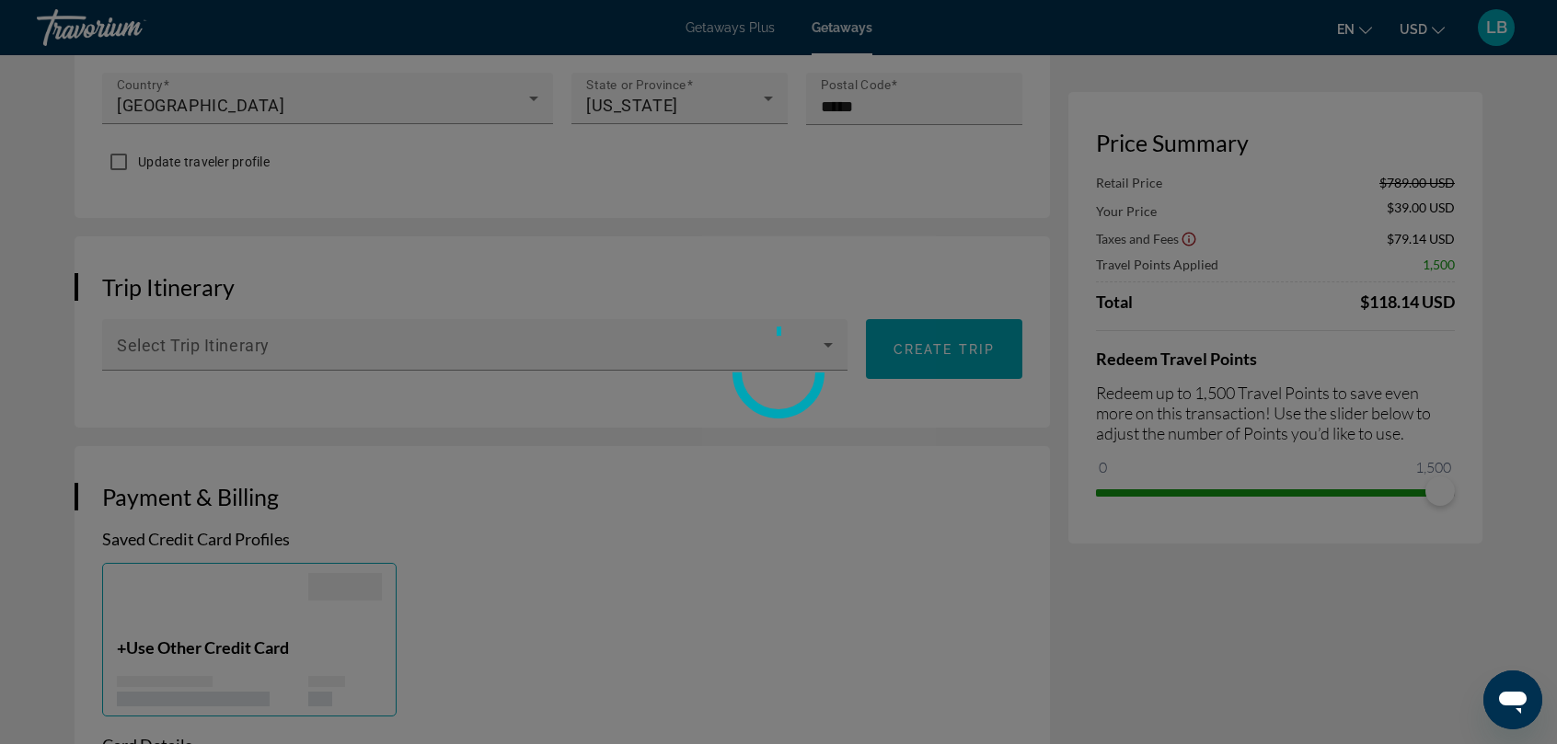
scroll to position [0, 0]
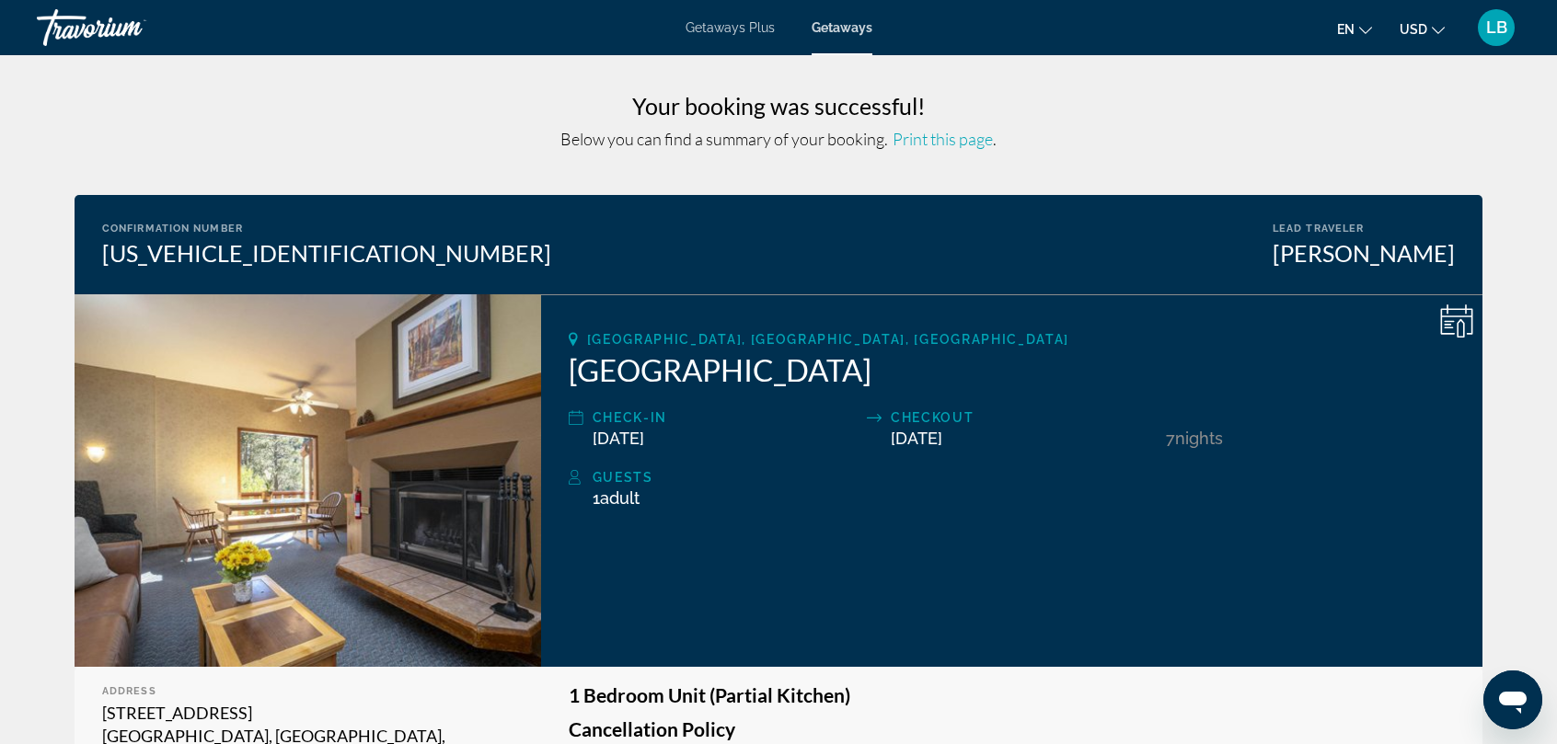
click at [943, 144] on span "Print this page" at bounding box center [943, 139] width 100 height 20
